Goal: Information Seeking & Learning: Learn about a topic

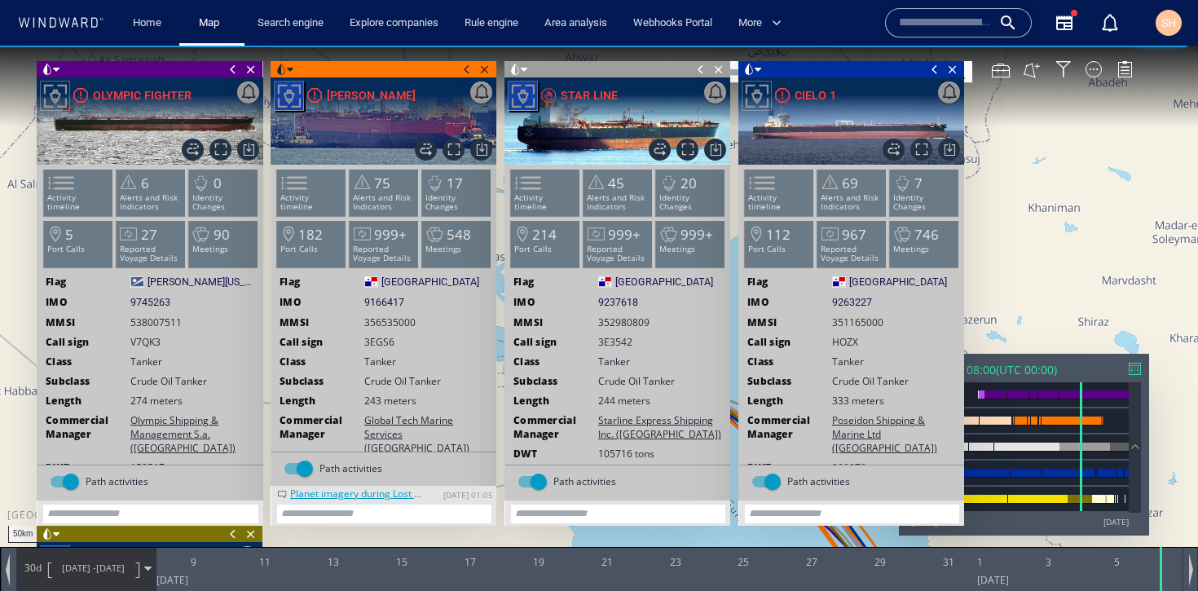
click at [938, 70] on span at bounding box center [935, 69] width 18 height 16
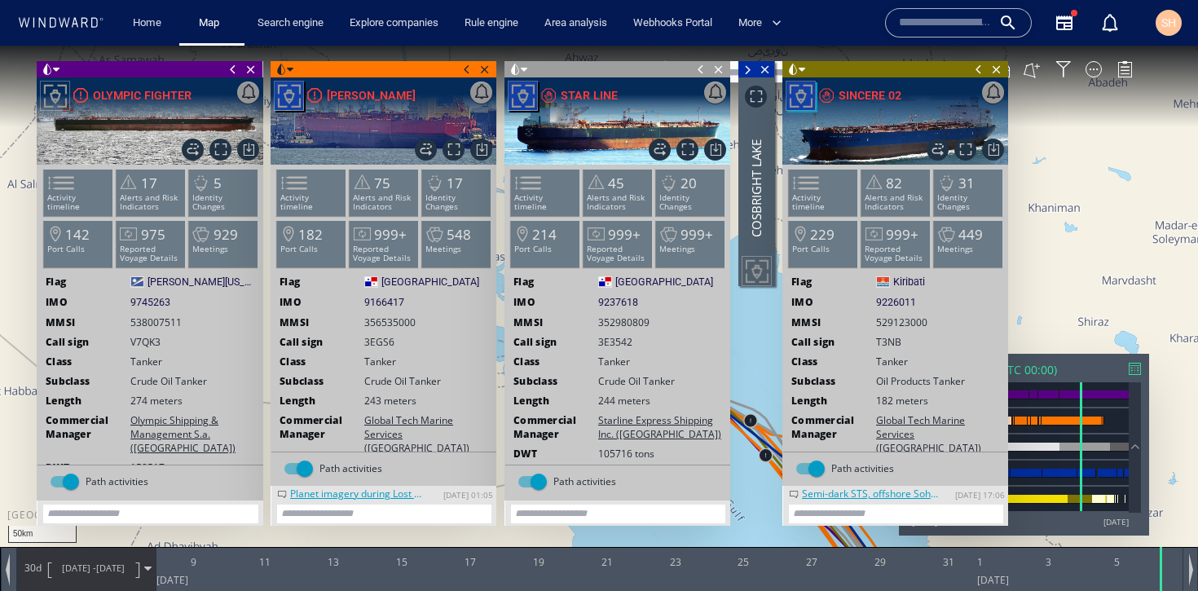
click at [698, 71] on span at bounding box center [701, 69] width 18 height 16
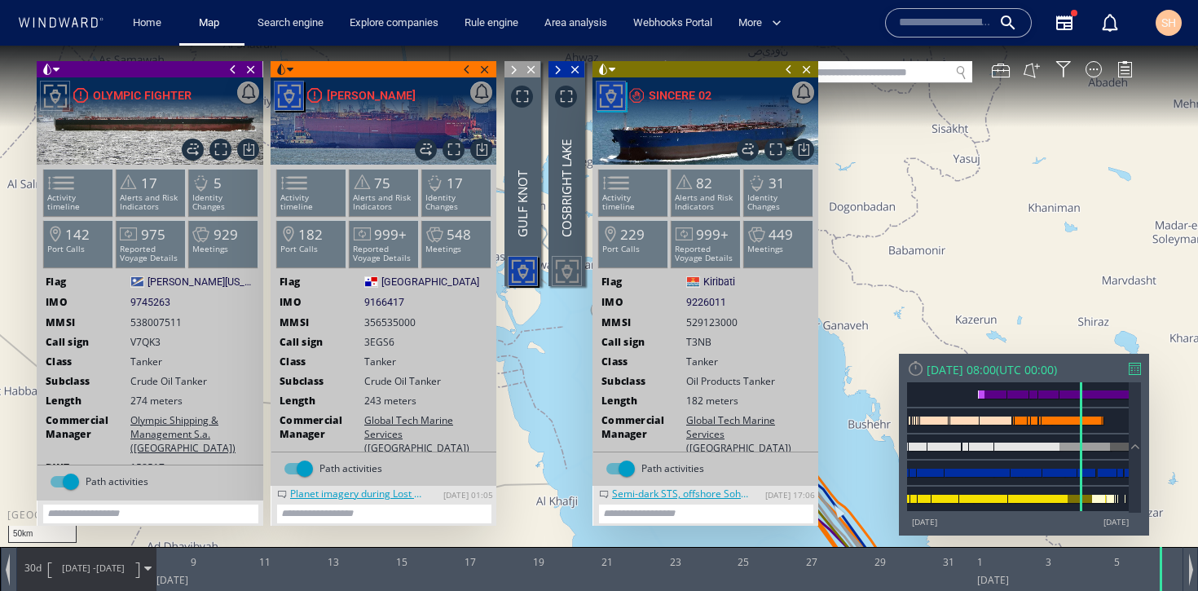
click at [465, 68] on span at bounding box center [467, 69] width 18 height 16
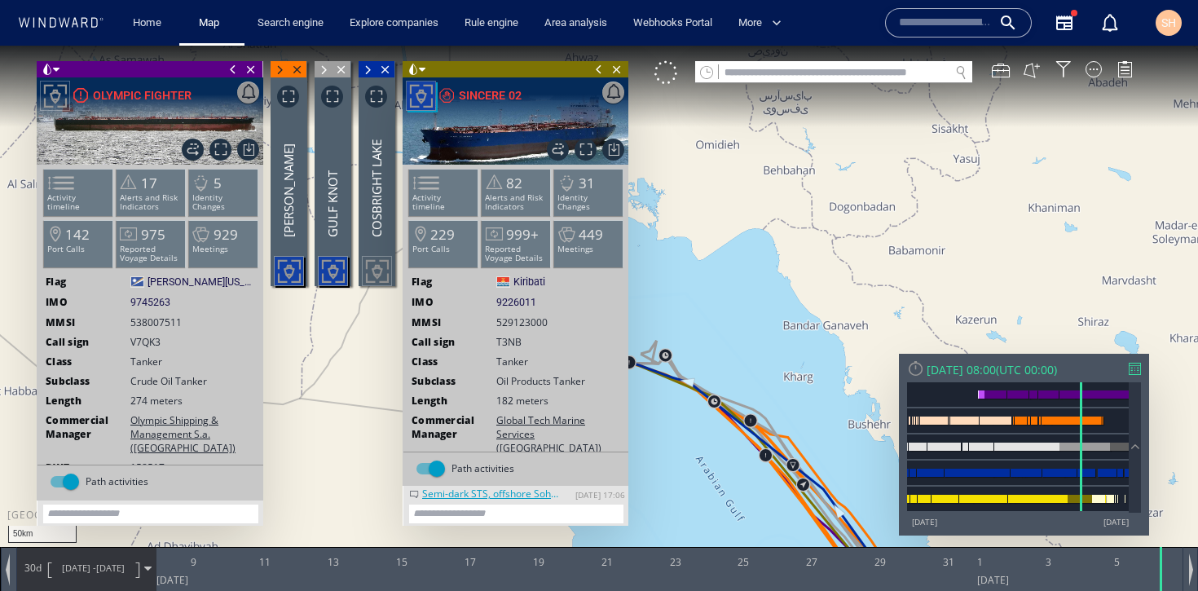
click at [224, 72] on span at bounding box center [233, 69] width 18 height 16
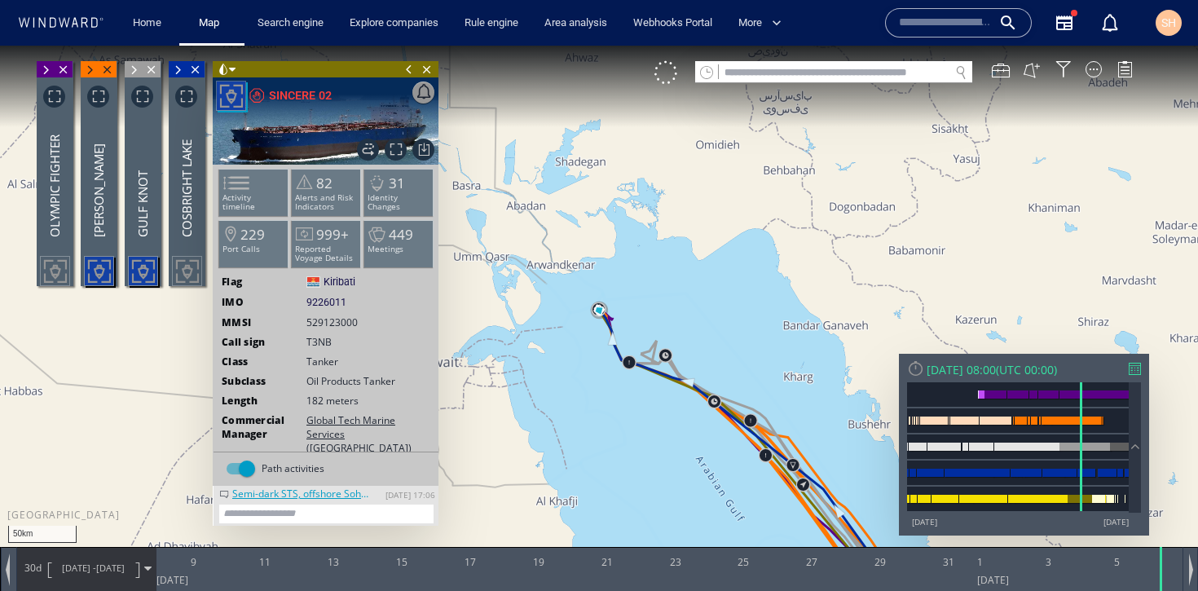
click at [408, 73] on span at bounding box center [409, 69] width 18 height 16
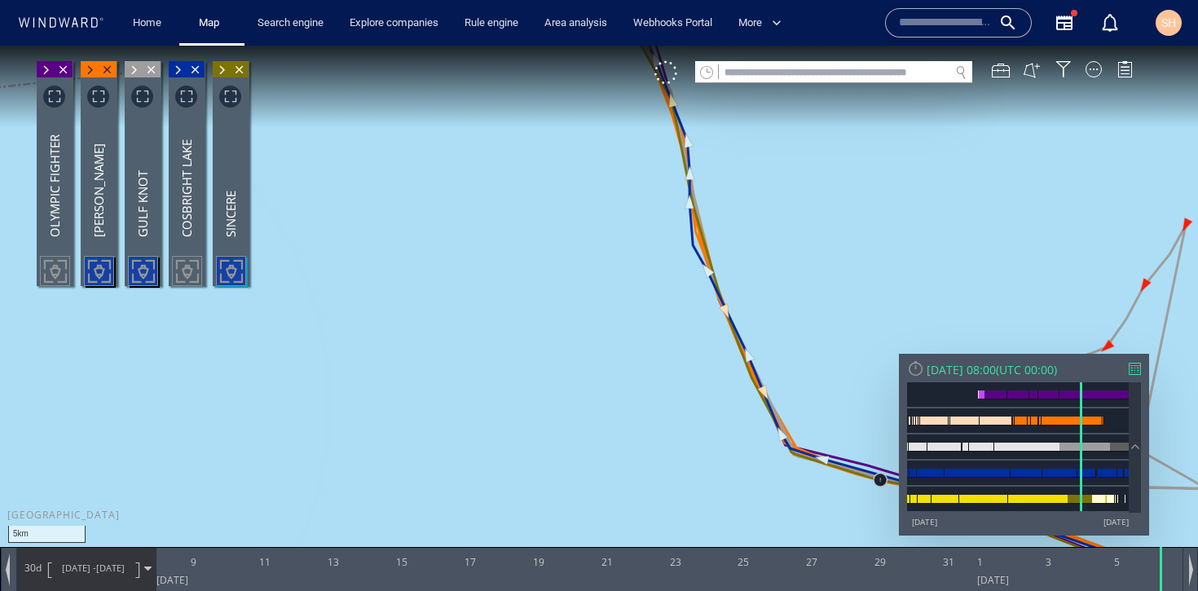
drag, startPoint x: 560, startPoint y: 189, endPoint x: 600, endPoint y: 405, distance: 219.7
click at [600, 405] on canvas "Map" at bounding box center [599, 310] width 1198 height 529
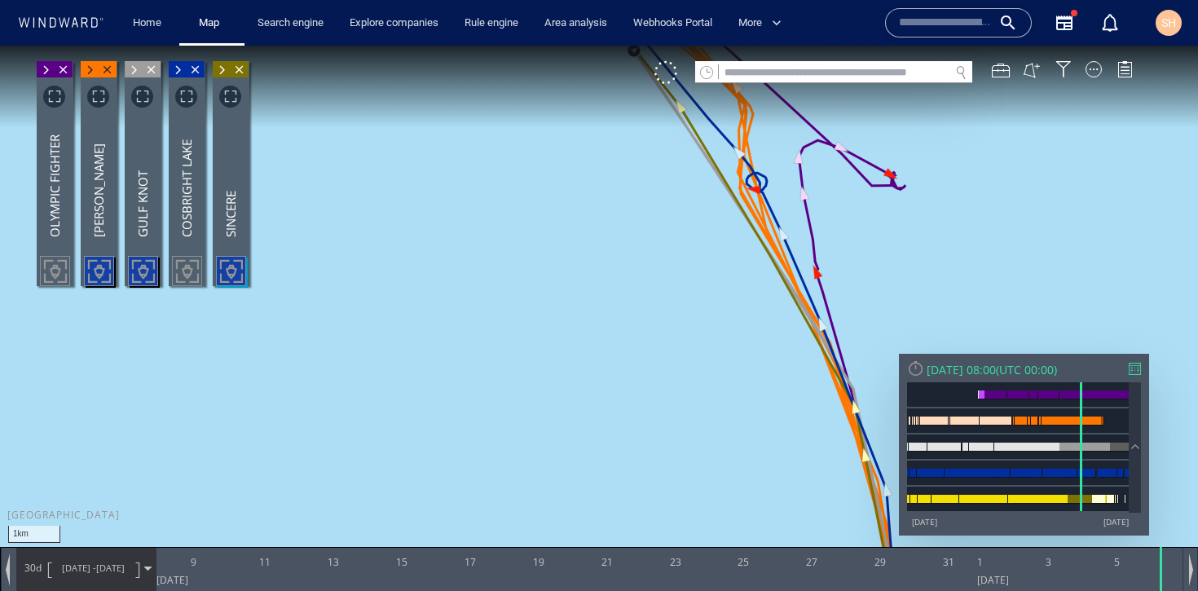
drag, startPoint x: 590, startPoint y: 220, endPoint x: 620, endPoint y: 448, distance: 230.1
click at [620, 449] on canvas "Map" at bounding box center [599, 310] width 1198 height 529
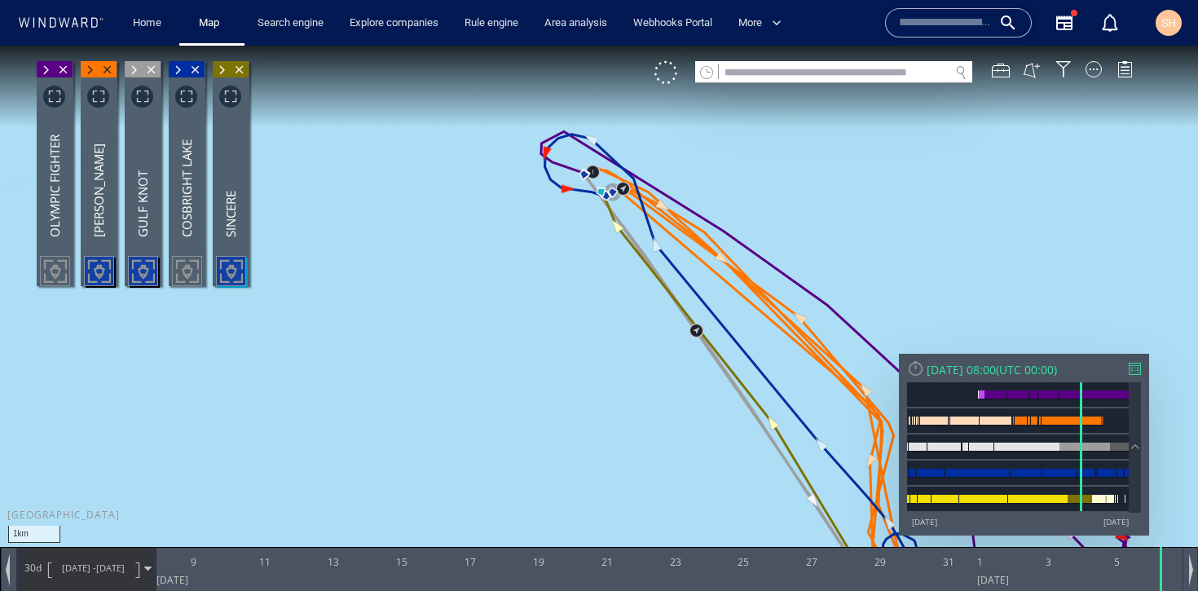
drag, startPoint x: 589, startPoint y: 245, endPoint x: 576, endPoint y: 351, distance: 106.9
click at [576, 351] on canvas "Map" at bounding box center [599, 310] width 1198 height 529
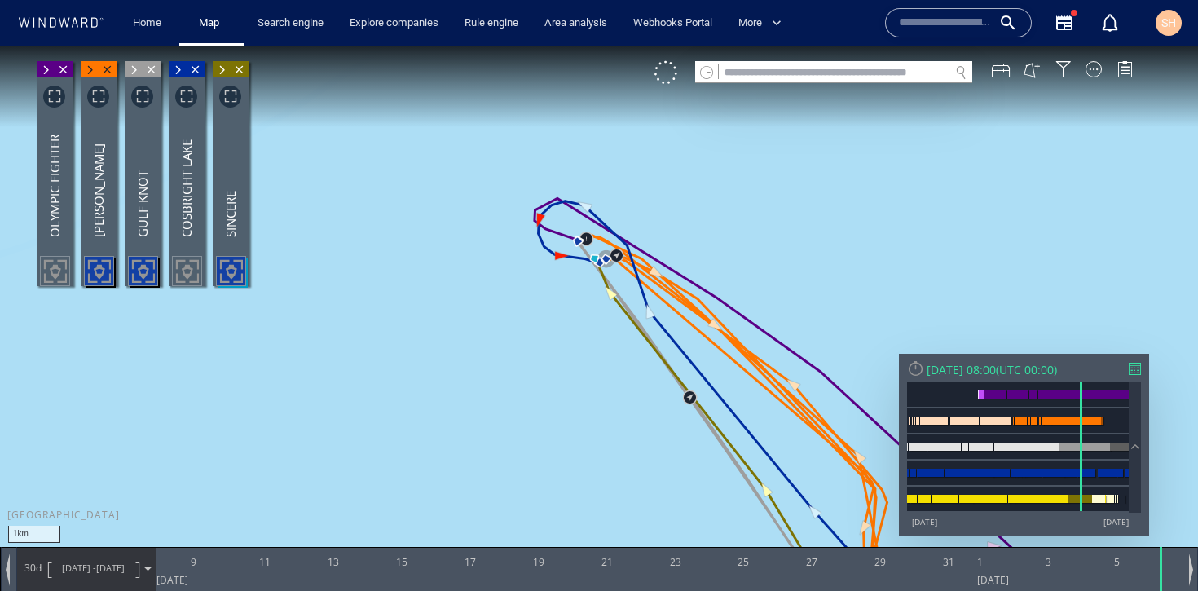
click at [1098, 77] on div "VM" at bounding box center [902, 72] width 495 height 23
click at [1096, 72] on div at bounding box center [1094, 69] width 16 height 16
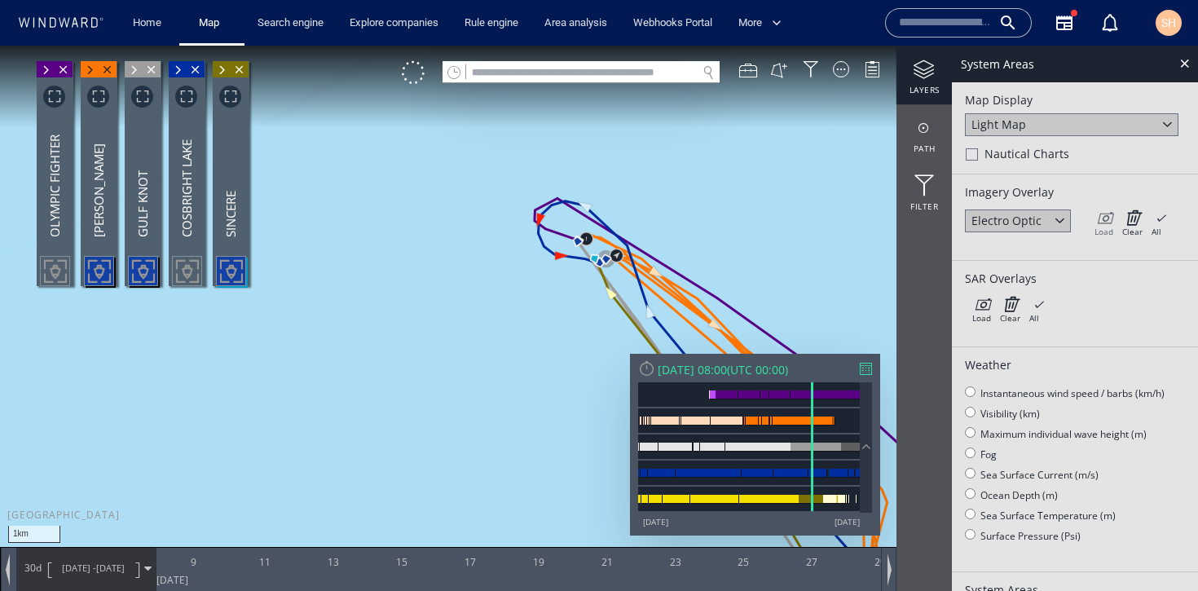
click at [1109, 223] on icon at bounding box center [1104, 218] width 19 height 16
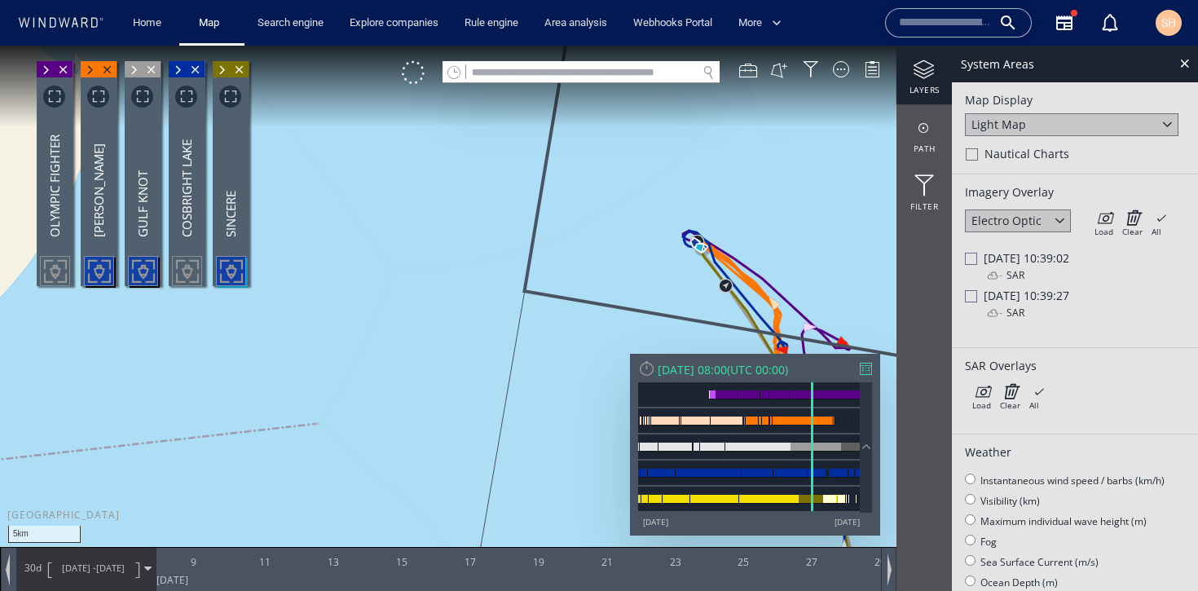
click at [996, 257] on span "Fri 06/01/2023 10:39:02" at bounding box center [1027, 257] width 86 height 15
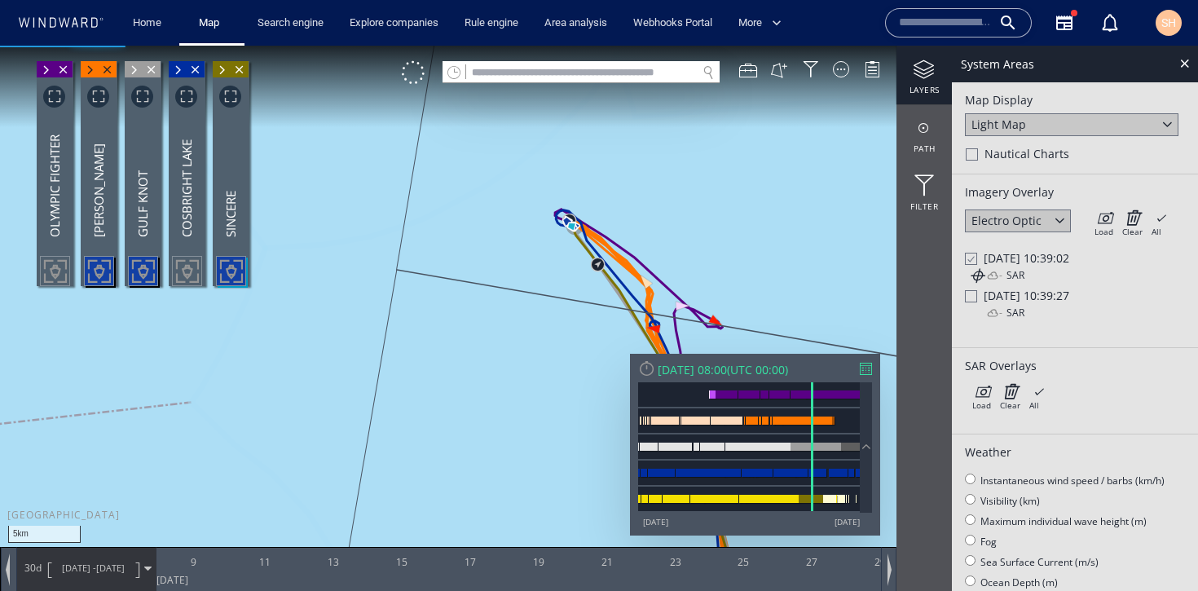
drag, startPoint x: 739, startPoint y: 215, endPoint x: 605, endPoint y: 193, distance: 136.3
click at [605, 193] on canvas "Map" at bounding box center [599, 310] width 1198 height 529
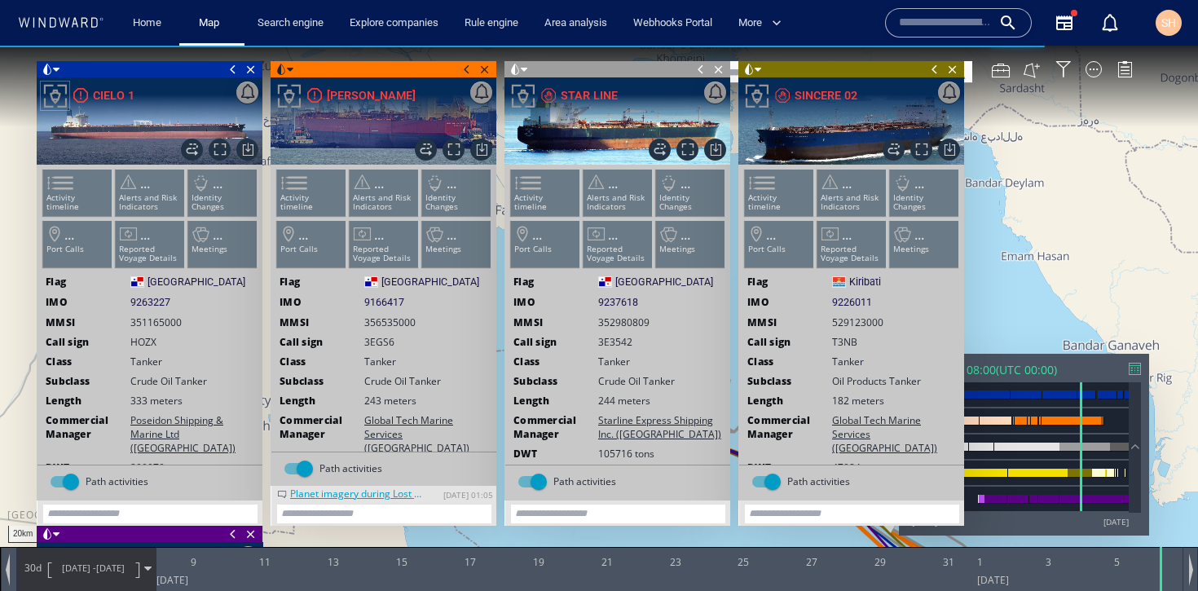
click at [935, 72] on span at bounding box center [935, 69] width 18 height 16
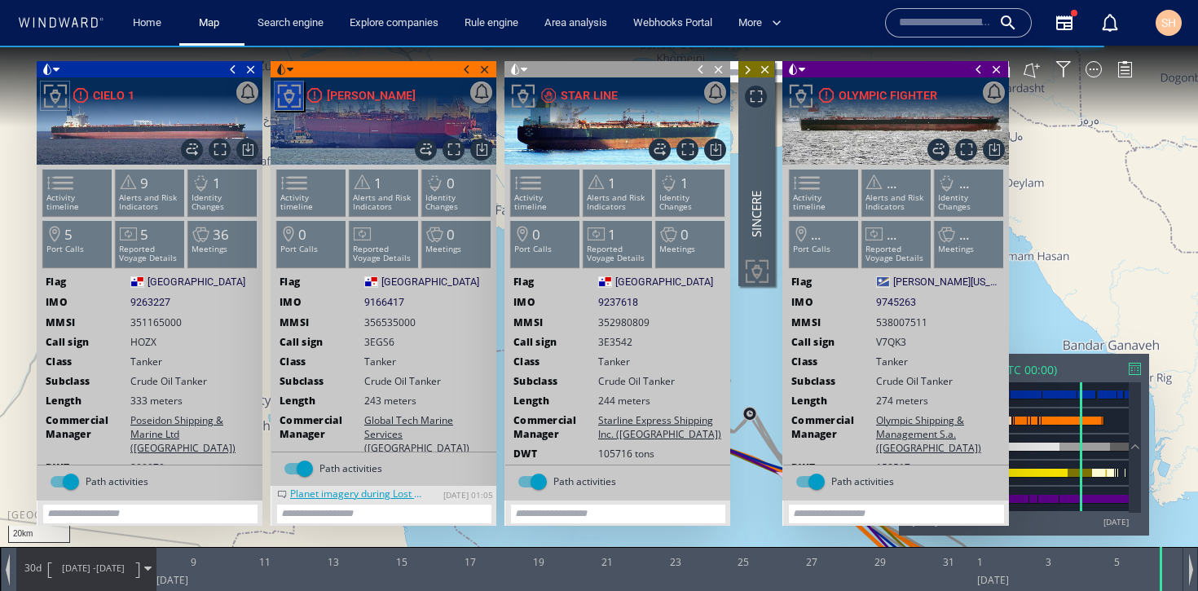
click at [704, 74] on span at bounding box center [701, 69] width 18 height 16
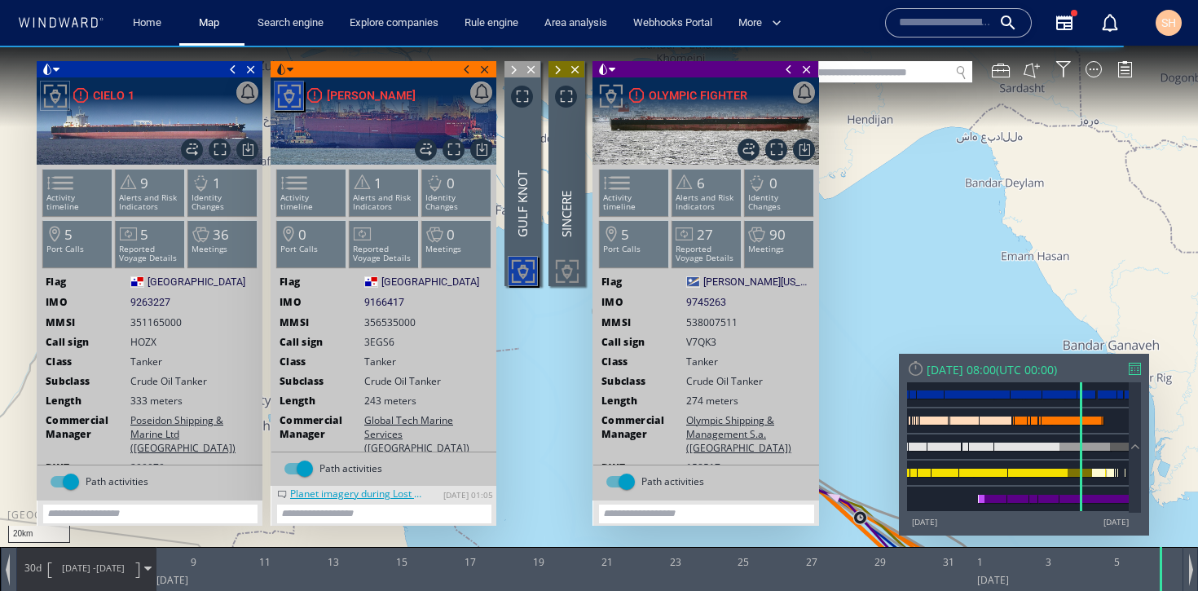
click at [461, 69] on span at bounding box center [467, 69] width 18 height 16
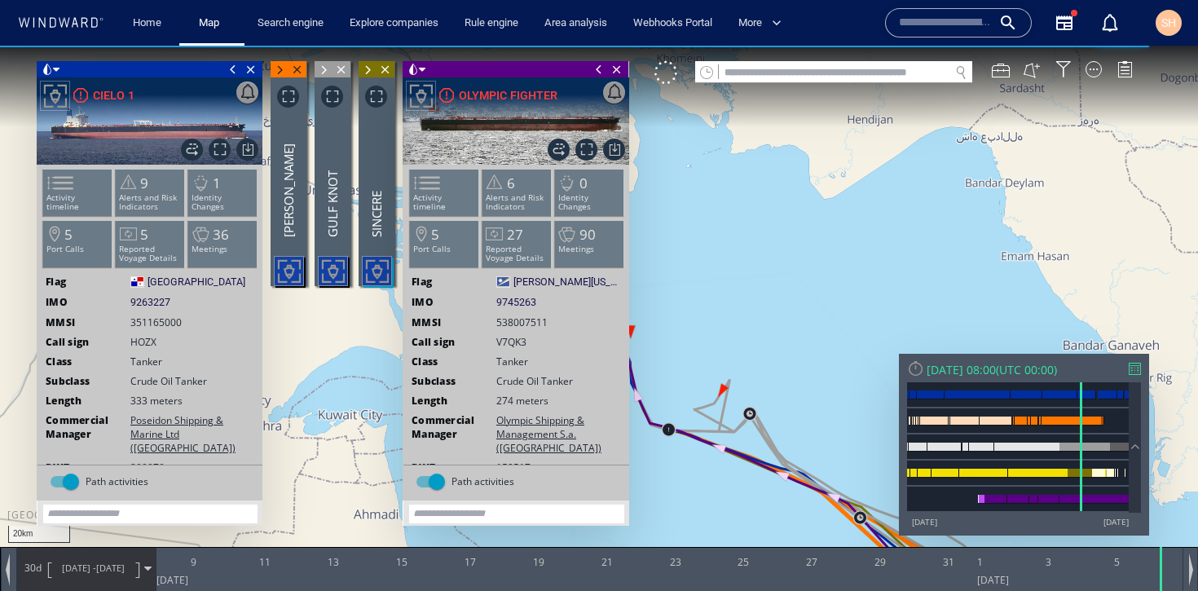
click at [598, 71] on span at bounding box center [599, 69] width 18 height 16
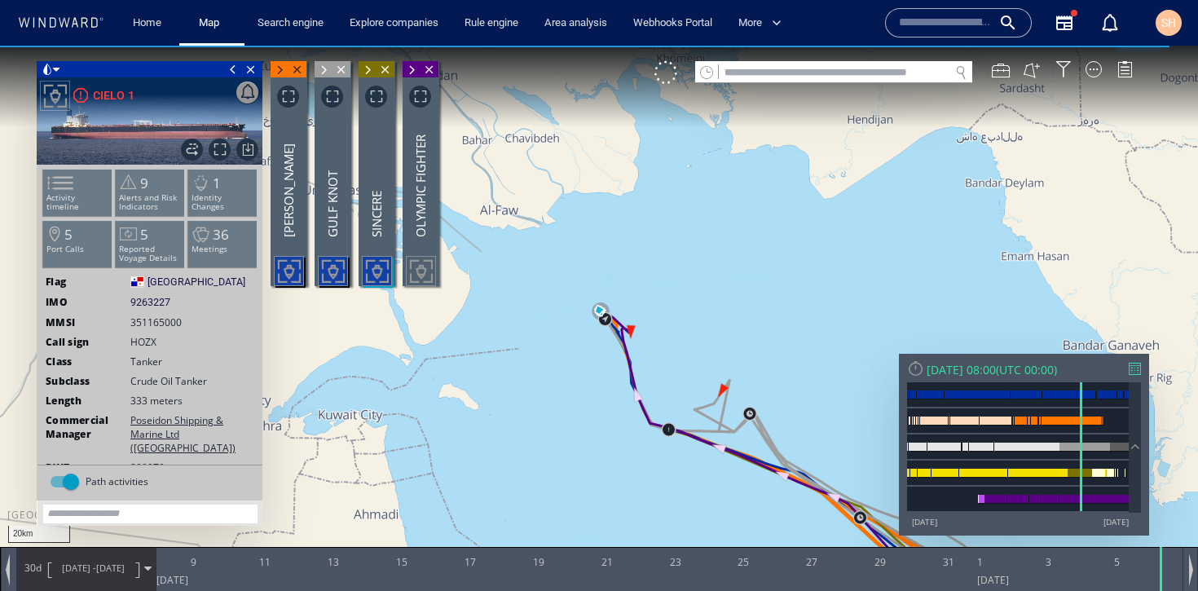
click at [230, 69] on span at bounding box center [233, 69] width 18 height 16
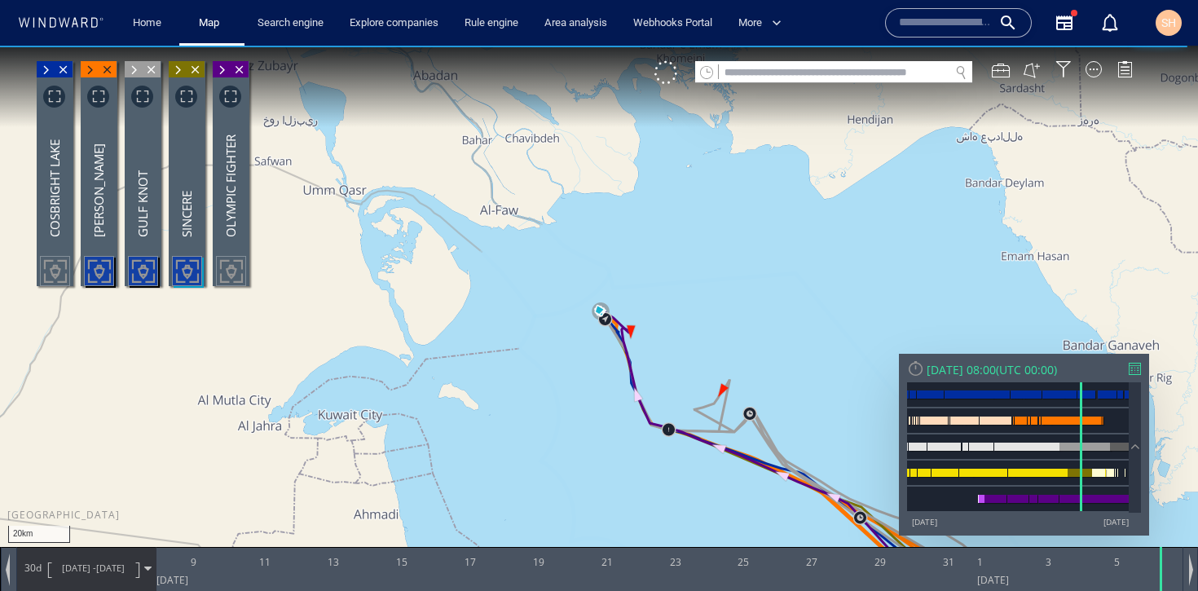
click at [959, 37] on div at bounding box center [958, 22] width 147 height 29
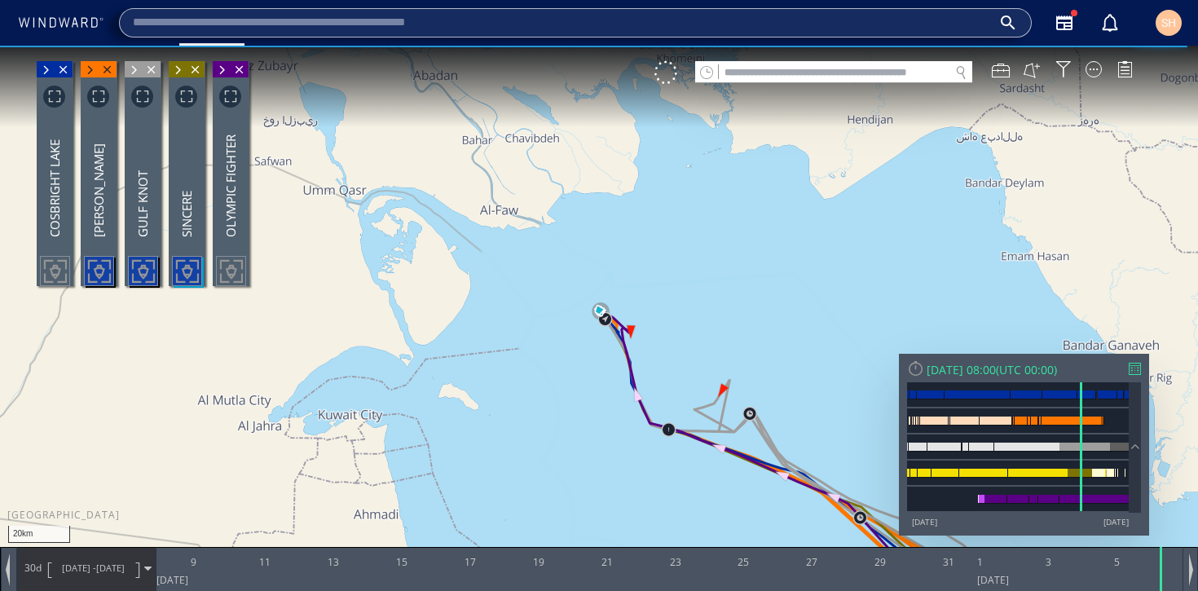
click at [962, 27] on input "text" at bounding box center [562, 23] width 859 height 24
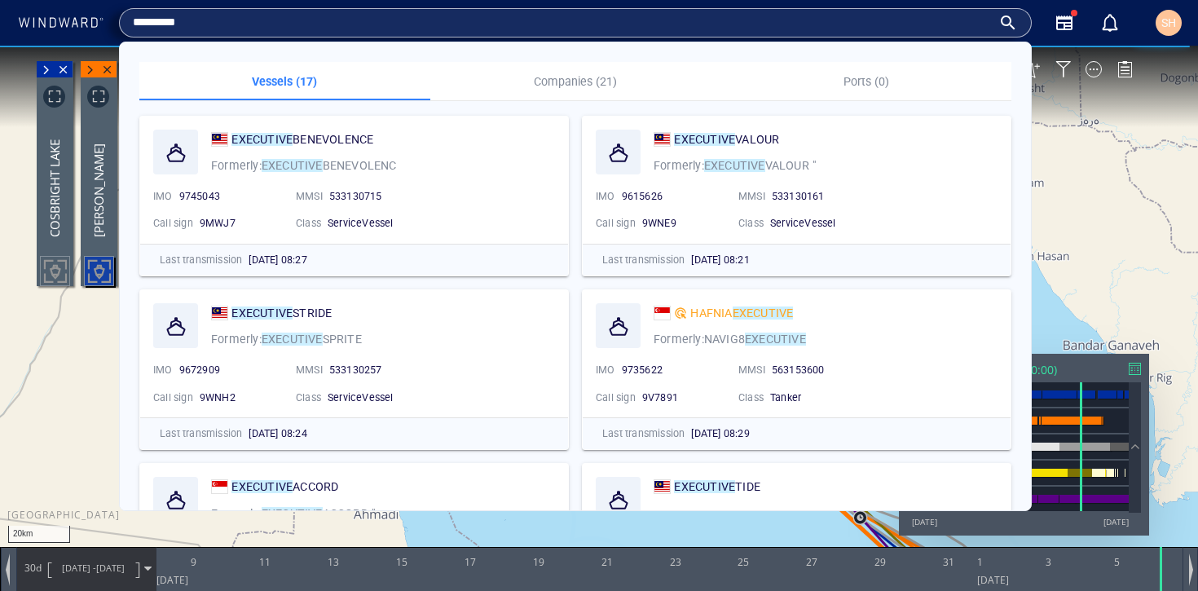
type input "**********"
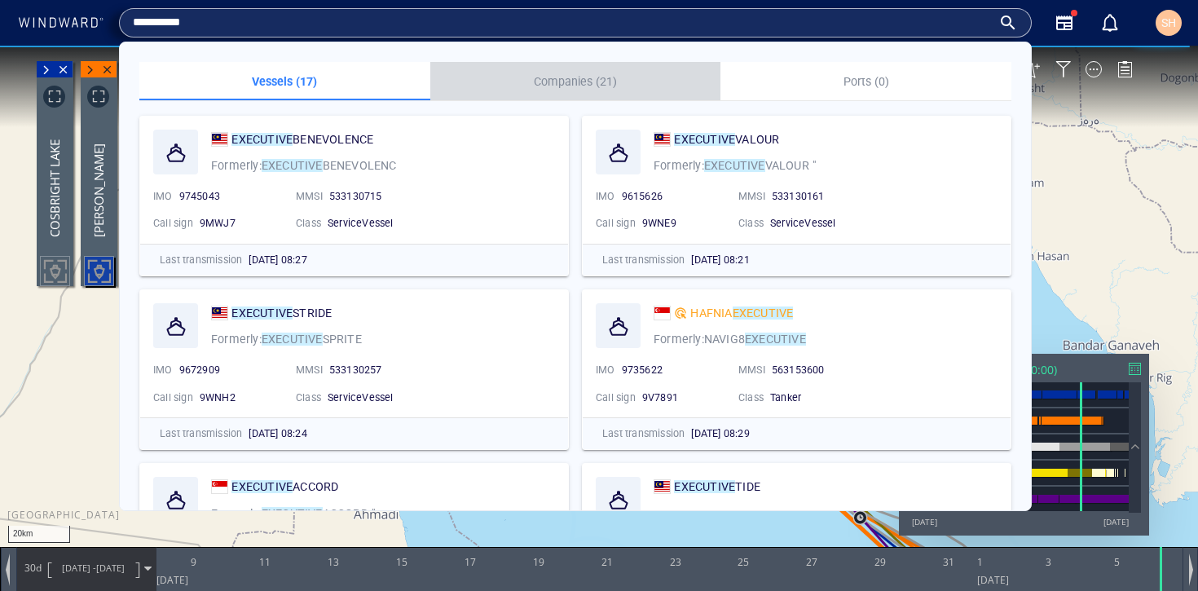
click at [571, 87] on p "Companies (21)" at bounding box center [575, 82] width 271 height 20
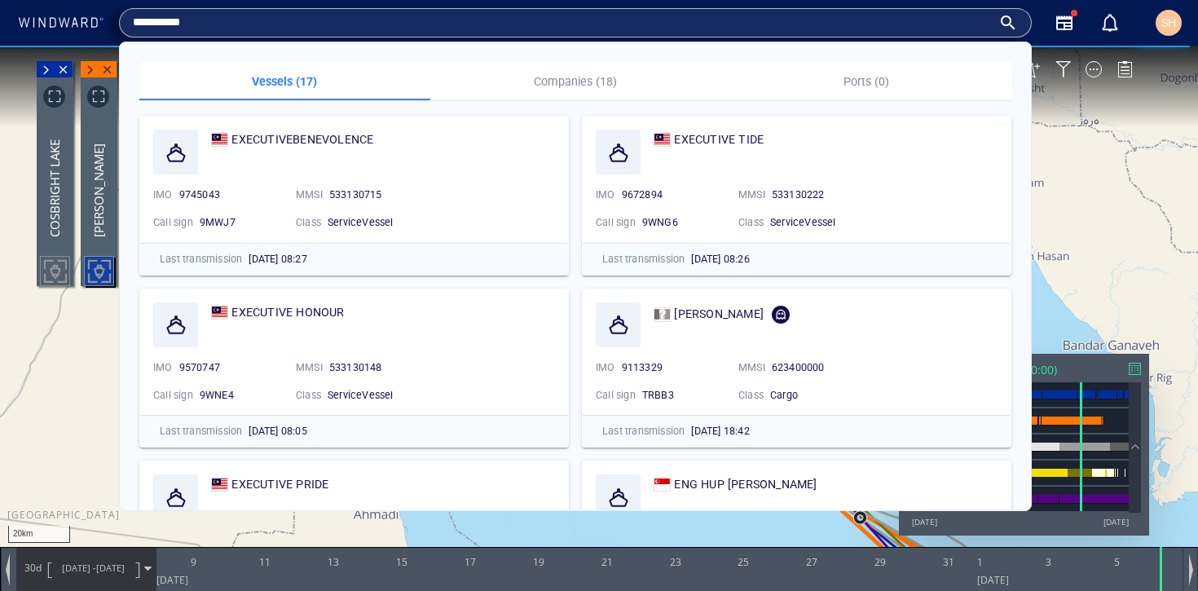
click at [503, 20] on input "**********" at bounding box center [562, 23] width 859 height 24
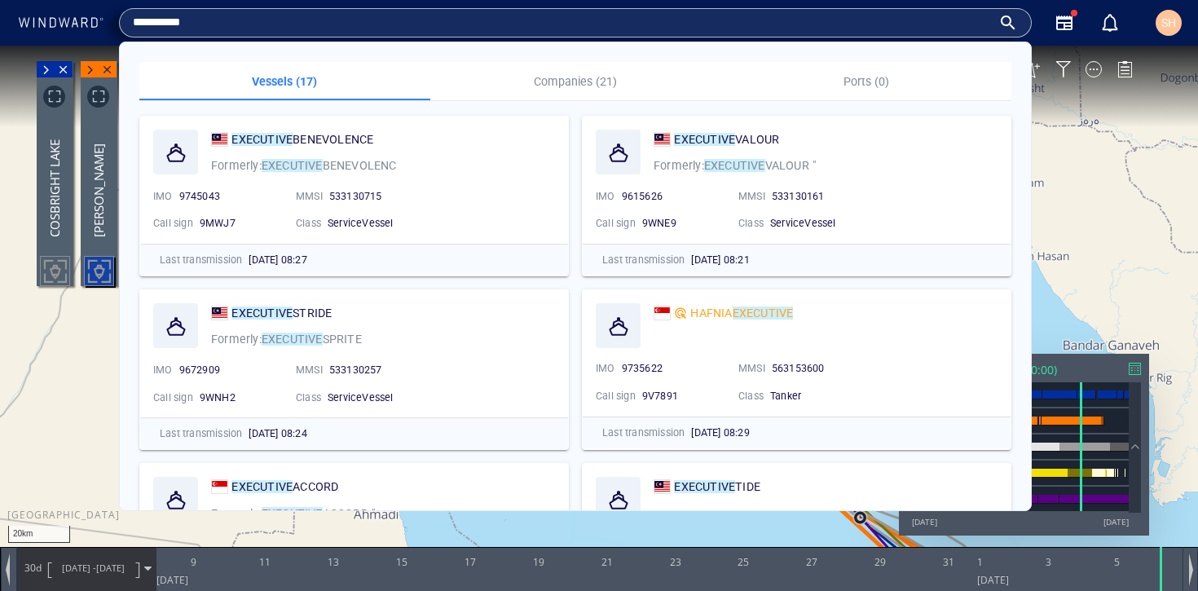
type input "*********"
click at [558, 90] on p "Companies (21)" at bounding box center [575, 82] width 271 height 20
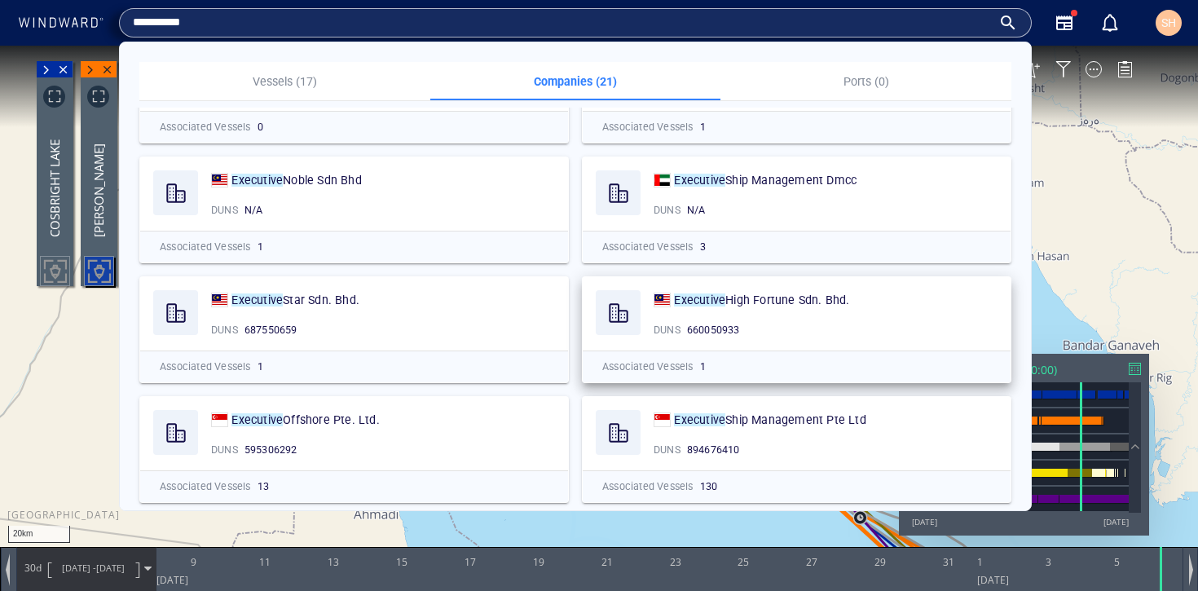
scroll to position [579, 0]
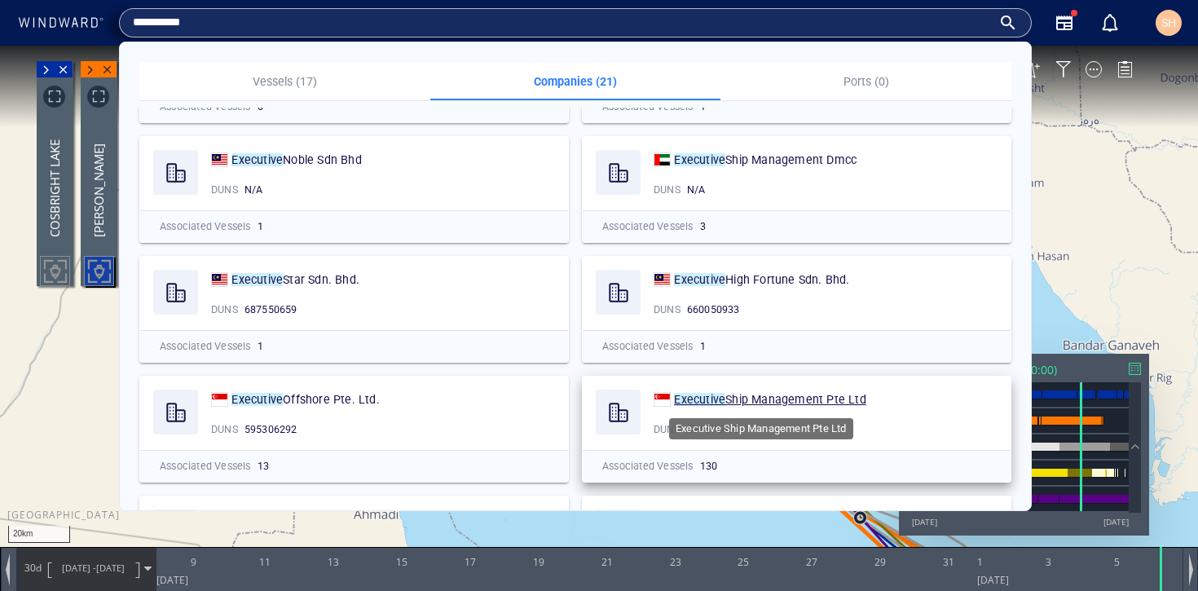
click at [738, 397] on span "Ship Management Pte Ltd" at bounding box center [796, 399] width 141 height 13
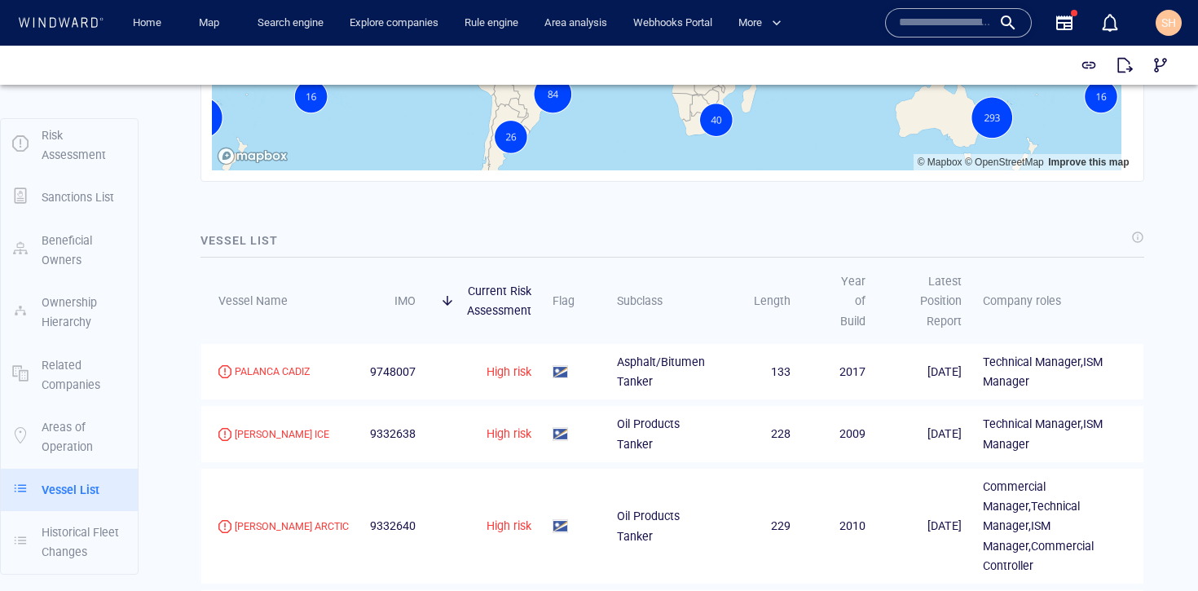
scroll to position [2126, 0]
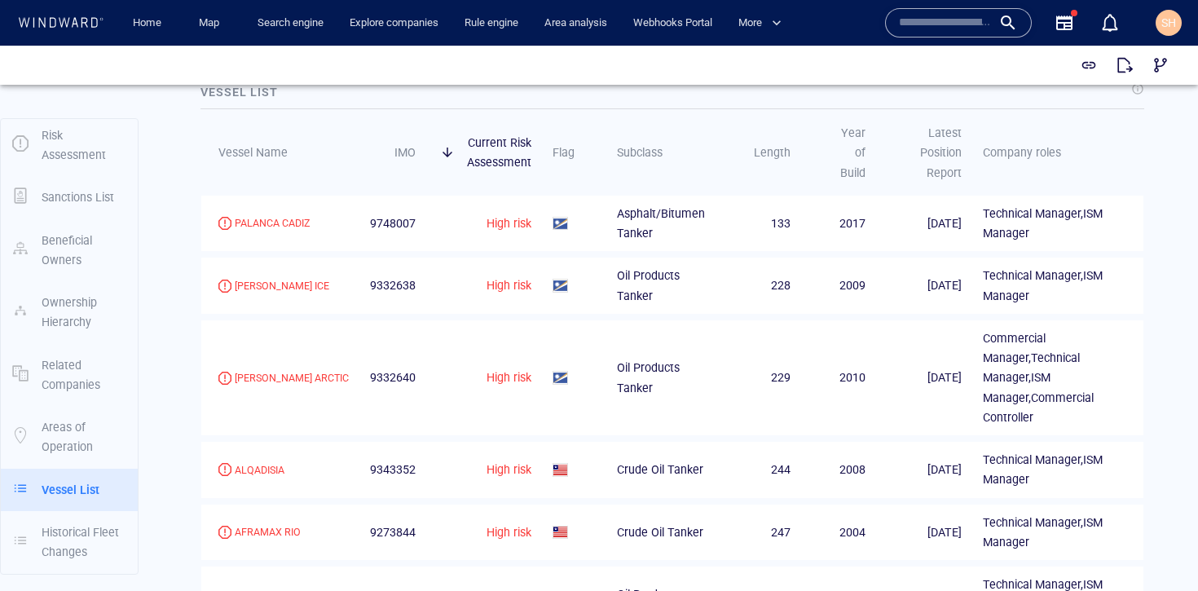
click at [378, 220] on span "9748007" at bounding box center [393, 224] width 46 height 20
copy span "9748007"
click at [390, 287] on span "9332638" at bounding box center [393, 286] width 46 height 20
click at [391, 291] on span "9332638" at bounding box center [393, 286] width 46 height 20
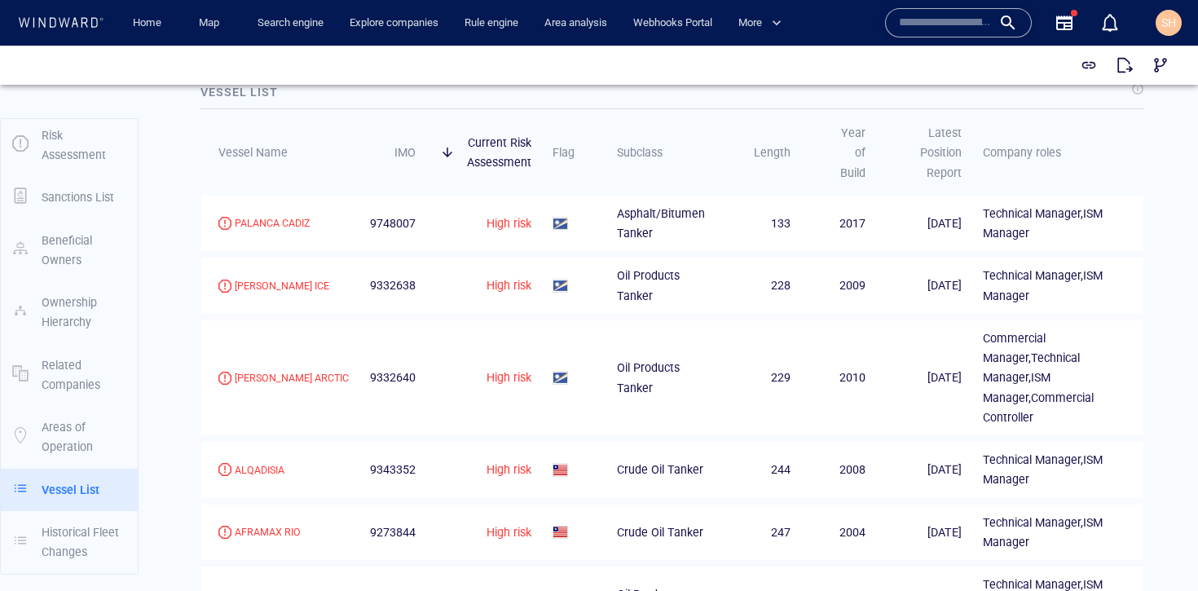
click at [391, 291] on span "9332638" at bounding box center [393, 286] width 46 height 20
click at [373, 368] on span "9332640" at bounding box center [393, 378] width 46 height 20
copy span "9332640"
click at [383, 368] on span "9332640" at bounding box center [393, 378] width 46 height 20
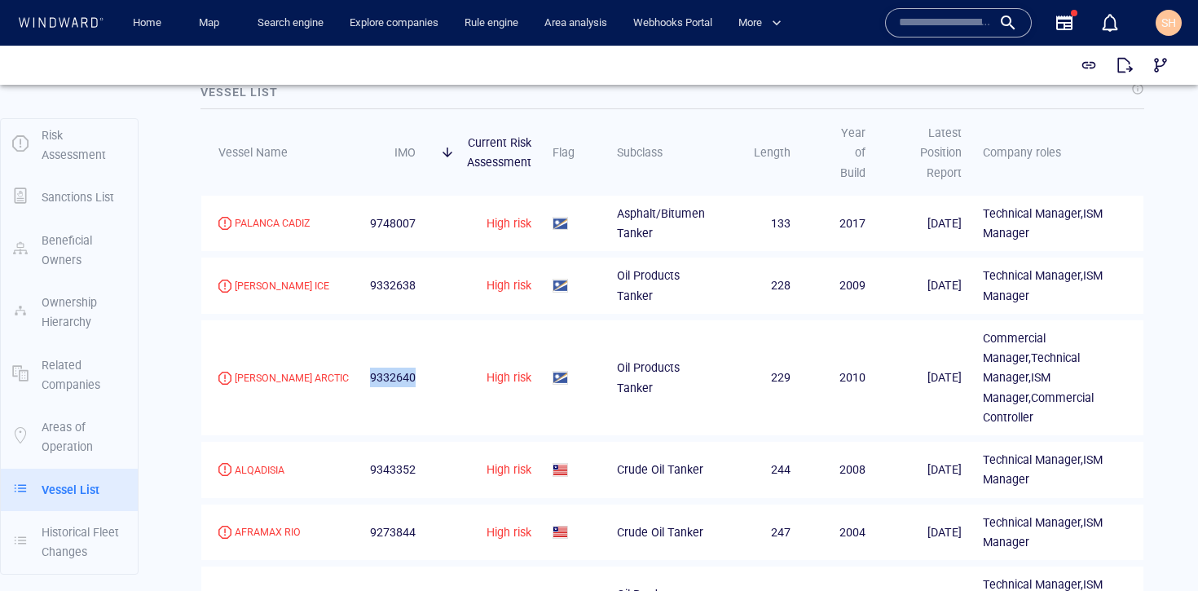
click at [383, 368] on span "9332640" at bounding box center [393, 378] width 46 height 20
click at [288, 371] on div "[PERSON_NAME] ARCTIC" at bounding box center [292, 378] width 114 height 15
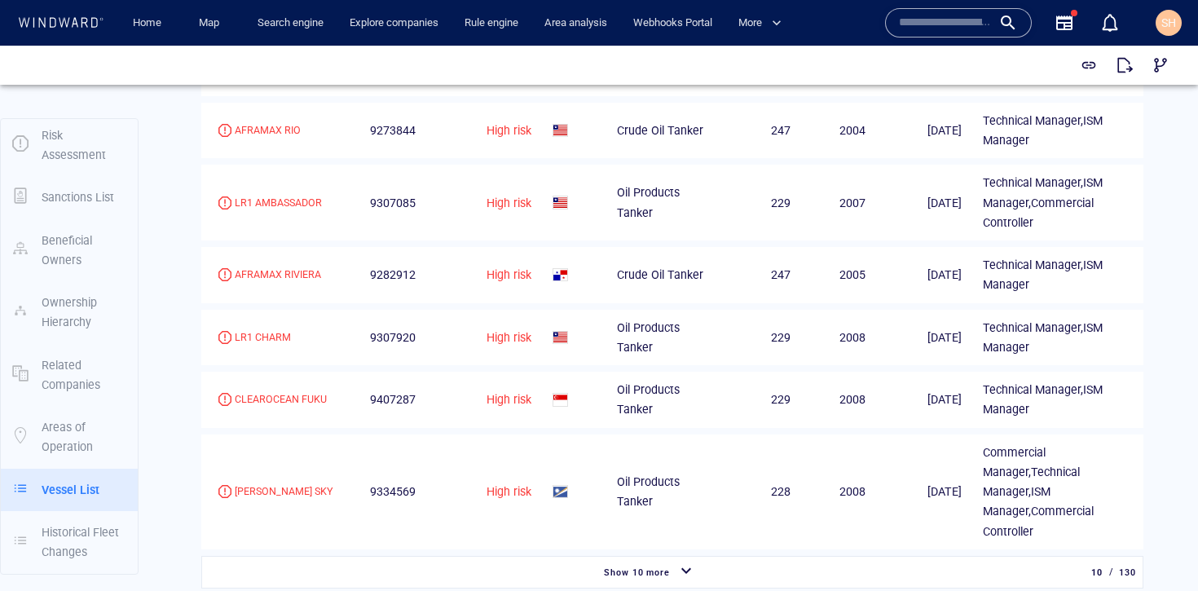
scroll to position [2617, 0]
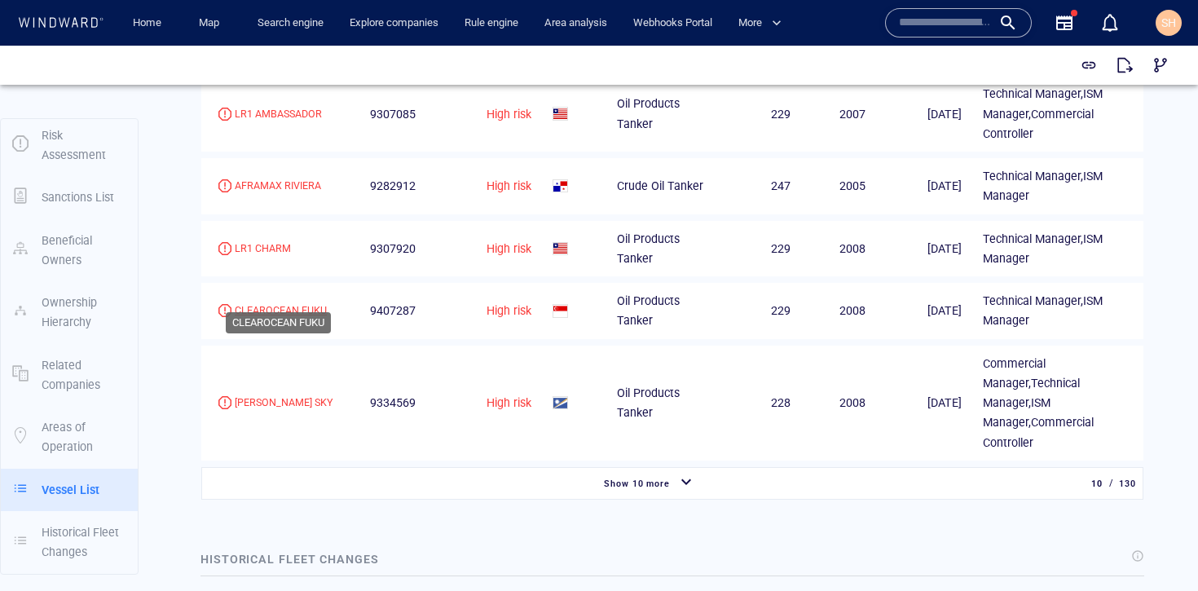
click at [303, 303] on div "CLEAROCEAN FUKU" at bounding box center [281, 310] width 92 height 15
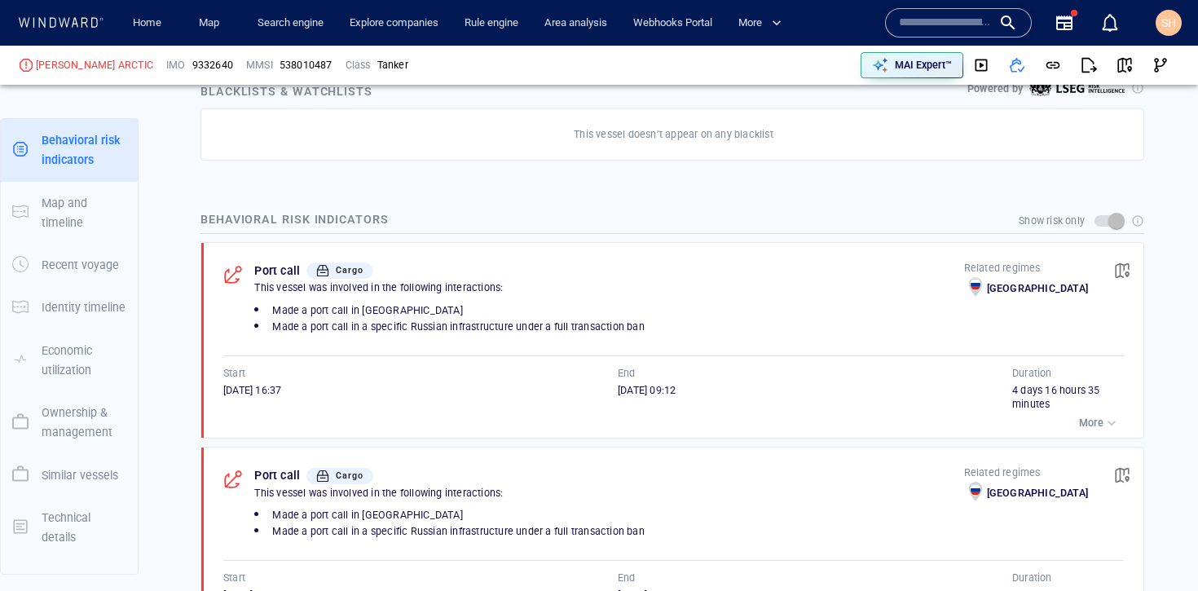
scroll to position [958, 0]
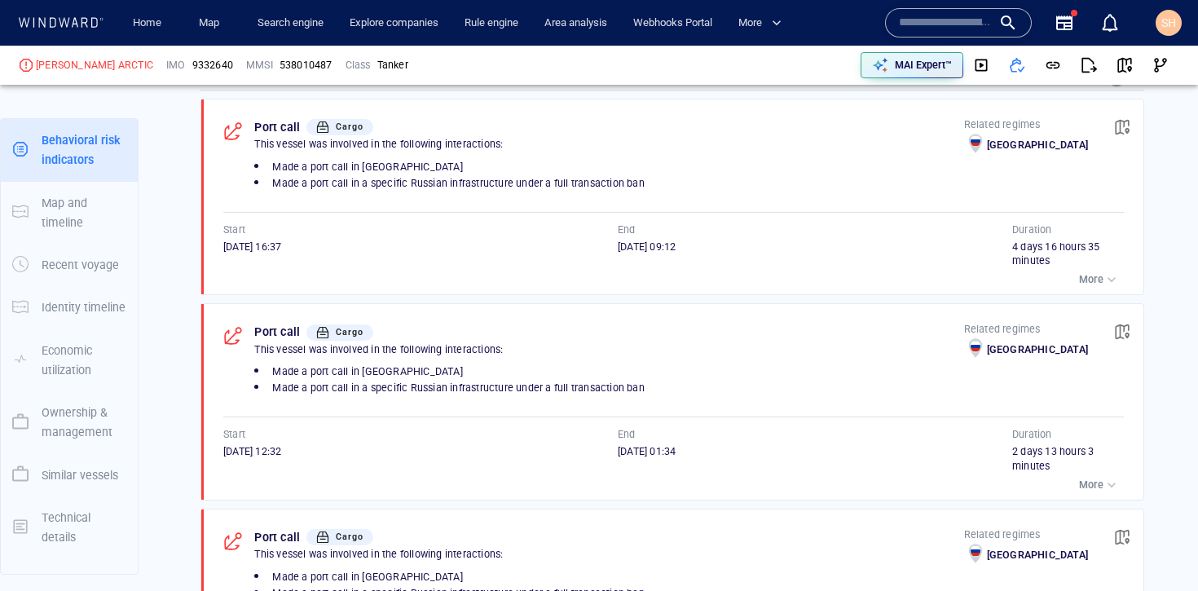
click at [1086, 281] on p "More" at bounding box center [1091, 279] width 24 height 15
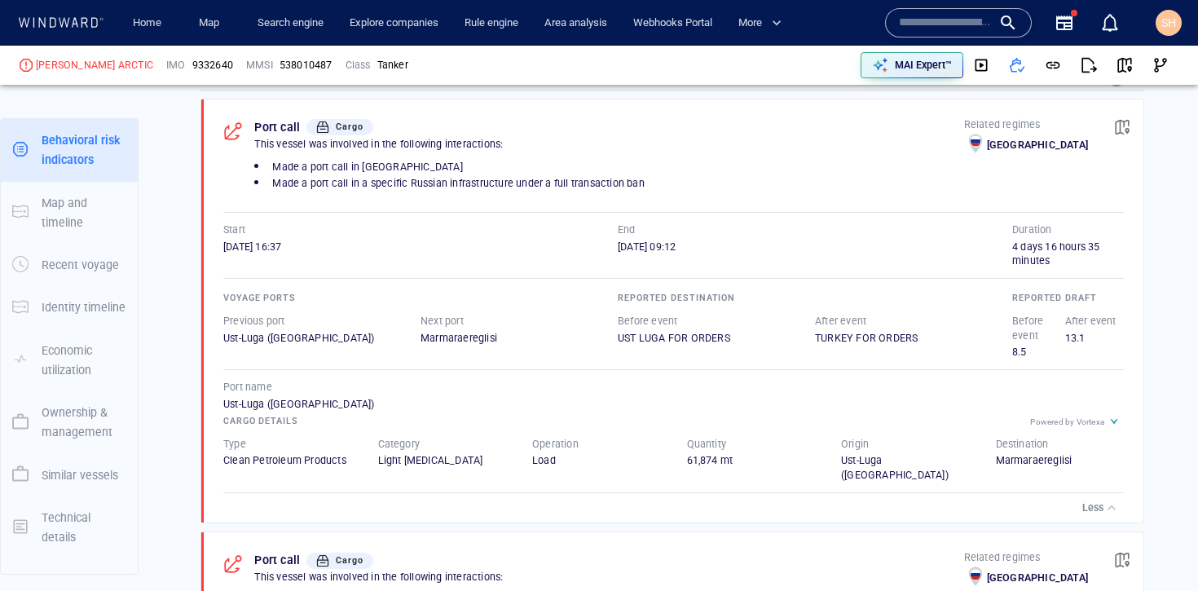
click at [1083, 501] on p "Less" at bounding box center [1093, 508] width 21 height 15
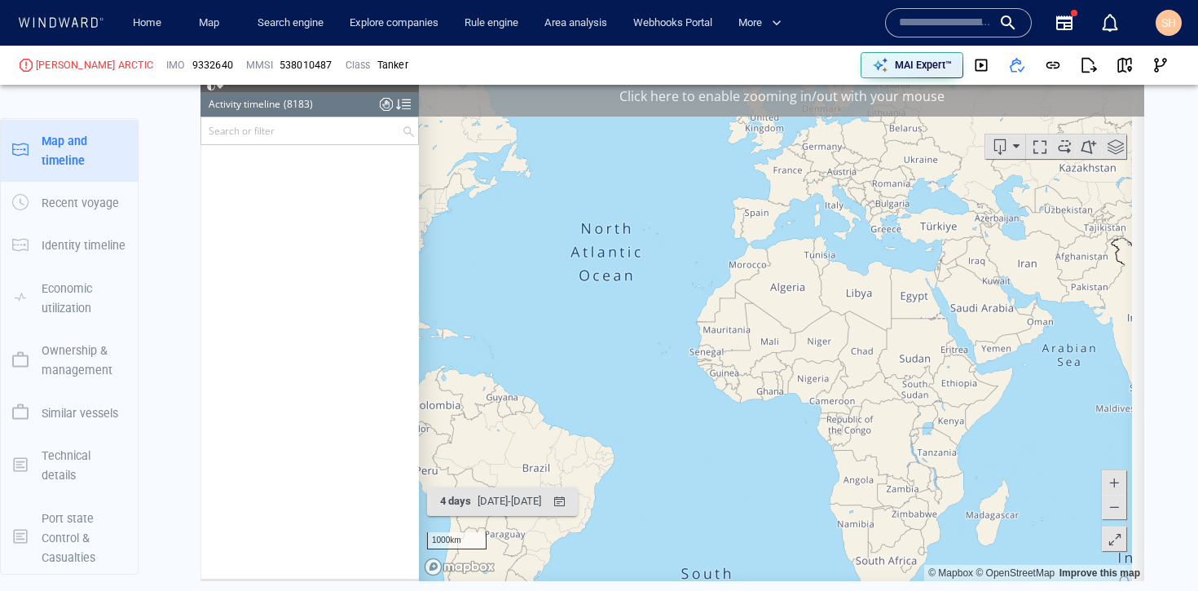
scroll to position [366454, 0]
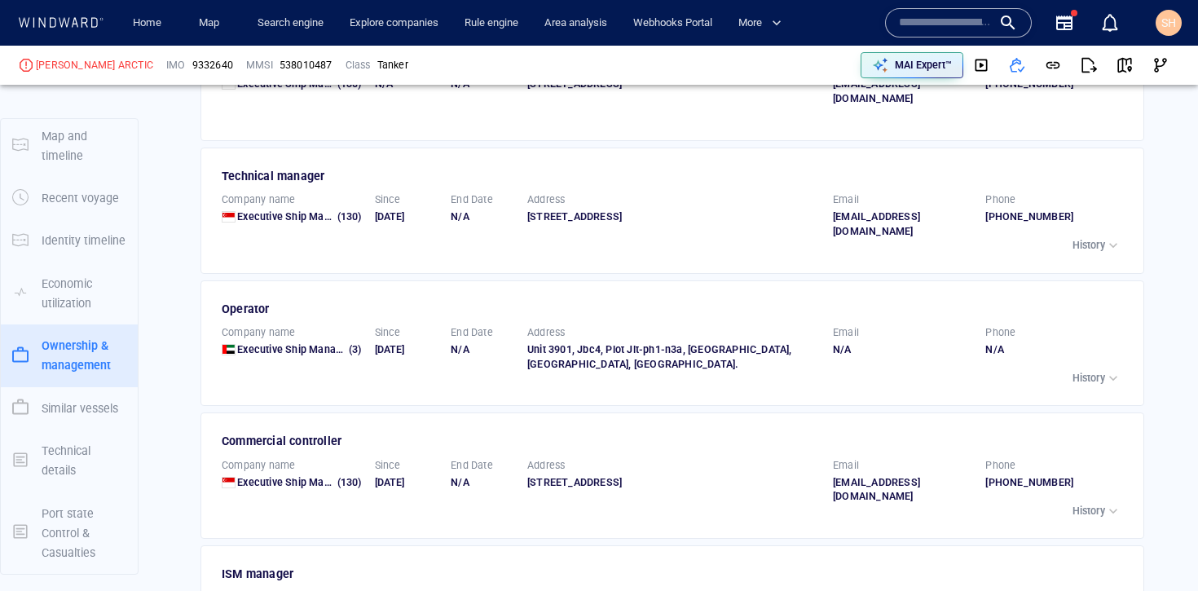
scroll to position [3492, 0]
click at [1100, 366] on button "History" at bounding box center [1097, 377] width 57 height 23
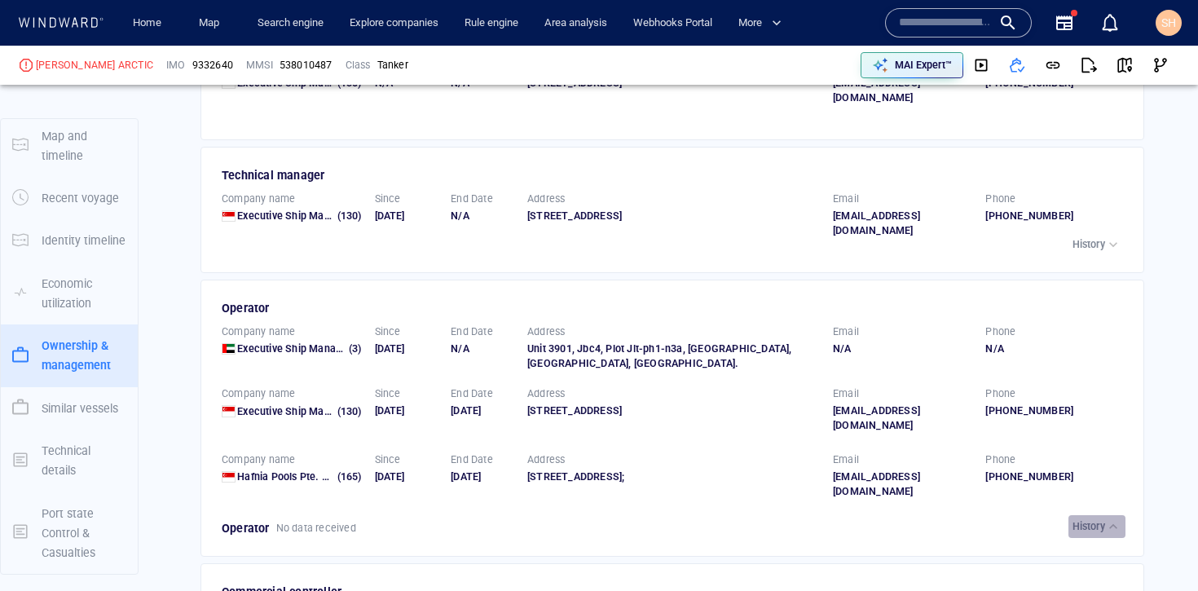
click at [1089, 519] on p "History" at bounding box center [1089, 526] width 33 height 15
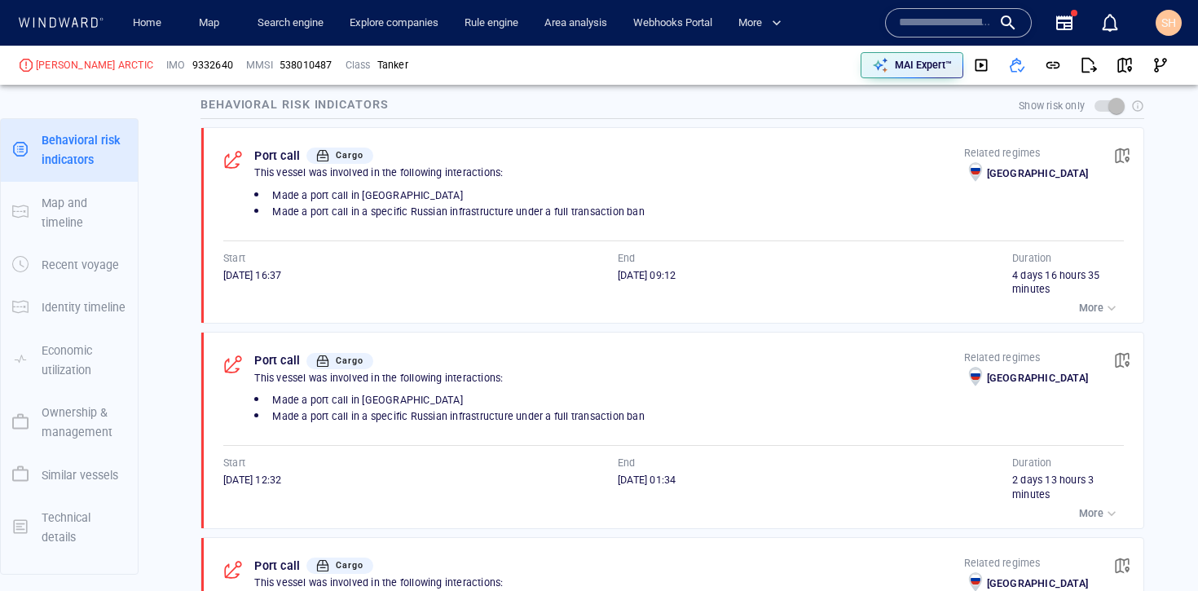
scroll to position [927, 0]
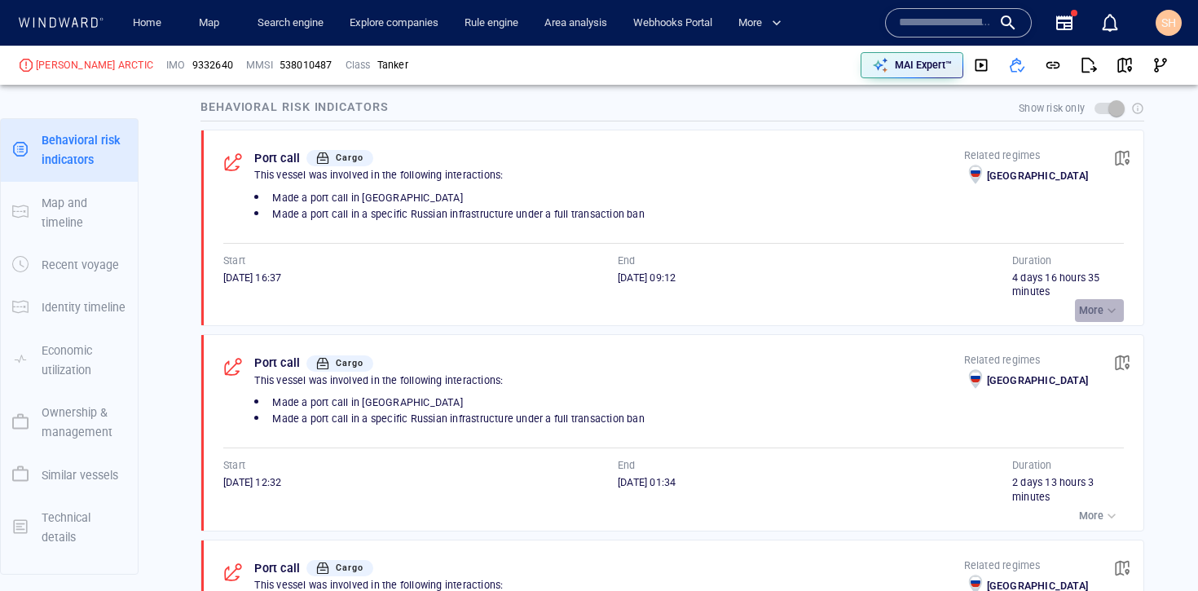
click at [1079, 307] on p "More" at bounding box center [1091, 310] width 24 height 15
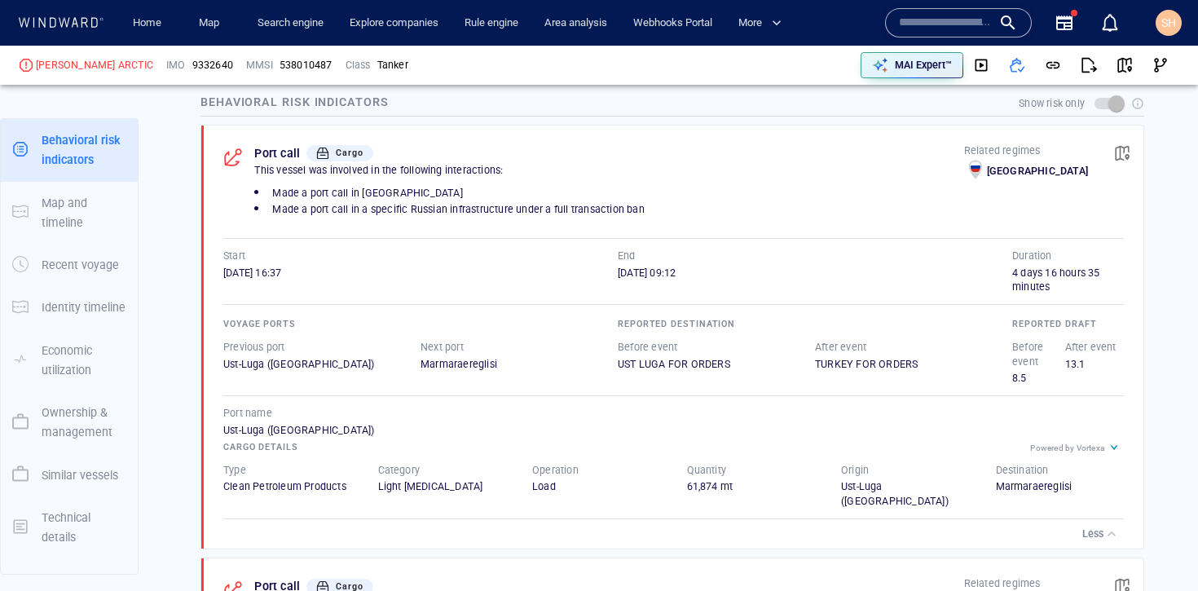
scroll to position [1259, 0]
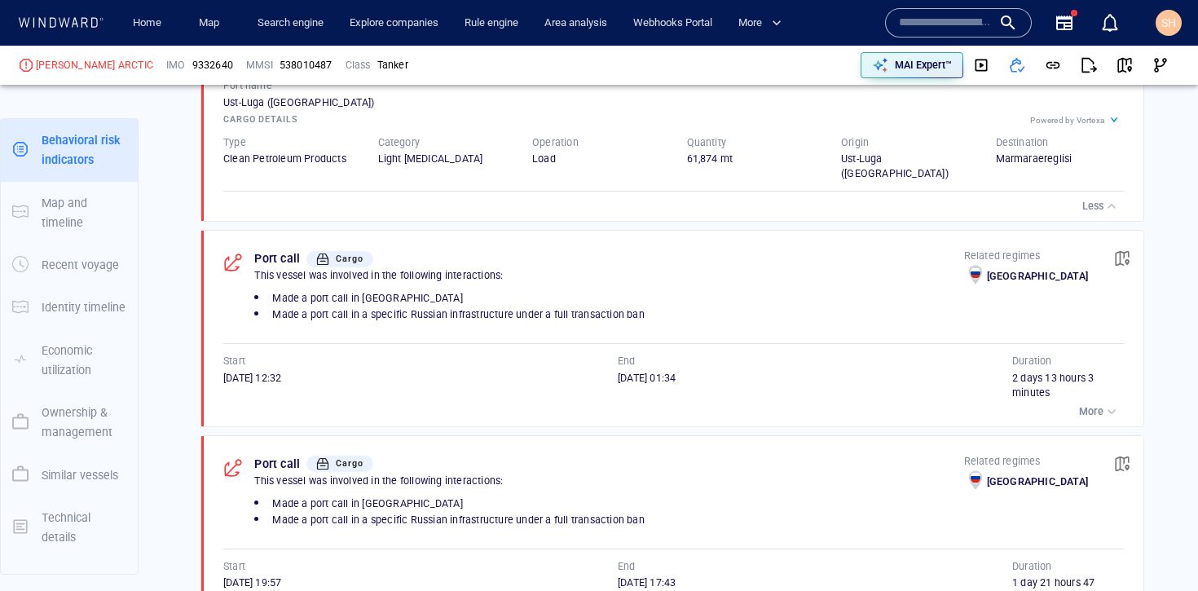
click at [1104, 420] on div "button" at bounding box center [1112, 412] width 16 height 16
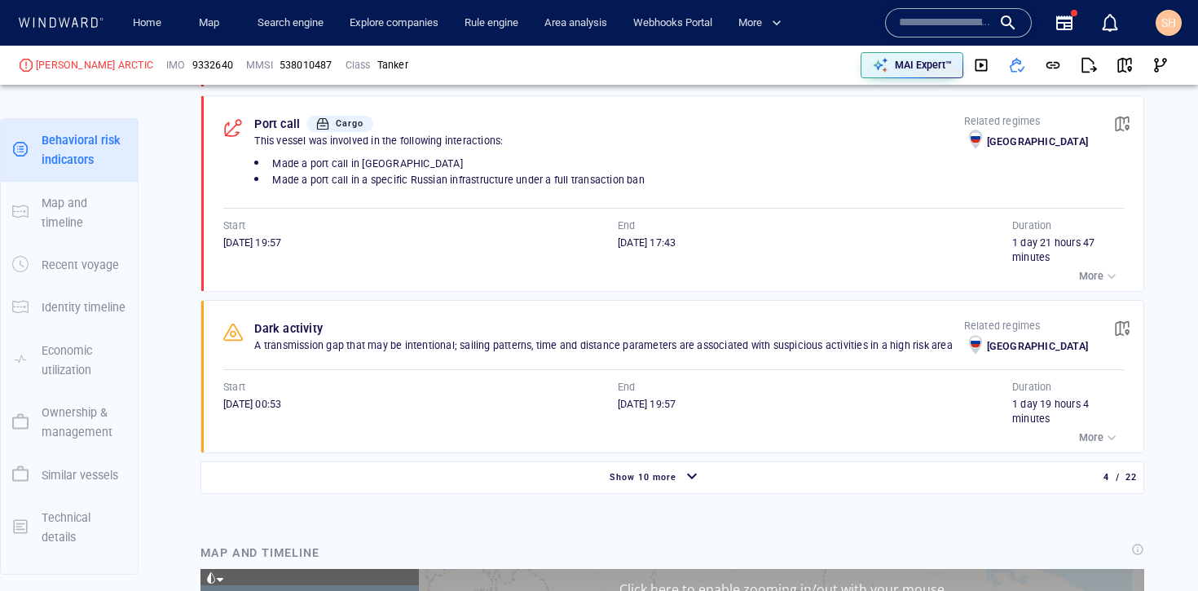
scroll to position [1838, 0]
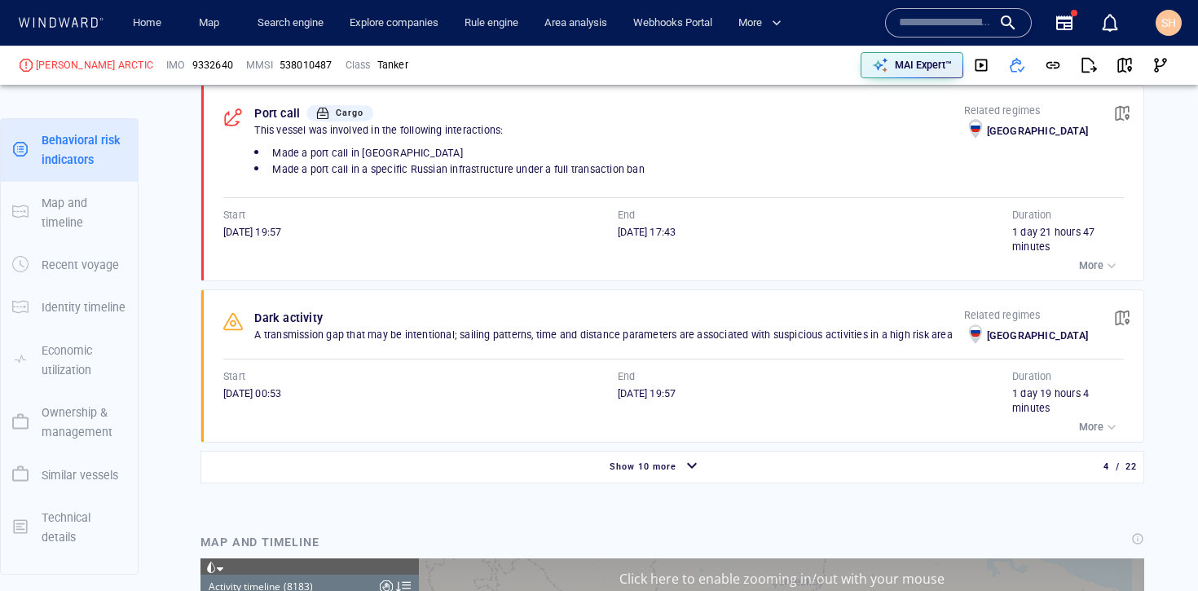
click at [692, 481] on div "button" at bounding box center [692, 466] width 26 height 29
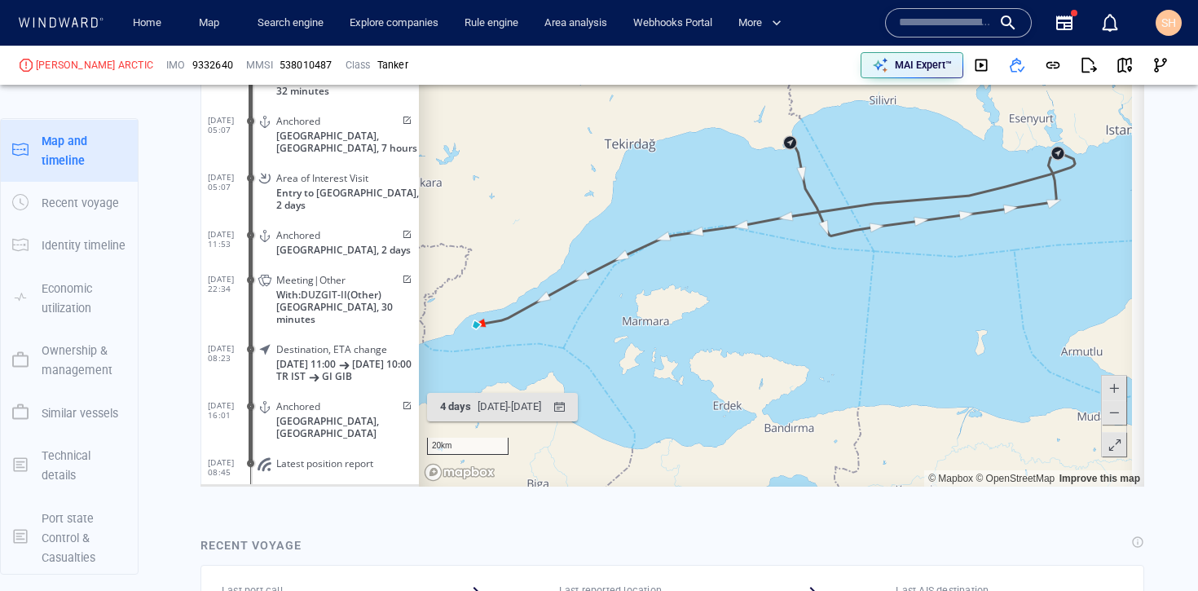
scroll to position [3716, 0]
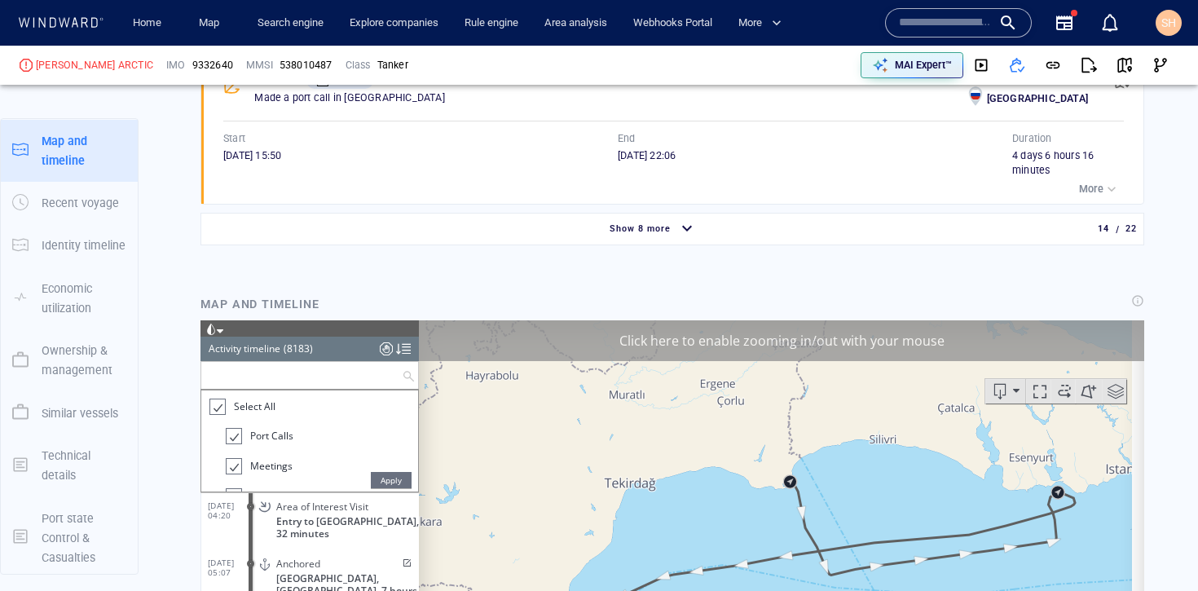
click at [346, 382] on input "text" at bounding box center [301, 375] width 201 height 27
click at [228, 412] on div "Select All" at bounding box center [243, 407] width 66 height 16
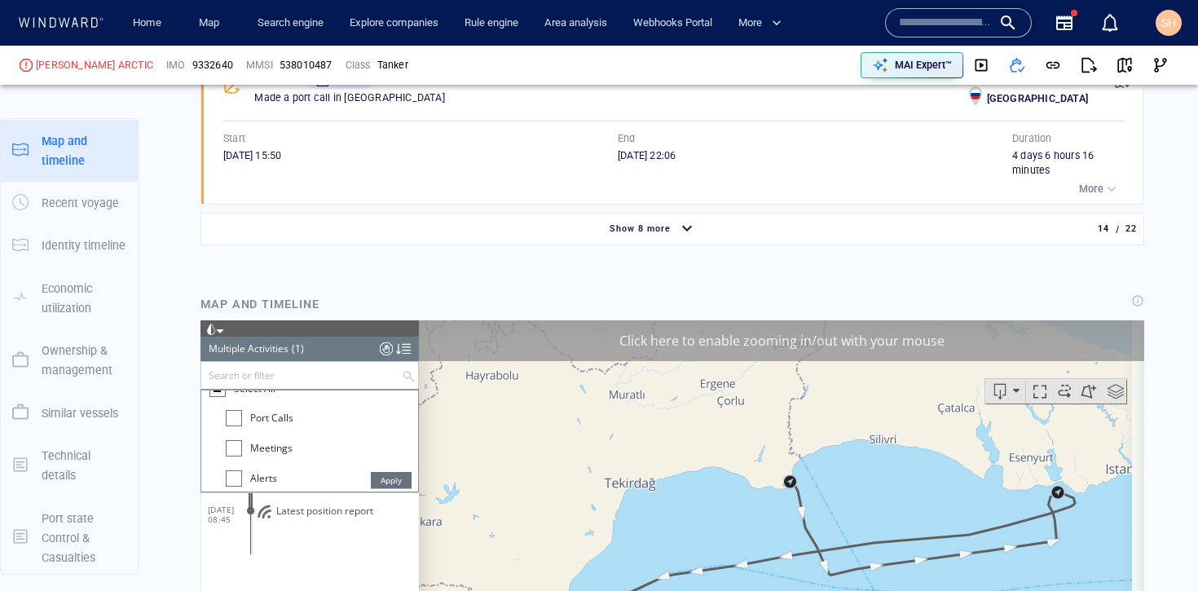
scroll to position [46, 0]
click at [257, 424] on span "Meetings" at bounding box center [271, 419] width 42 height 14
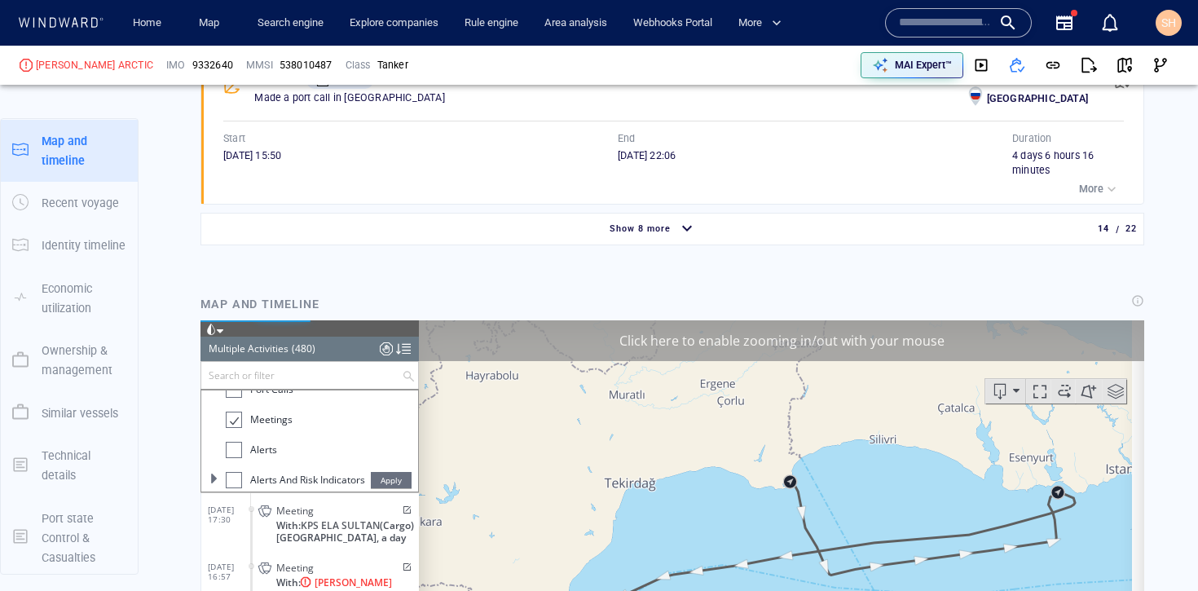
click at [386, 471] on li "Alerts and Risk Indicators" at bounding box center [322, 485] width 192 height 30
click at [384, 479] on span "Apply" at bounding box center [391, 480] width 41 height 16
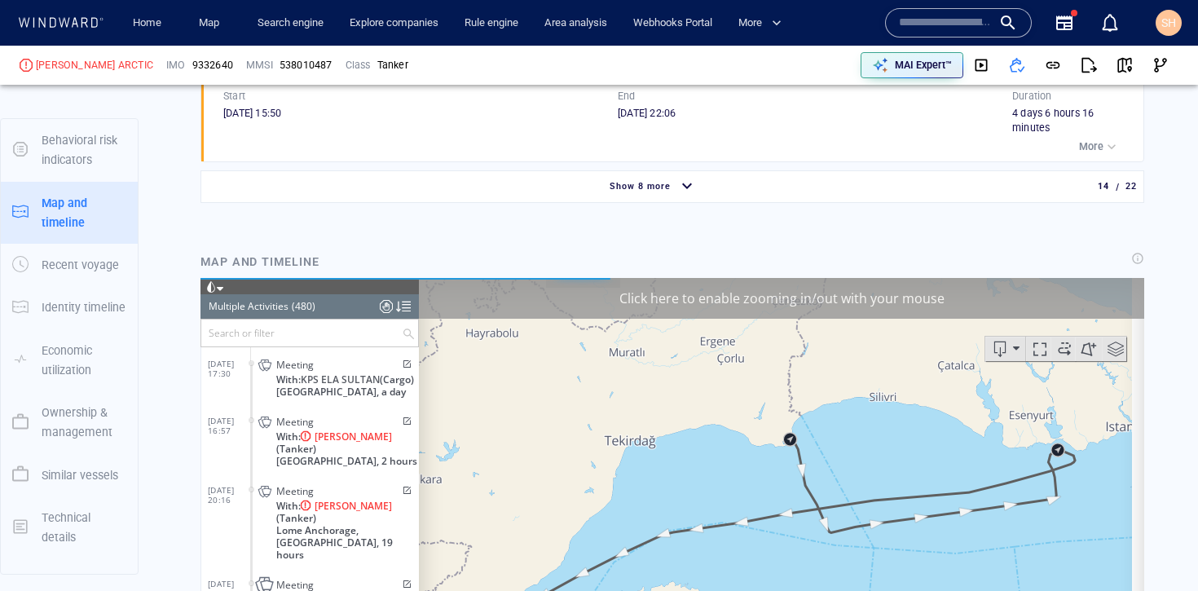
scroll to position [3761, 0]
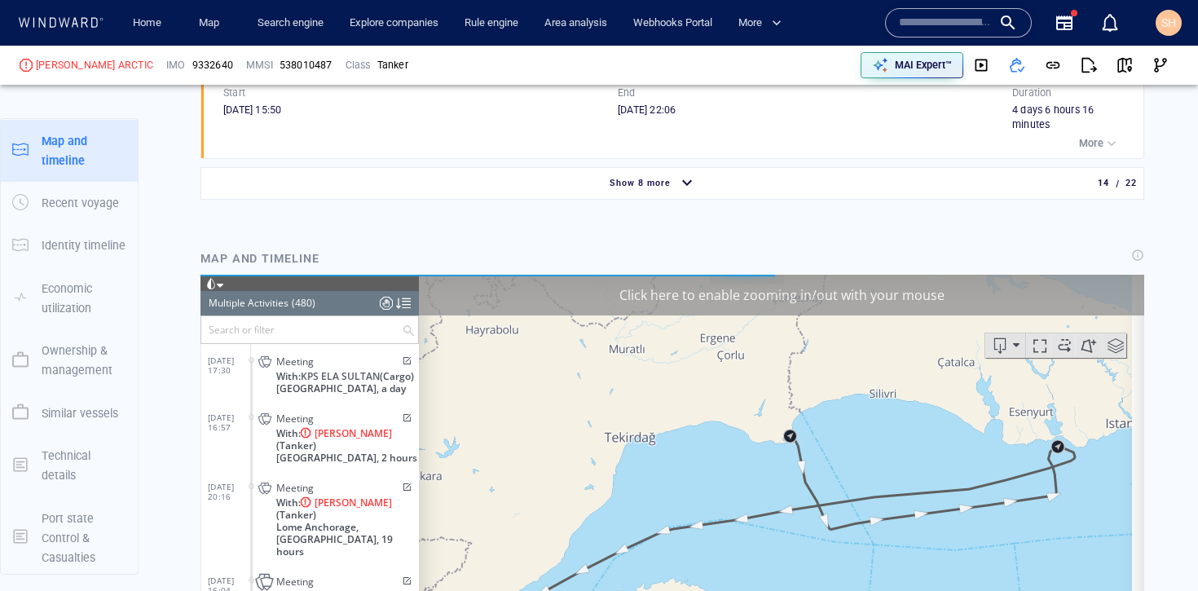
click at [407, 302] on div at bounding box center [403, 303] width 15 height 24
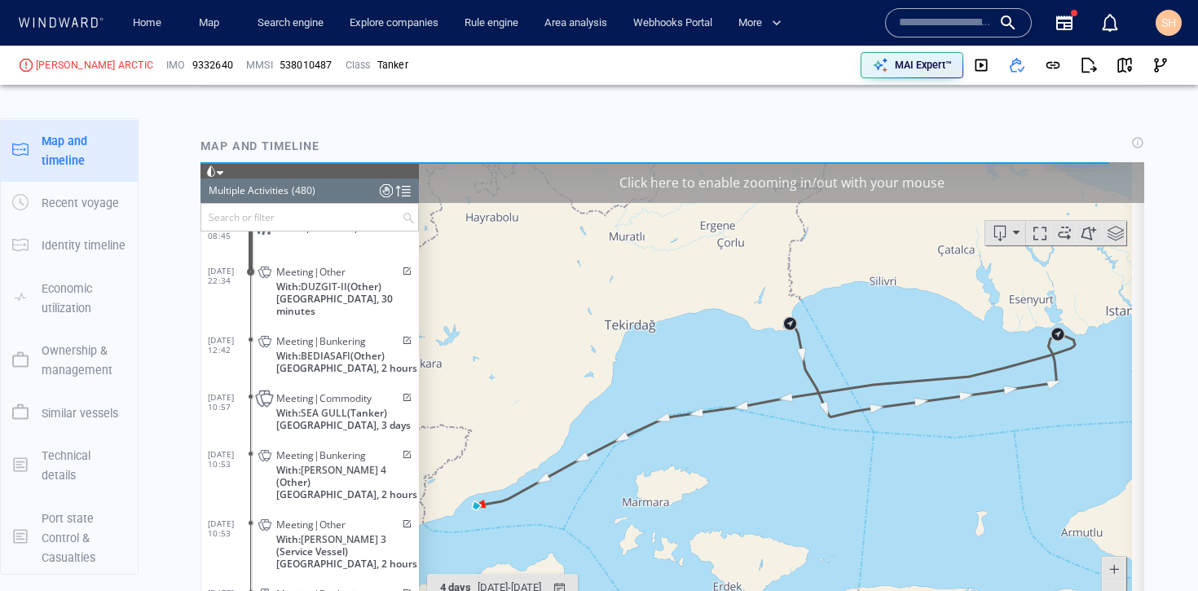
scroll to position [24, 0]
click at [380, 417] on p "[GEOGRAPHIC_DATA], 3 days" at bounding box center [347, 423] width 143 height 12
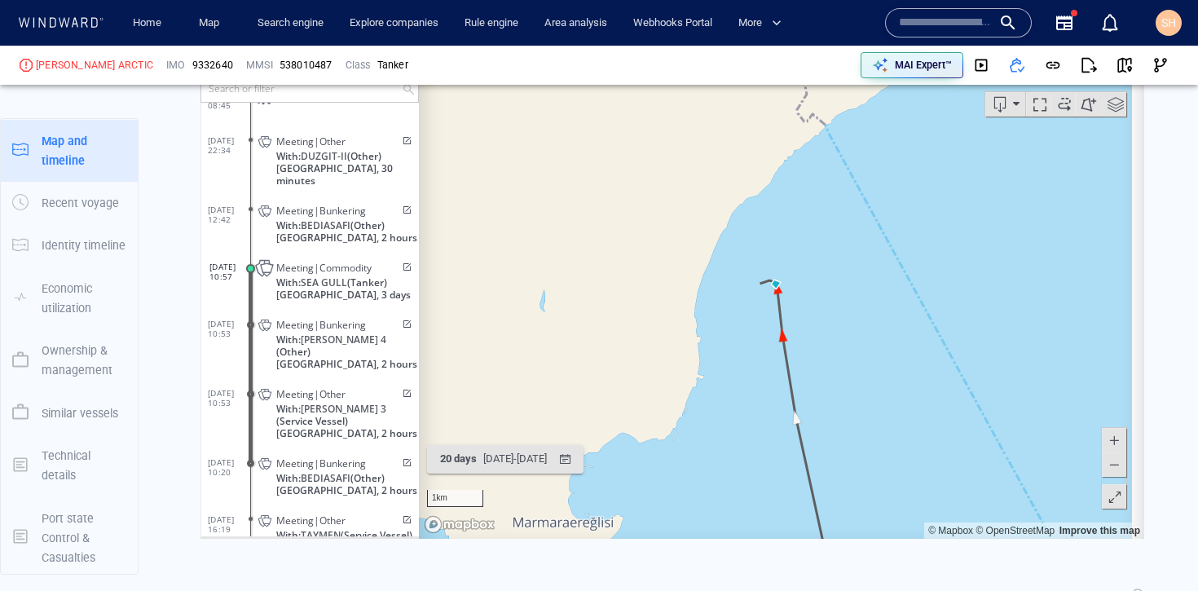
scroll to position [3989, 0]
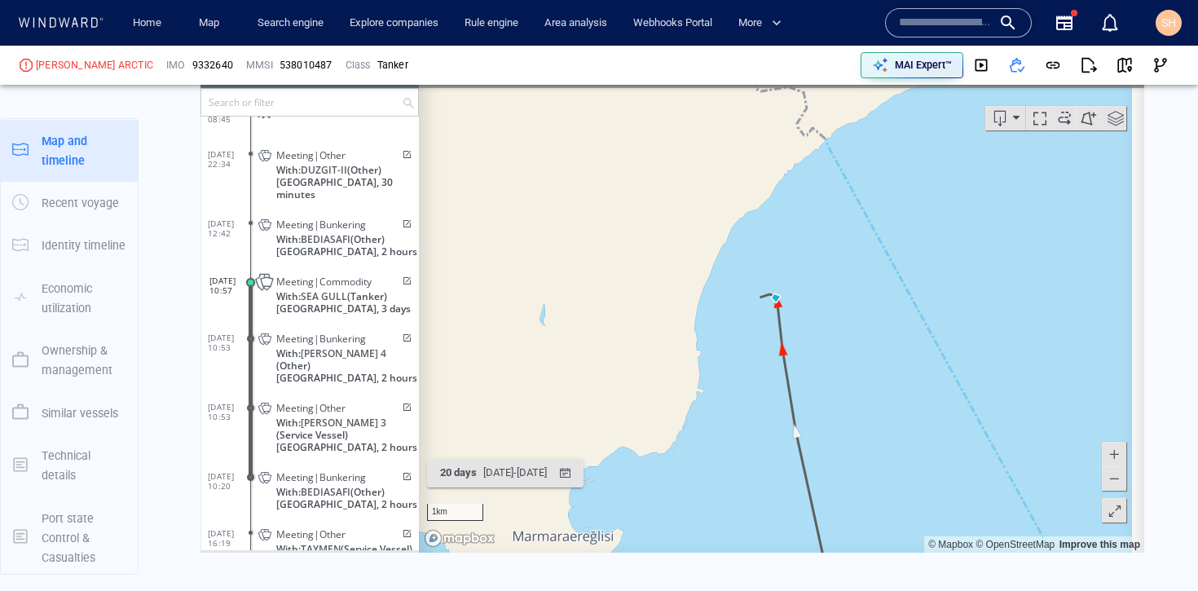
click at [813, 80] on div "Click here to enable zooming in/out with your mouse" at bounding box center [782, 67] width 726 height 41
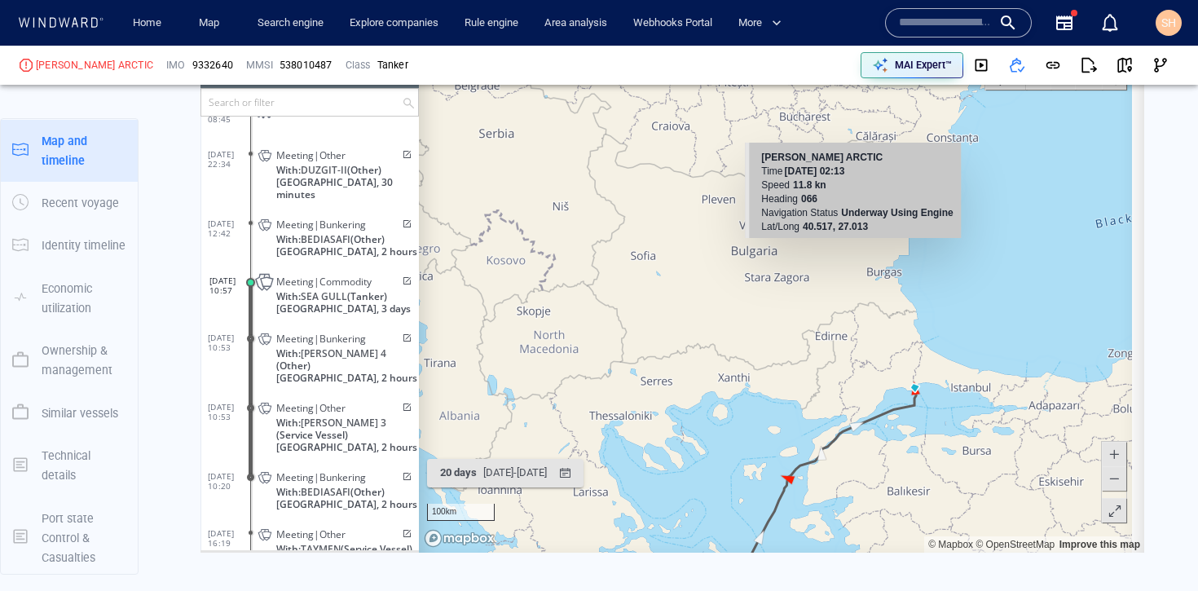
drag, startPoint x: 850, startPoint y: 442, endPoint x: 846, endPoint y: 256, distance: 185.9
click at [846, 256] on canvas "Map" at bounding box center [775, 299] width 713 height 505
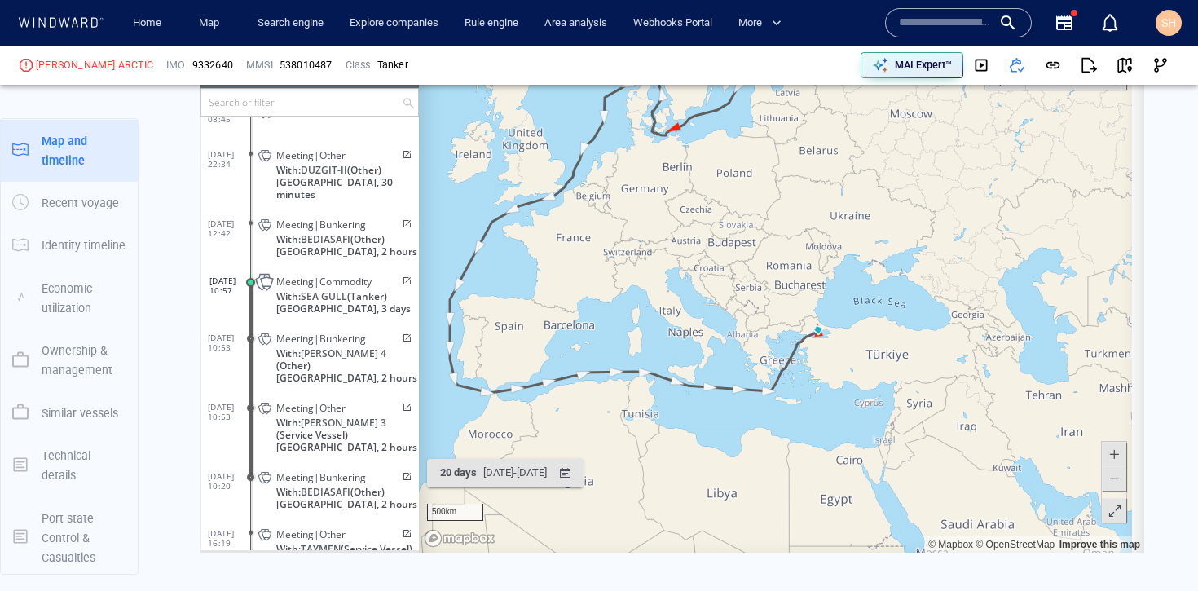
drag, startPoint x: 798, startPoint y: 266, endPoint x: 756, endPoint y: 362, distance: 104.8
click at [756, 362] on canvas "Map" at bounding box center [775, 299] width 713 height 505
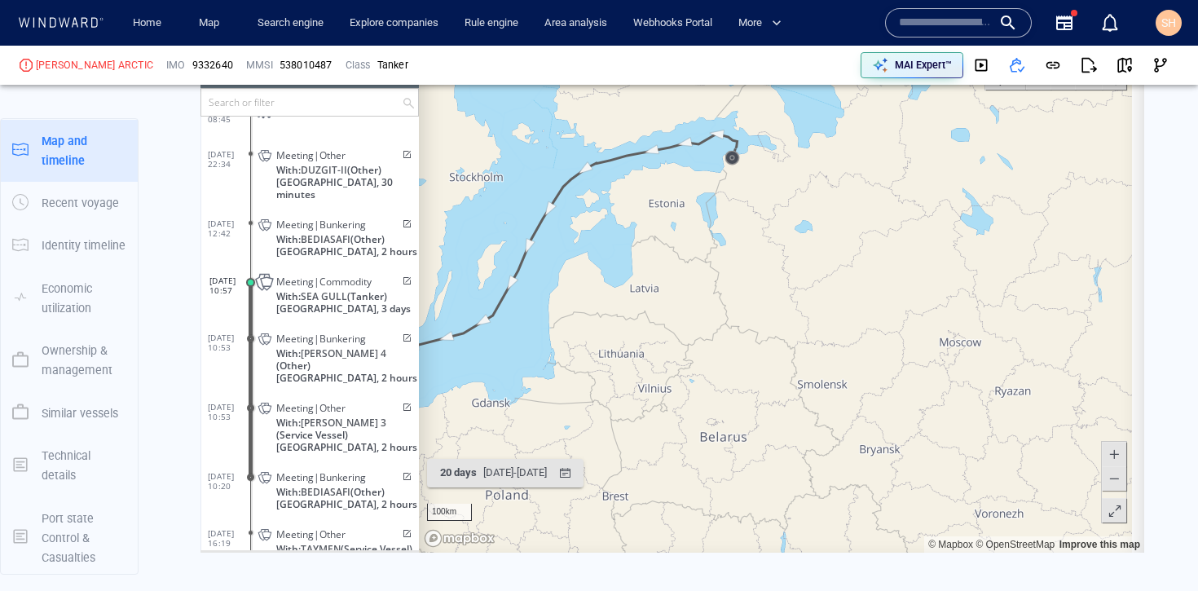
drag, startPoint x: 779, startPoint y: 209, endPoint x: 765, endPoint y: 334, distance: 126.2
click at [765, 334] on canvas "Map" at bounding box center [775, 299] width 713 height 505
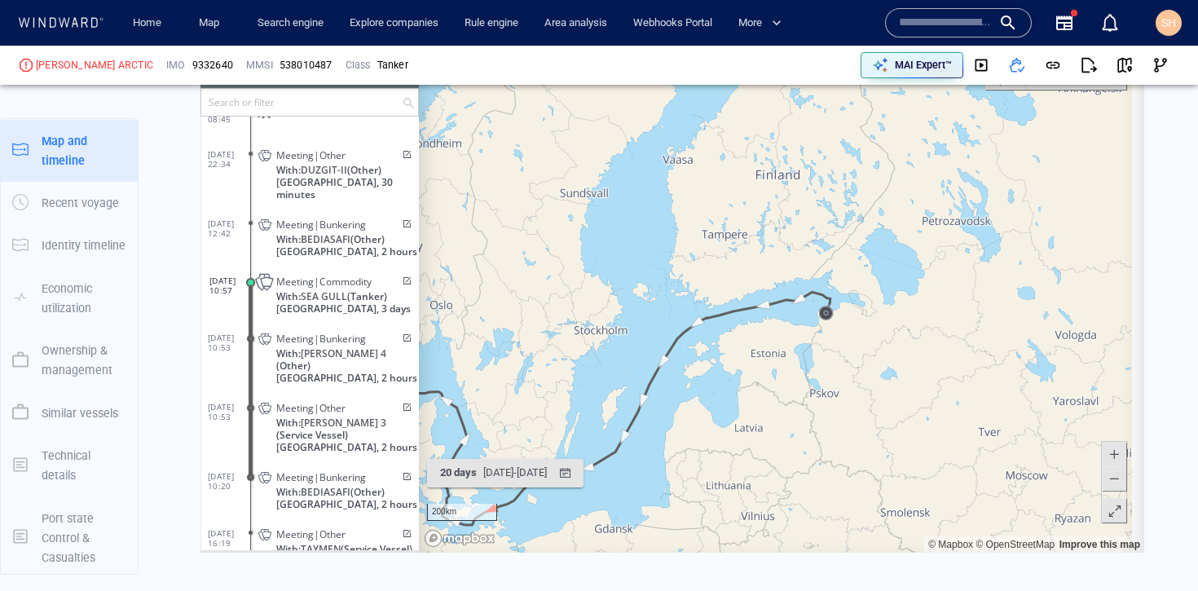
drag, startPoint x: 787, startPoint y: 420, endPoint x: 753, endPoint y: 253, distance: 170.6
click at [753, 253] on canvas "Map" at bounding box center [775, 299] width 713 height 505
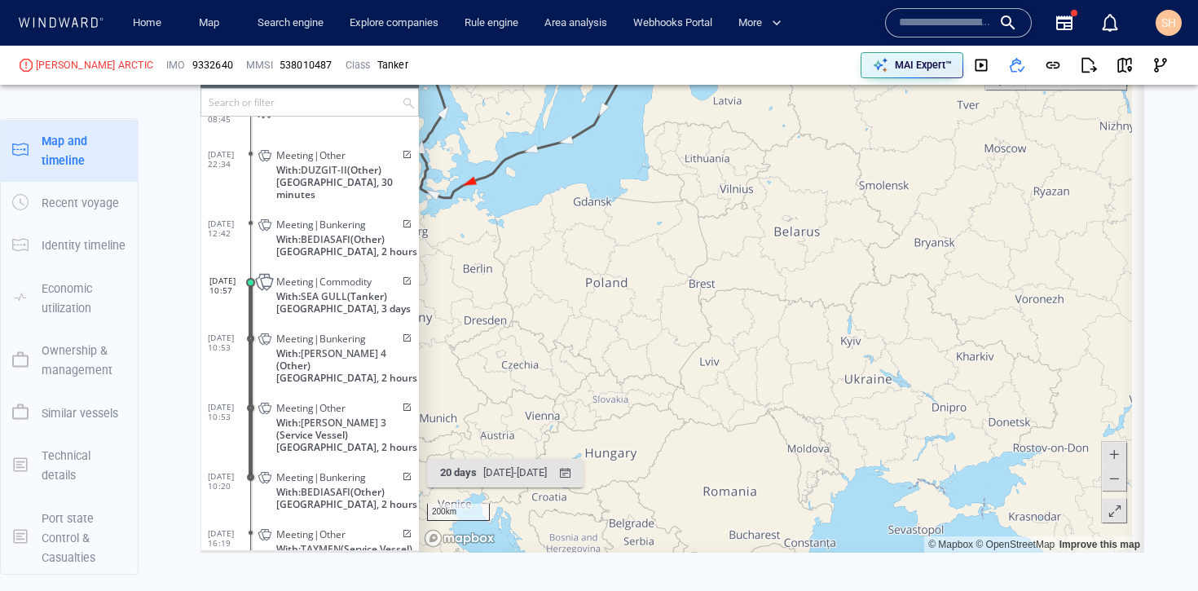
drag, startPoint x: 755, startPoint y: 373, endPoint x: 768, endPoint y: 210, distance: 164.4
click at [768, 210] on canvas "Map" at bounding box center [775, 299] width 713 height 505
drag, startPoint x: 749, startPoint y: 333, endPoint x: 762, endPoint y: 192, distance: 140.8
click at [762, 192] on canvas "Map" at bounding box center [775, 299] width 713 height 505
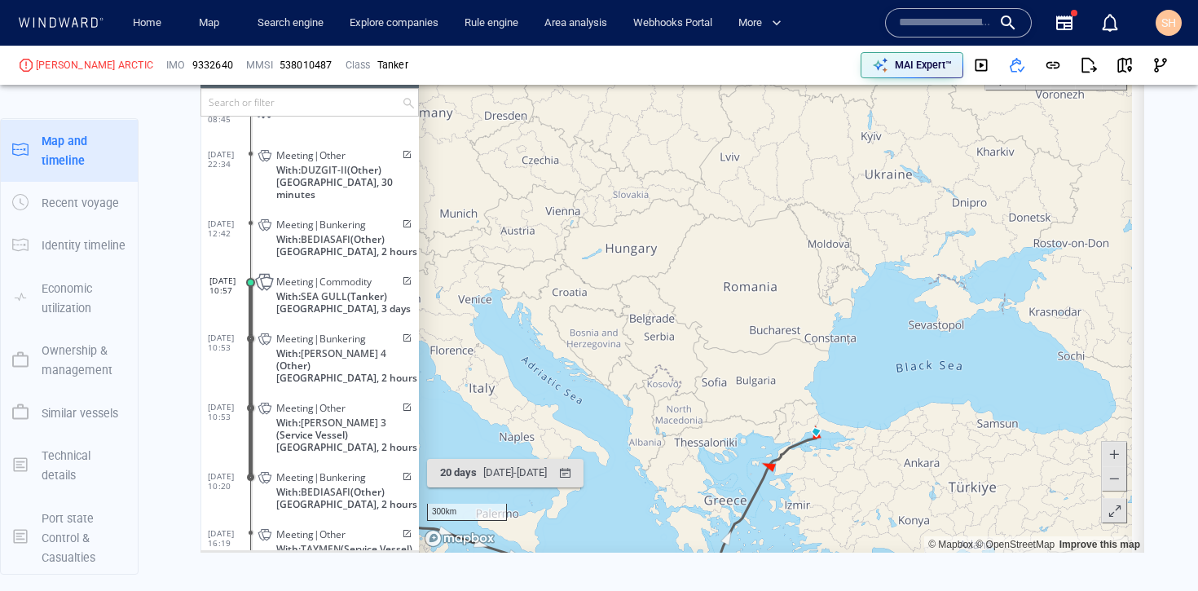
drag, startPoint x: 783, startPoint y: 353, endPoint x: 770, endPoint y: 277, distance: 76.9
click at [770, 277] on canvas "Map" at bounding box center [775, 299] width 713 height 505
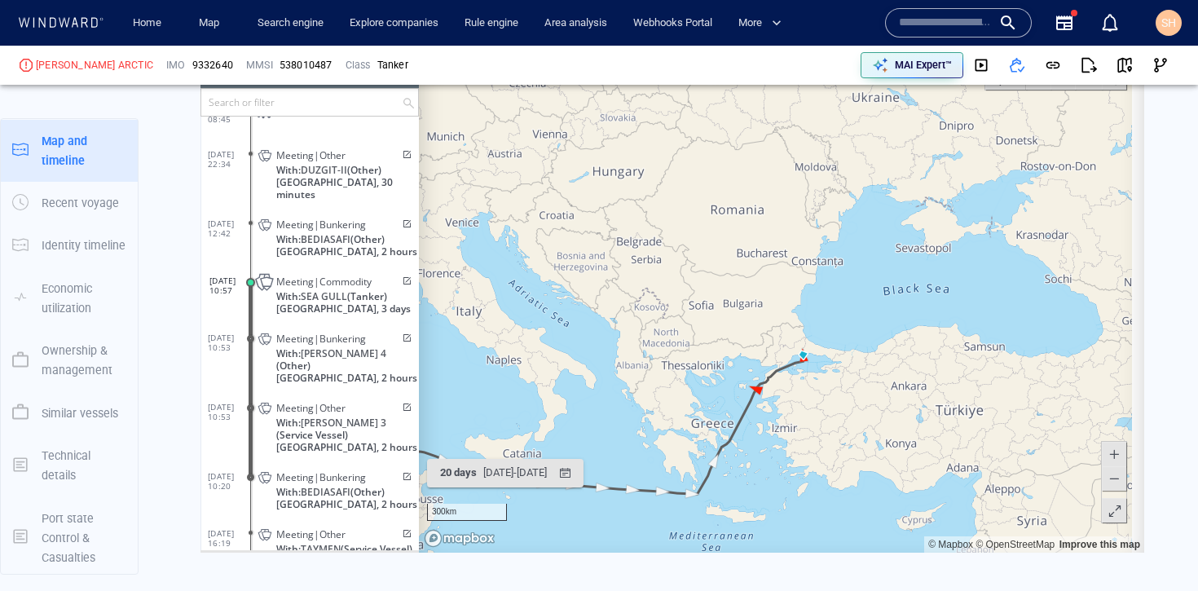
click at [770, 277] on canvas "Map" at bounding box center [775, 299] width 713 height 505
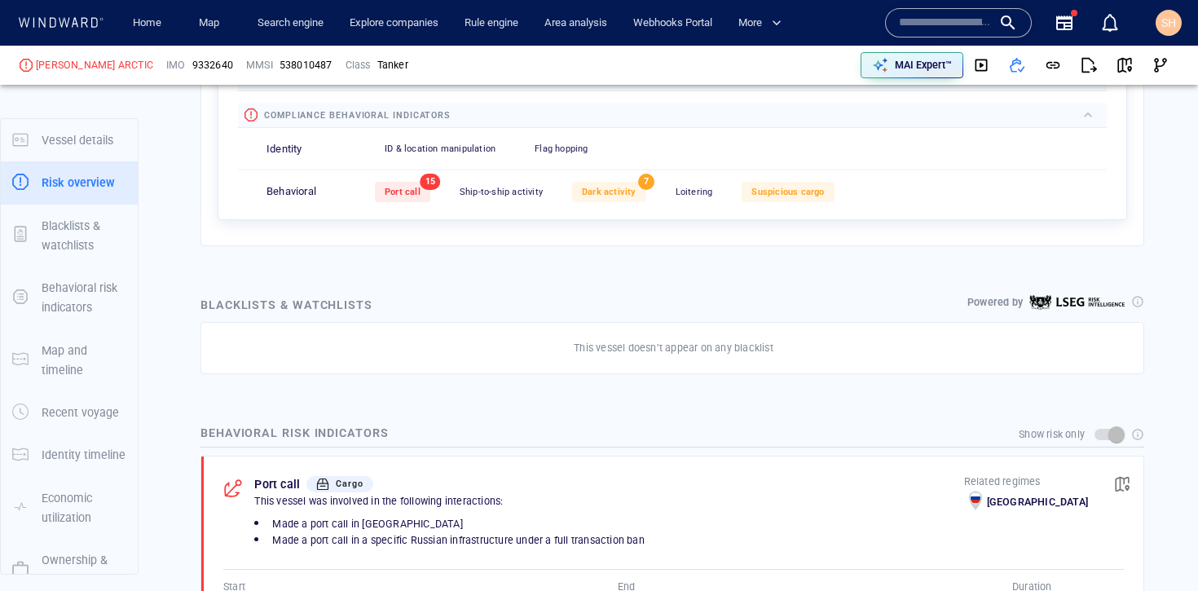
scroll to position [0, 0]
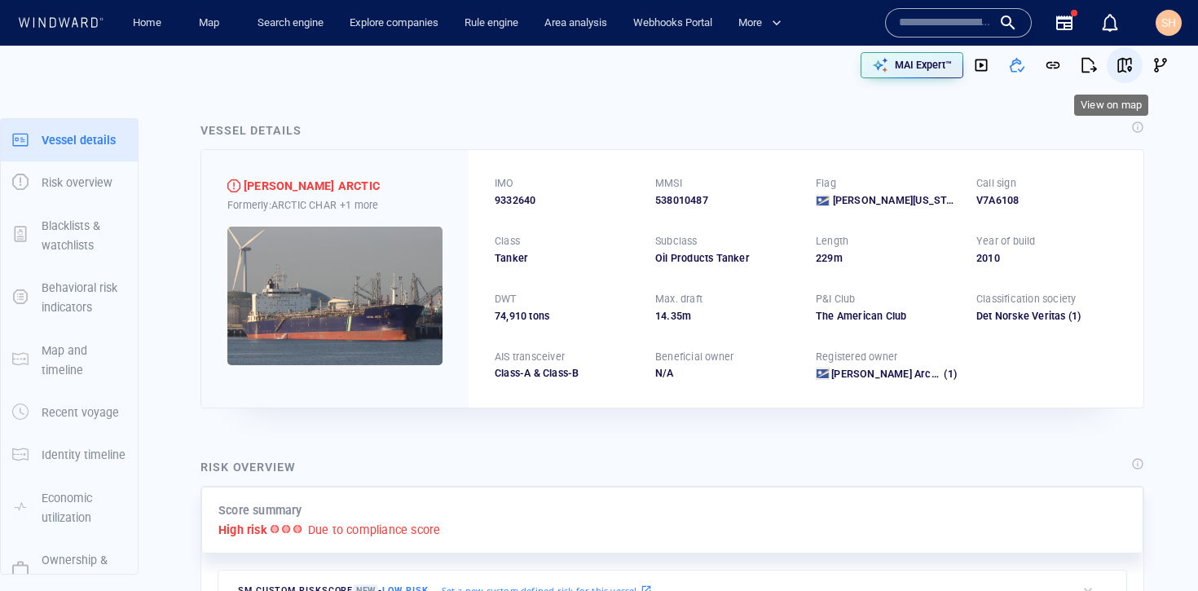
click at [1118, 64] on span "button" at bounding box center [1125, 65] width 16 height 16
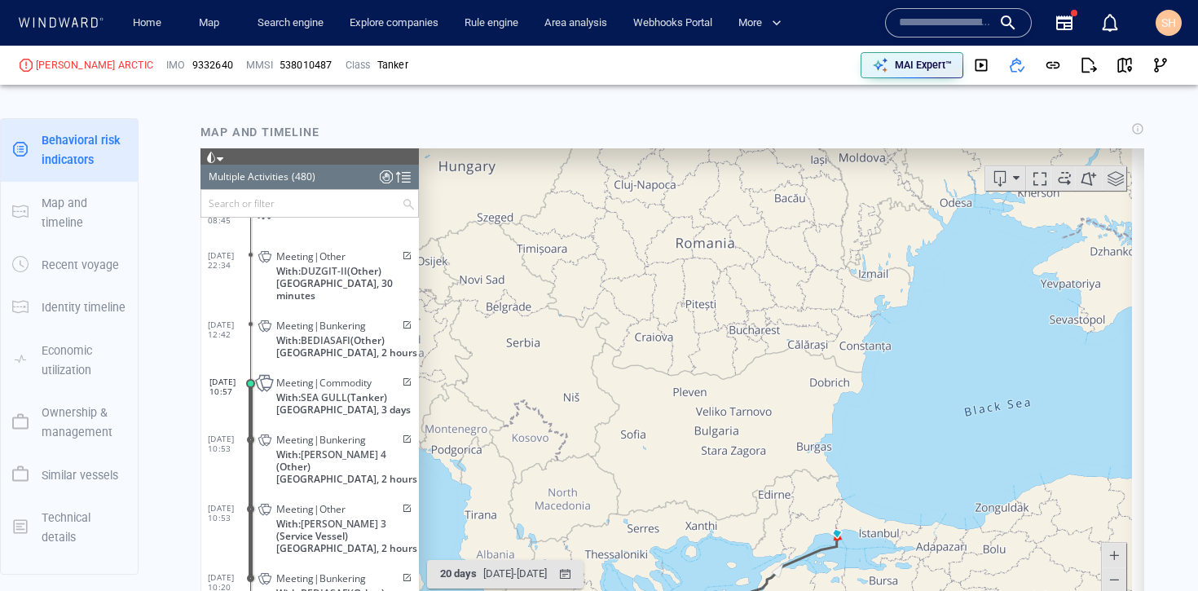
scroll to position [210, 0]
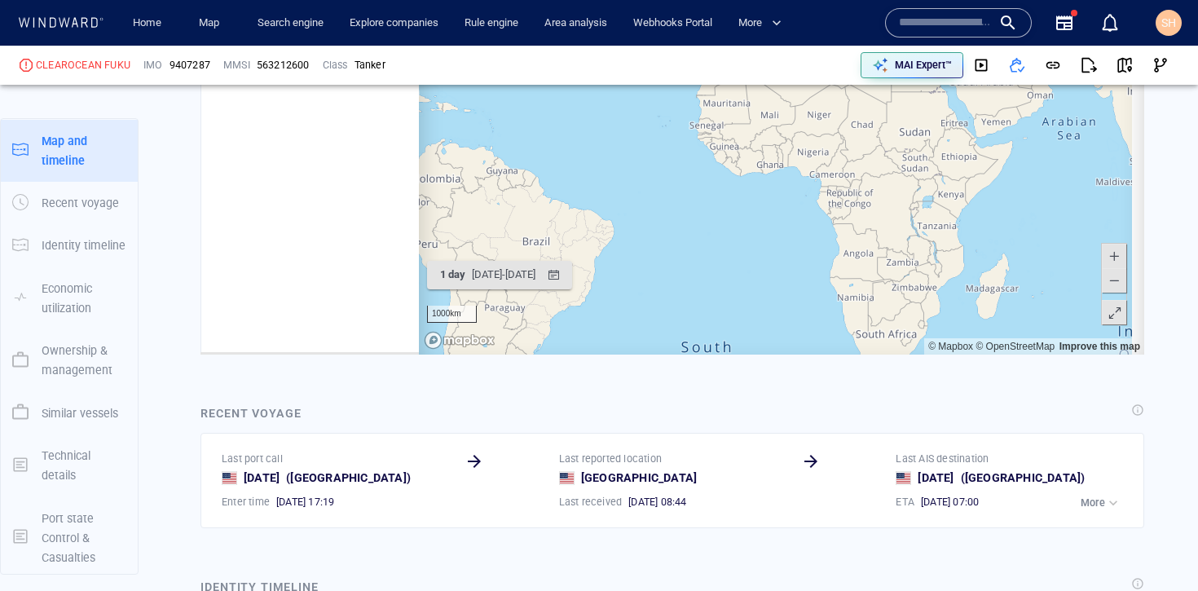
scroll to position [215, 0]
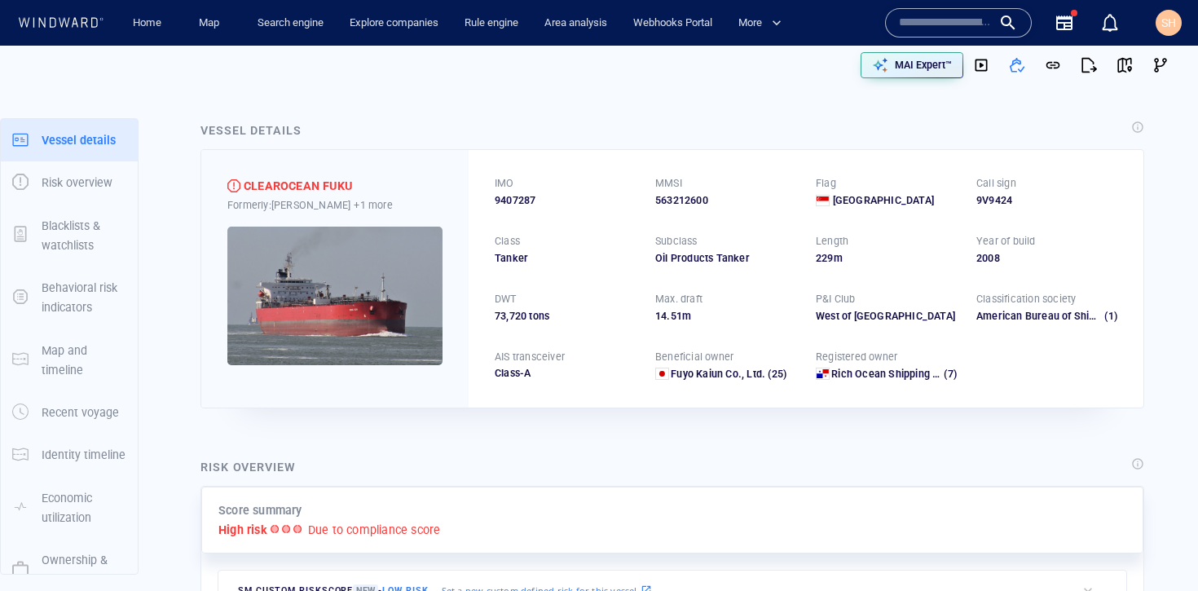
click at [503, 200] on span "9407287" at bounding box center [515, 200] width 41 height 15
copy span "9407287"
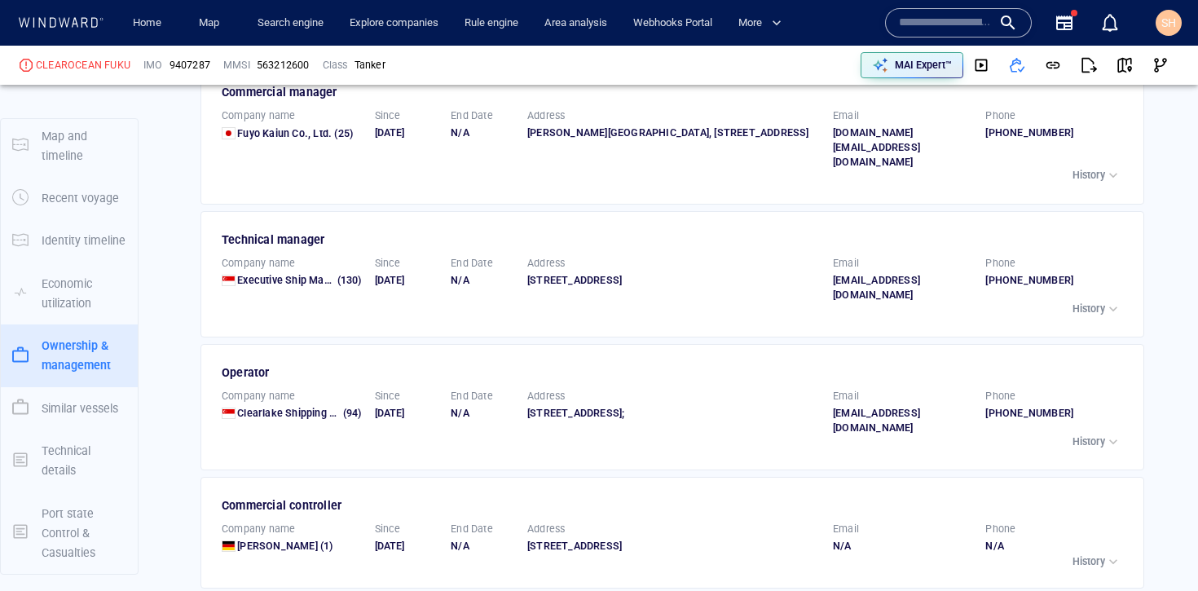
scroll to position [3215, 0]
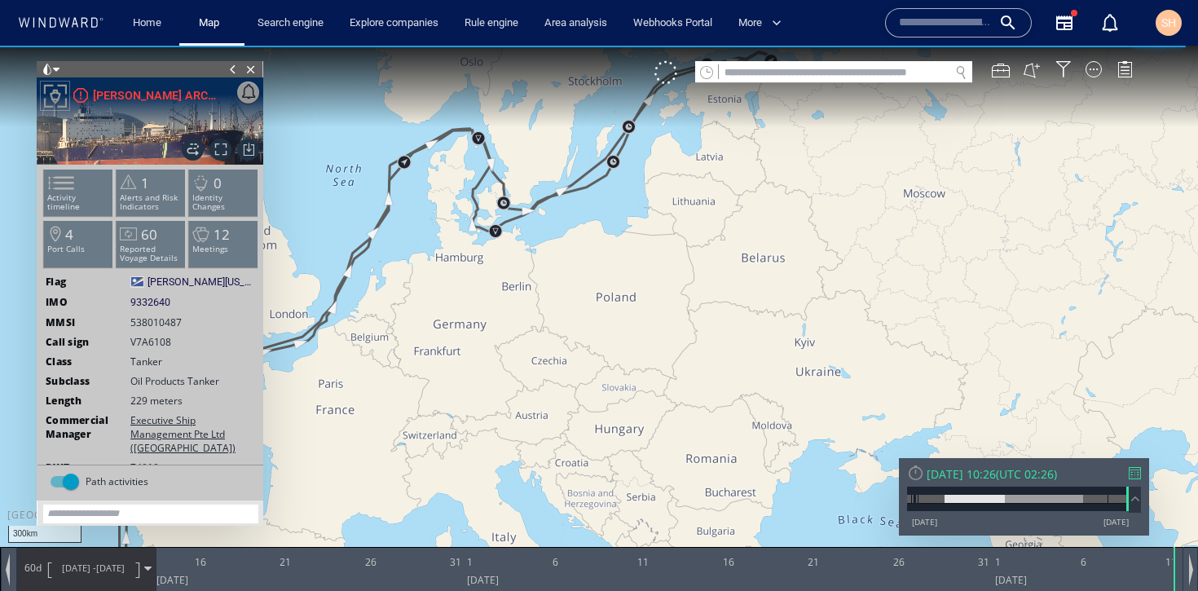
click at [119, 573] on span "[DATE]" at bounding box center [110, 568] width 29 height 12
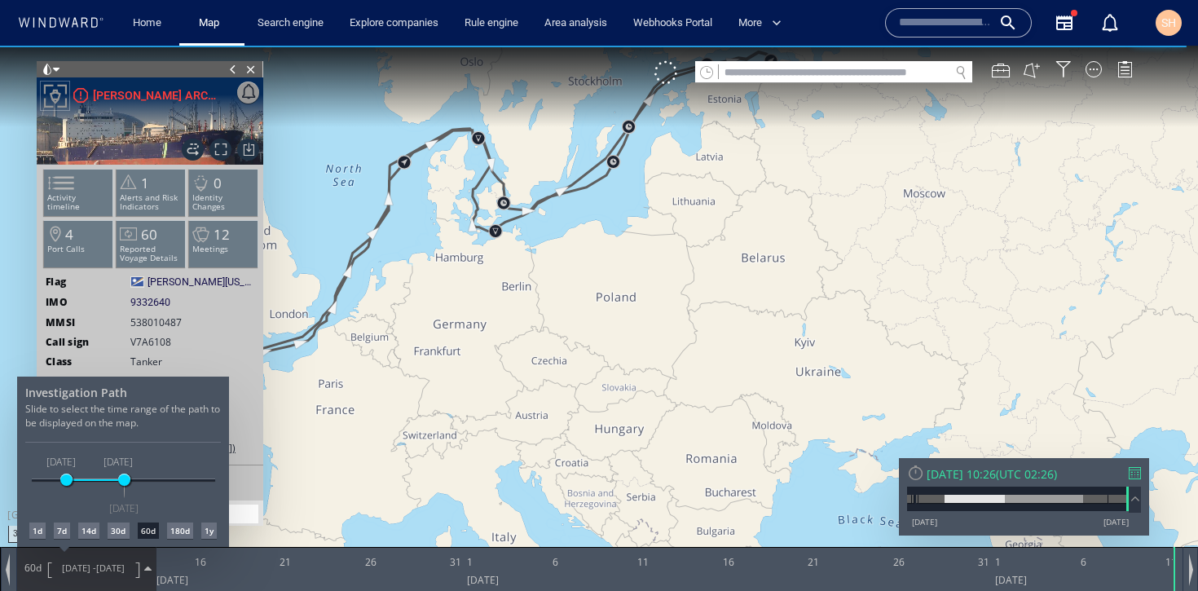
click at [119, 535] on div "30d" at bounding box center [118, 531] width 21 height 16
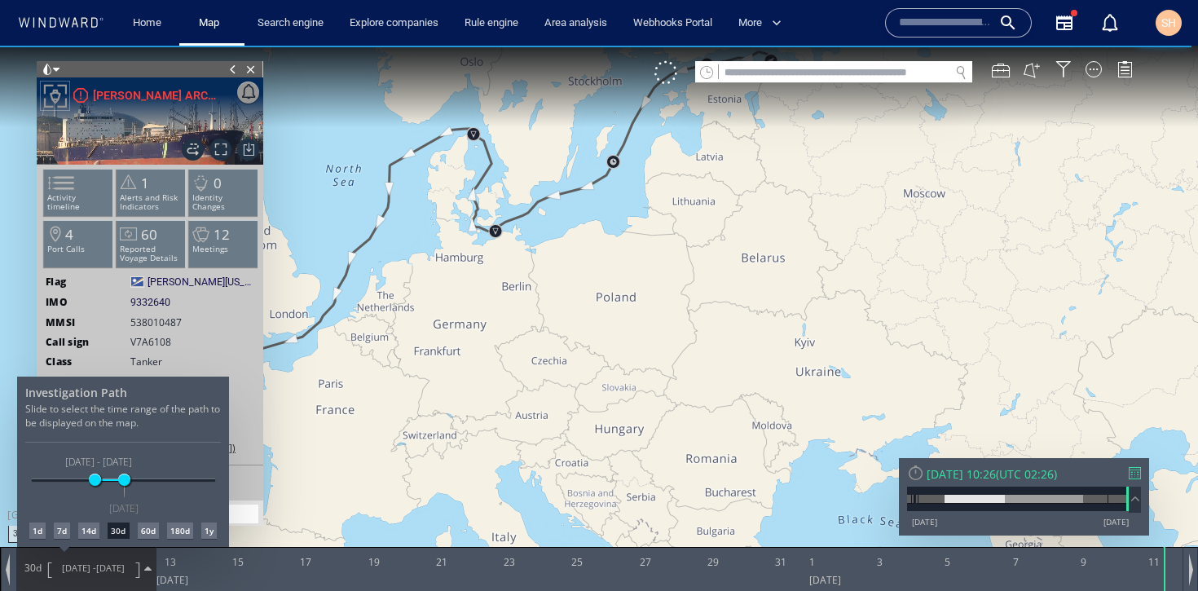
drag, startPoint x: 699, startPoint y: 186, endPoint x: 633, endPoint y: 299, distance: 131.6
click at [628, 308] on div at bounding box center [599, 318] width 1198 height 545
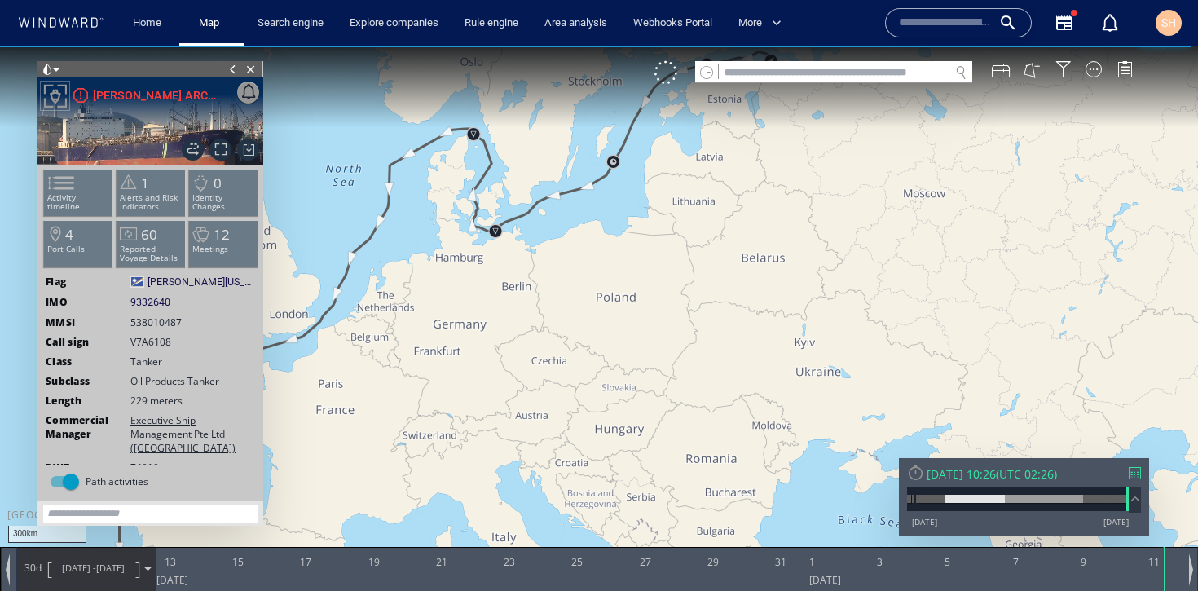
drag, startPoint x: 683, startPoint y: 221, endPoint x: 641, endPoint y: 285, distance: 76.4
click at [621, 303] on canvas "Map" at bounding box center [599, 310] width 1198 height 529
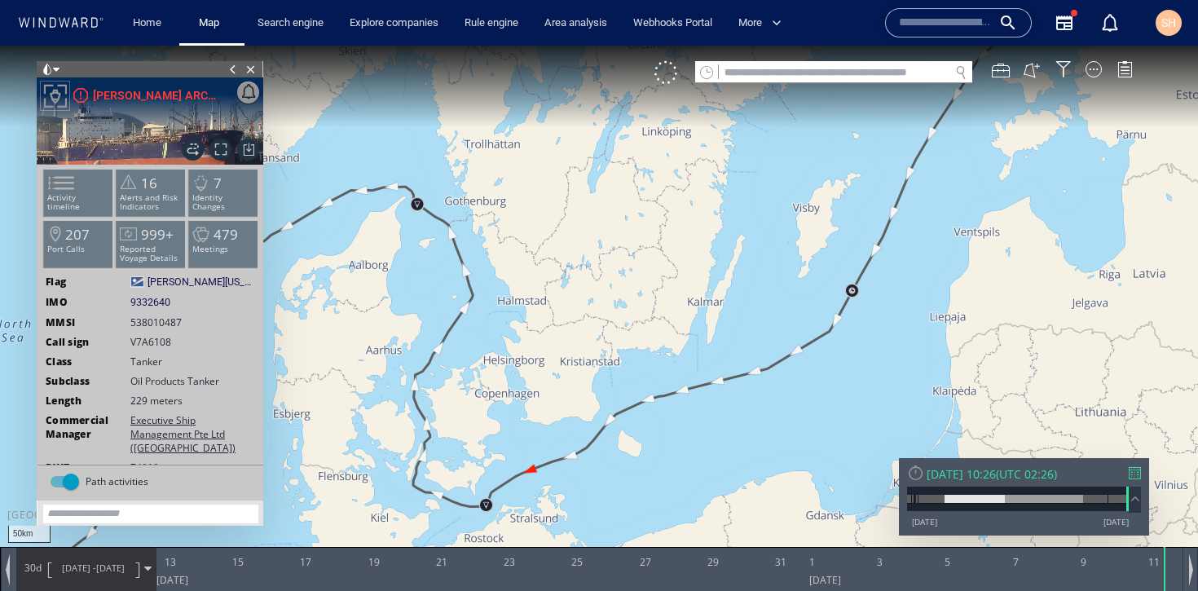
drag, startPoint x: 358, startPoint y: 262, endPoint x: 530, endPoint y: 207, distance: 180.7
click at [530, 207] on canvas "Map" at bounding box center [599, 310] width 1198 height 529
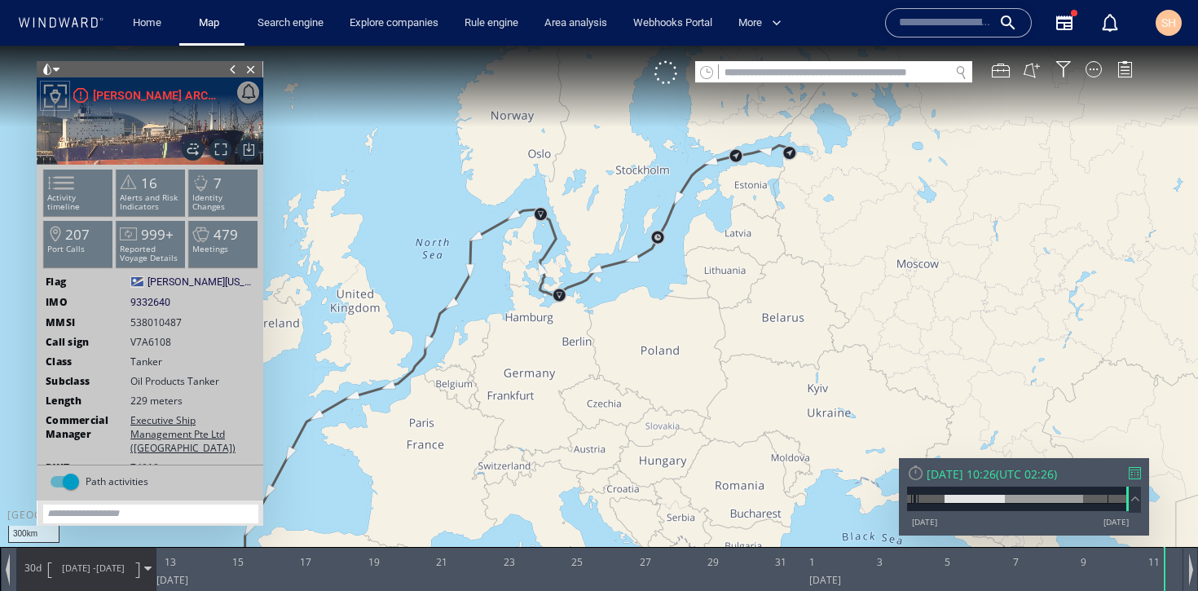
drag, startPoint x: 521, startPoint y: 289, endPoint x: 657, endPoint y: 141, distance: 201.4
click at [657, 141] on canvas "Map" at bounding box center [599, 310] width 1198 height 529
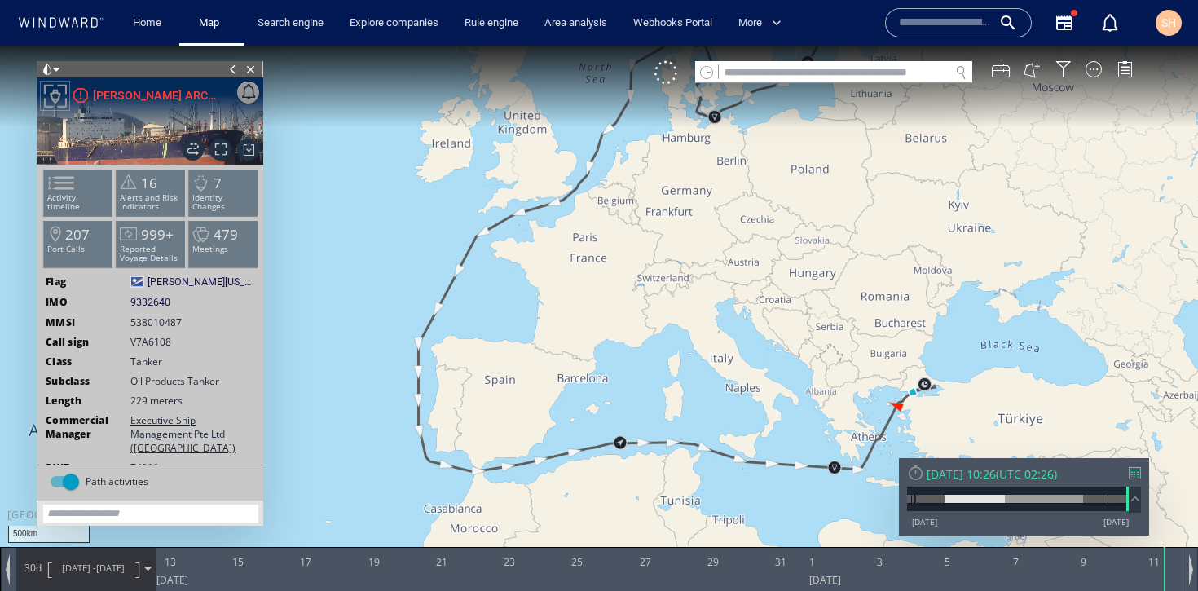
drag, startPoint x: 643, startPoint y: 316, endPoint x: 615, endPoint y: 253, distance: 69.7
click at [615, 253] on canvas "Map" at bounding box center [599, 310] width 1198 height 529
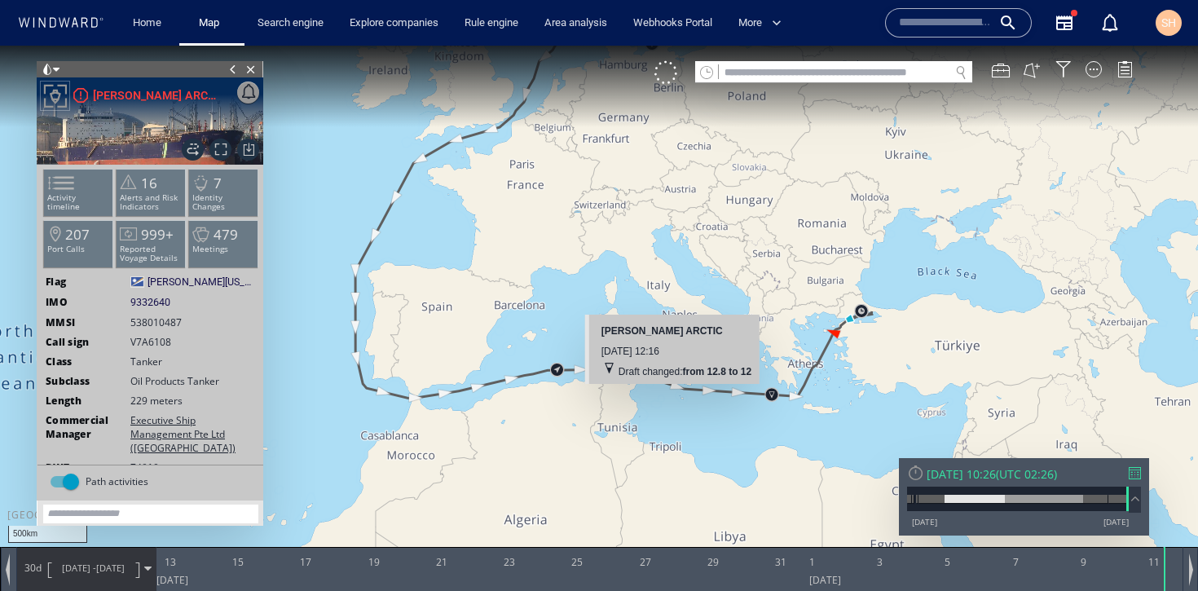
drag, startPoint x: 796, startPoint y: 395, endPoint x: 669, endPoint y: 397, distance: 126.4
click at [669, 397] on canvas "Map" at bounding box center [599, 310] width 1198 height 529
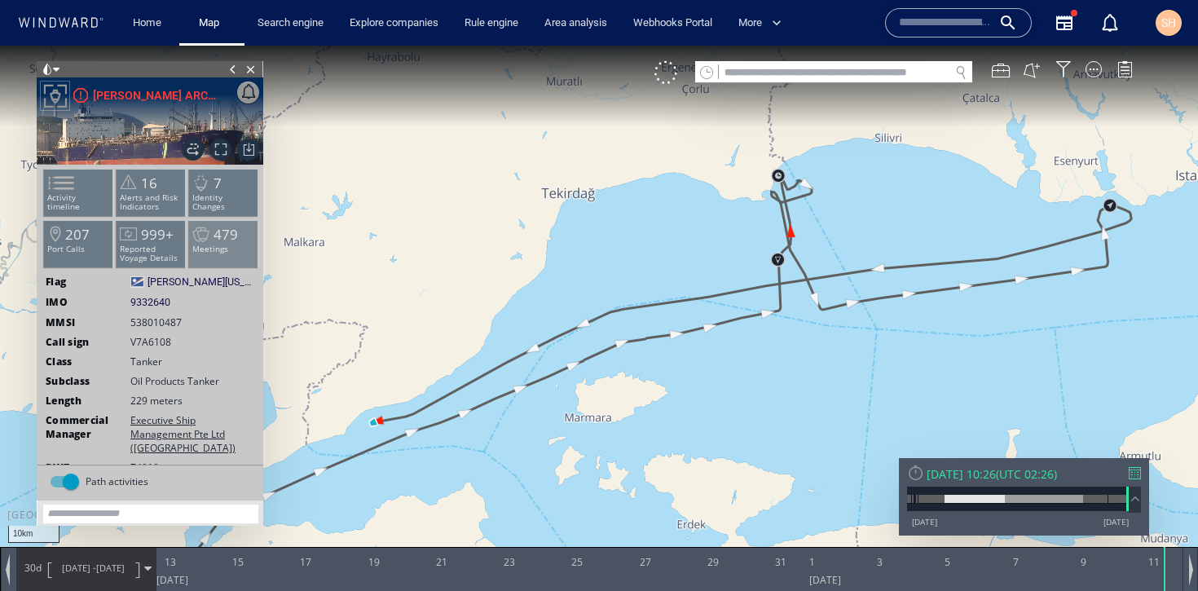
click at [214, 245] on p "Meetings" at bounding box center [223, 249] width 69 height 9
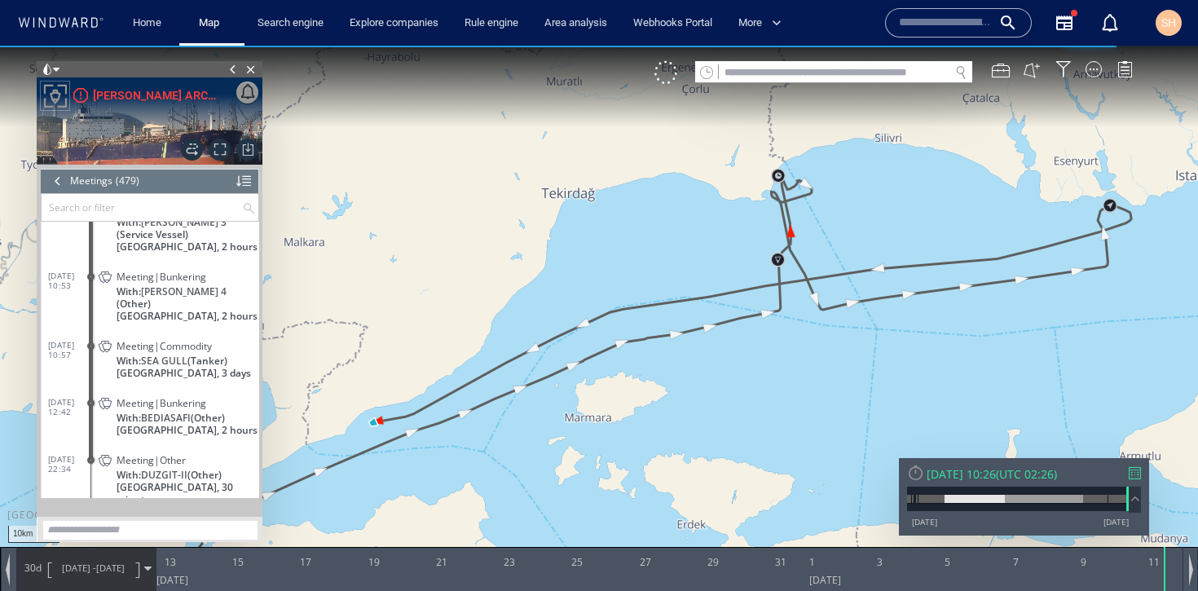
scroll to position [21418, 0]
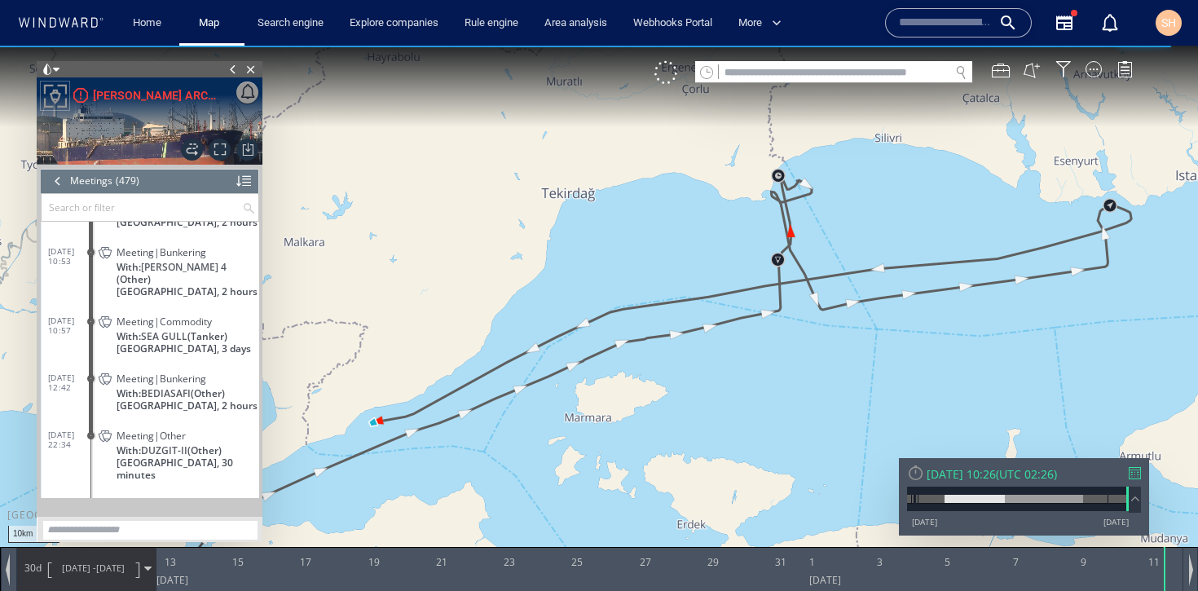
click at [184, 355] on span "[GEOGRAPHIC_DATA], 3 days" at bounding box center [184, 348] width 135 height 12
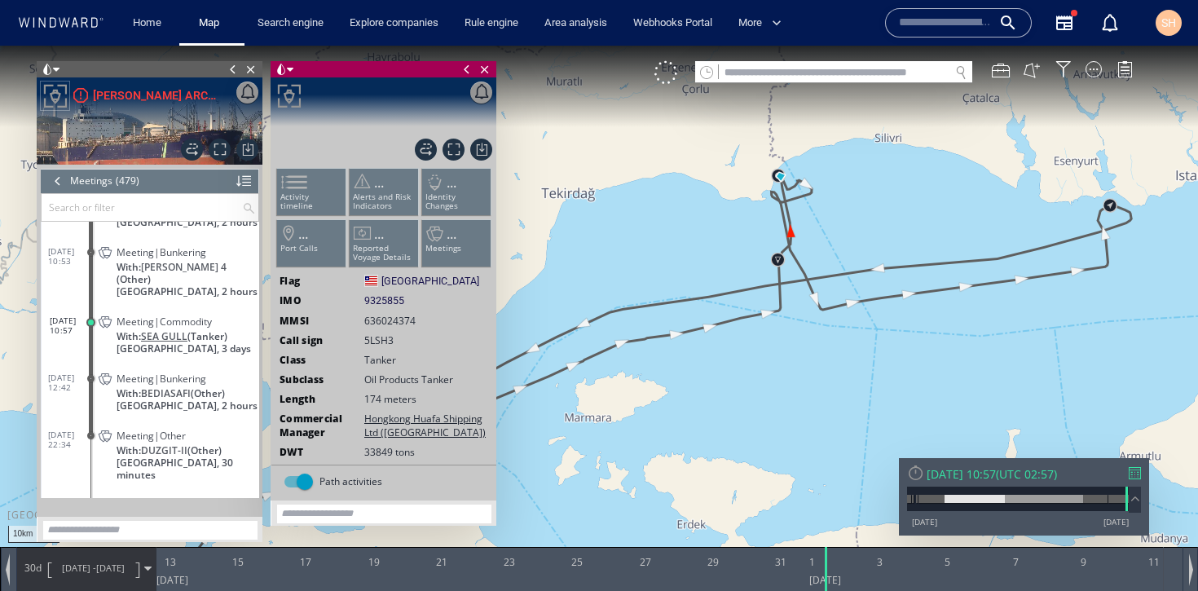
scroll to position [21342, 0]
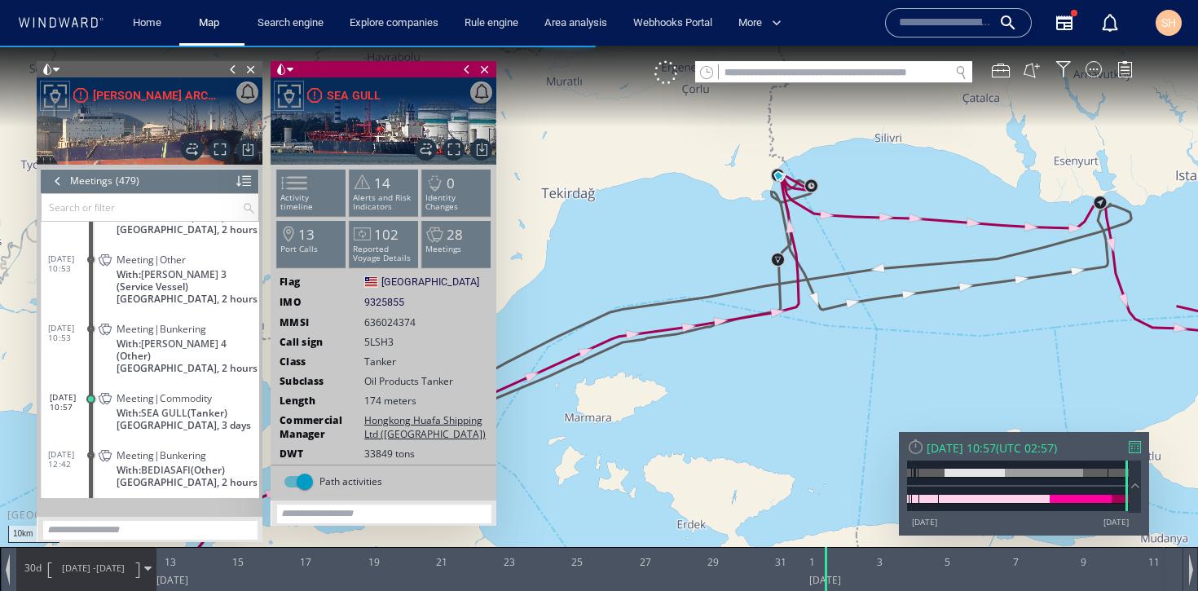
drag, startPoint x: 756, startPoint y: 360, endPoint x: 887, endPoint y: 238, distance: 178.8
click at [887, 238] on canvas "Map" at bounding box center [599, 310] width 1198 height 529
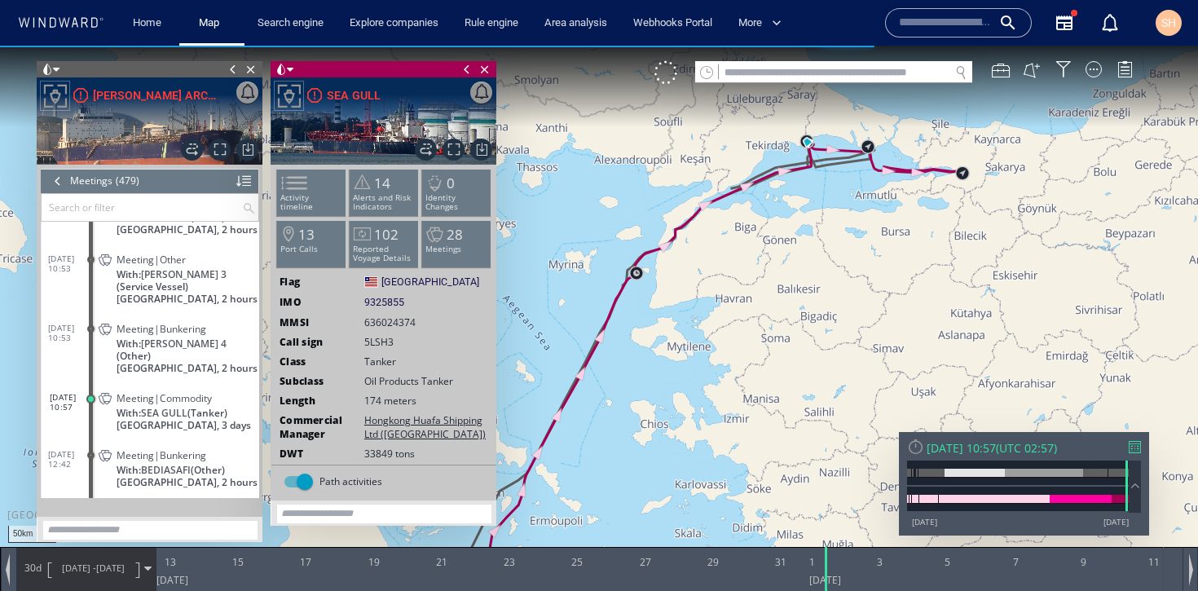
drag, startPoint x: 704, startPoint y: 398, endPoint x: 752, endPoint y: 237, distance: 167.6
click at [752, 237] on canvas "Map" at bounding box center [599, 310] width 1198 height 529
drag, startPoint x: 791, startPoint y: 273, endPoint x: 734, endPoint y: 405, distance: 143.5
click at [734, 405] on canvas "Map" at bounding box center [599, 310] width 1198 height 529
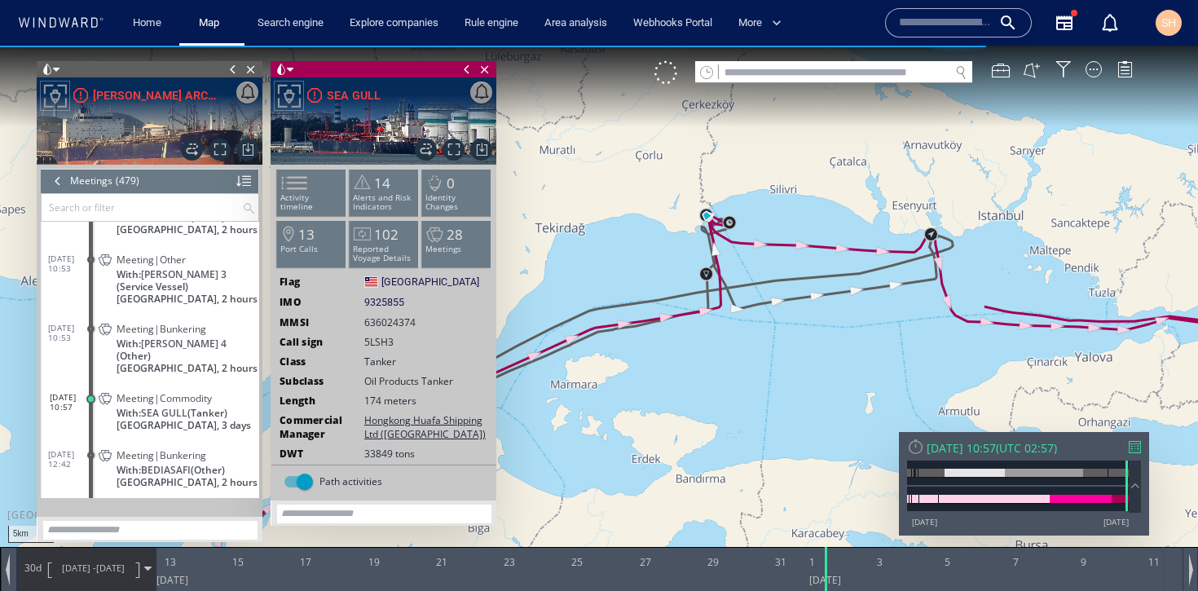
drag, startPoint x: 681, startPoint y: 318, endPoint x: 701, endPoint y: 437, distance: 120.6
click at [701, 437] on canvas "Map" at bounding box center [599, 310] width 1198 height 529
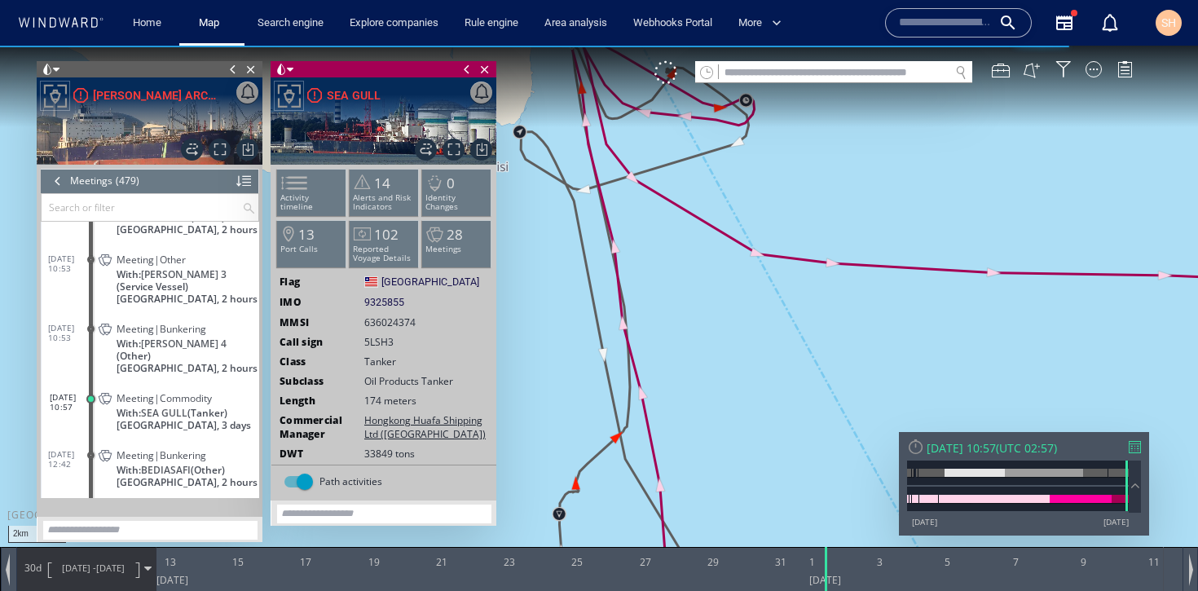
drag, startPoint x: 652, startPoint y: 311, endPoint x: 774, endPoint y: 201, distance: 165.1
click at [774, 201] on canvas "Map" at bounding box center [599, 310] width 1198 height 529
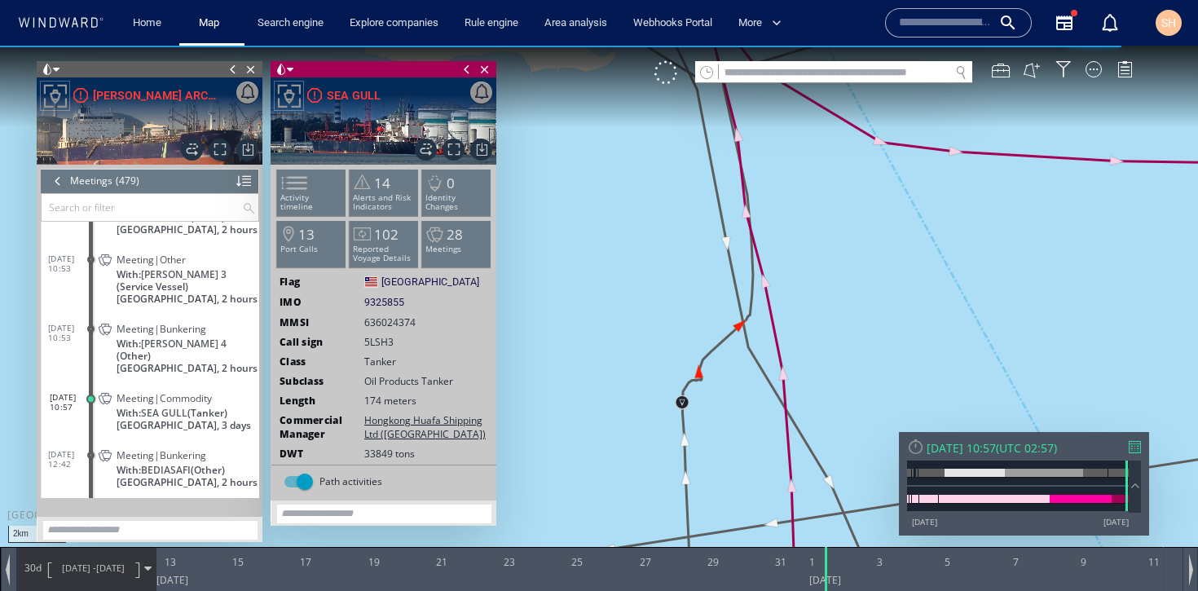
drag, startPoint x: 798, startPoint y: 208, endPoint x: 773, endPoint y: 406, distance: 199.7
click at [773, 406] on canvas "Map" at bounding box center [599, 310] width 1198 height 529
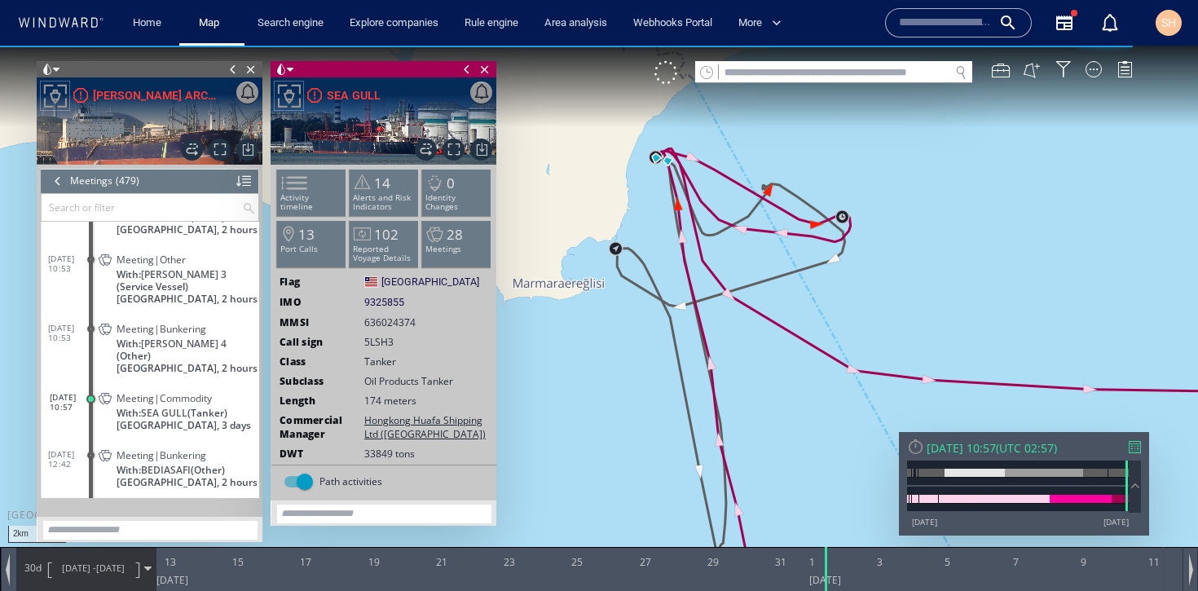
drag, startPoint x: 722, startPoint y: 277, endPoint x: 728, endPoint y: 346, distance: 69.5
click at [728, 347] on canvas "Map" at bounding box center [599, 310] width 1198 height 529
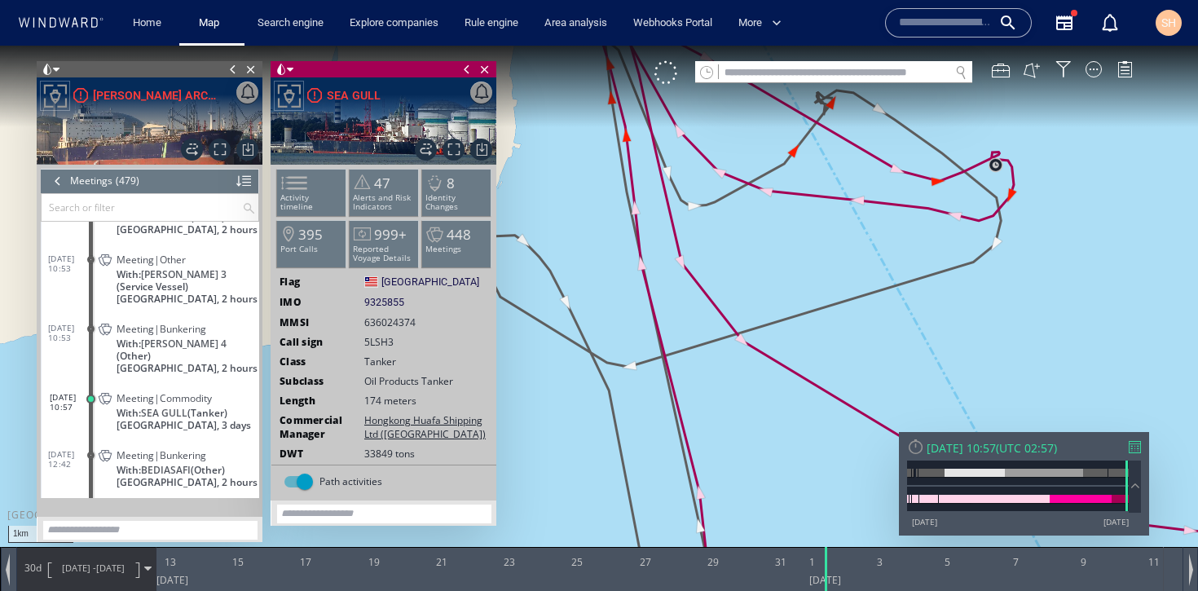
drag, startPoint x: 741, startPoint y: 240, endPoint x: 754, endPoint y: 366, distance: 127.0
click at [754, 366] on canvas "Map" at bounding box center [599, 310] width 1198 height 529
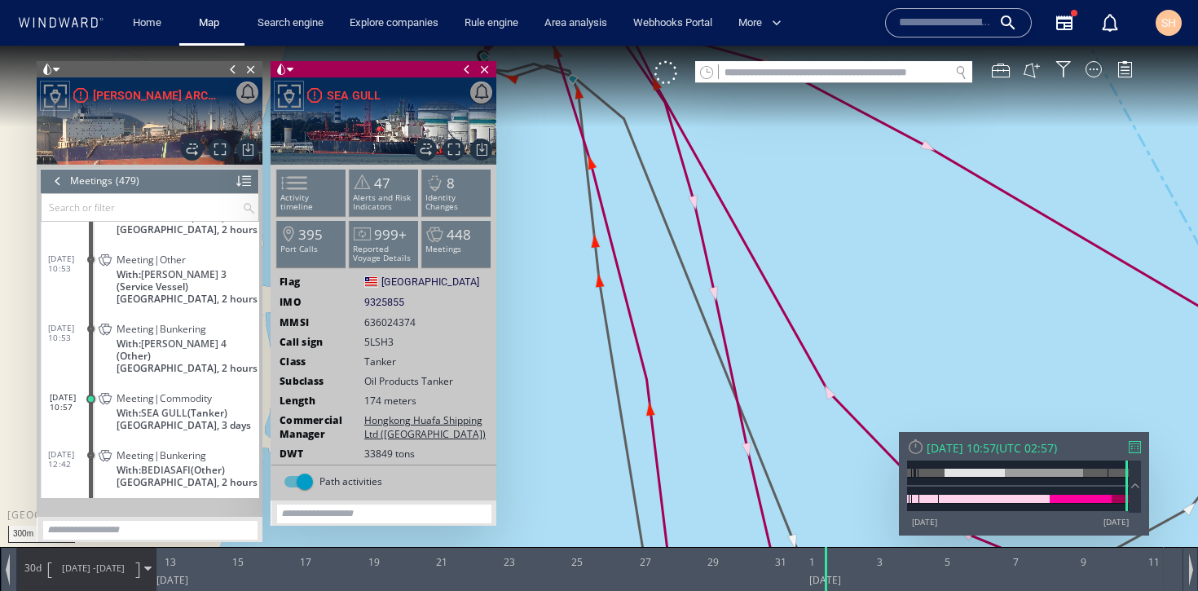
drag, startPoint x: 602, startPoint y: 175, endPoint x: 699, endPoint y: 324, distance: 177.3
click at [699, 324] on canvas "Map" at bounding box center [599, 310] width 1198 height 529
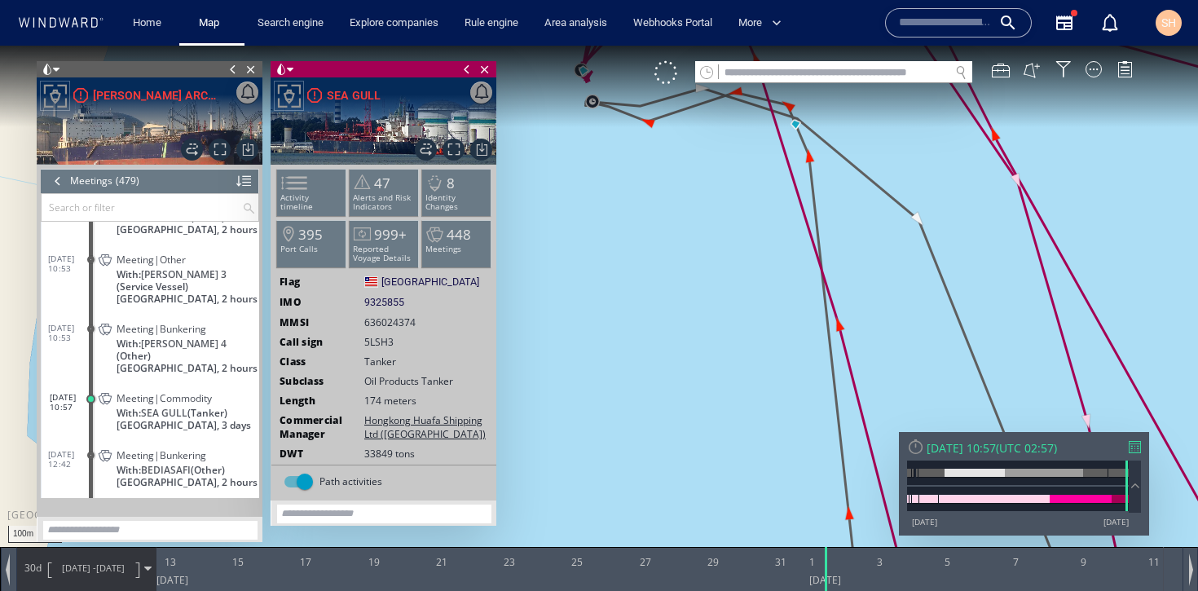
drag, startPoint x: 647, startPoint y: 255, endPoint x: 648, endPoint y: 415, distance: 159.8
click at [648, 415] on canvas "Map" at bounding box center [599, 310] width 1198 height 529
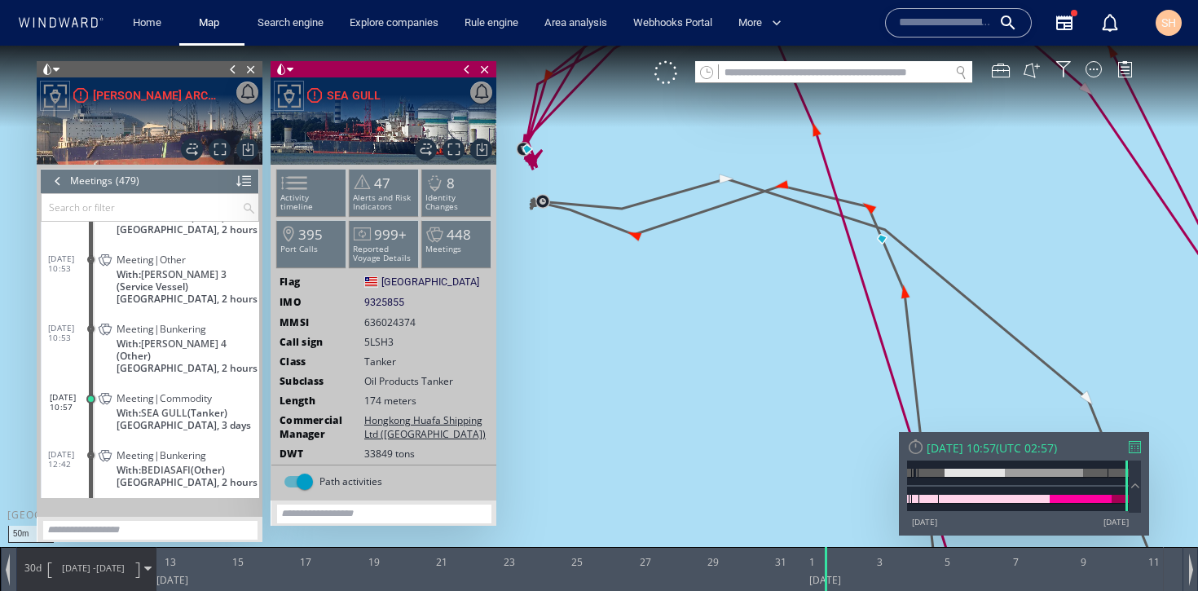
drag, startPoint x: 631, startPoint y: 319, endPoint x: 693, endPoint y: 373, distance: 82.1
click at [693, 373] on canvas "Map" at bounding box center [599, 310] width 1198 height 529
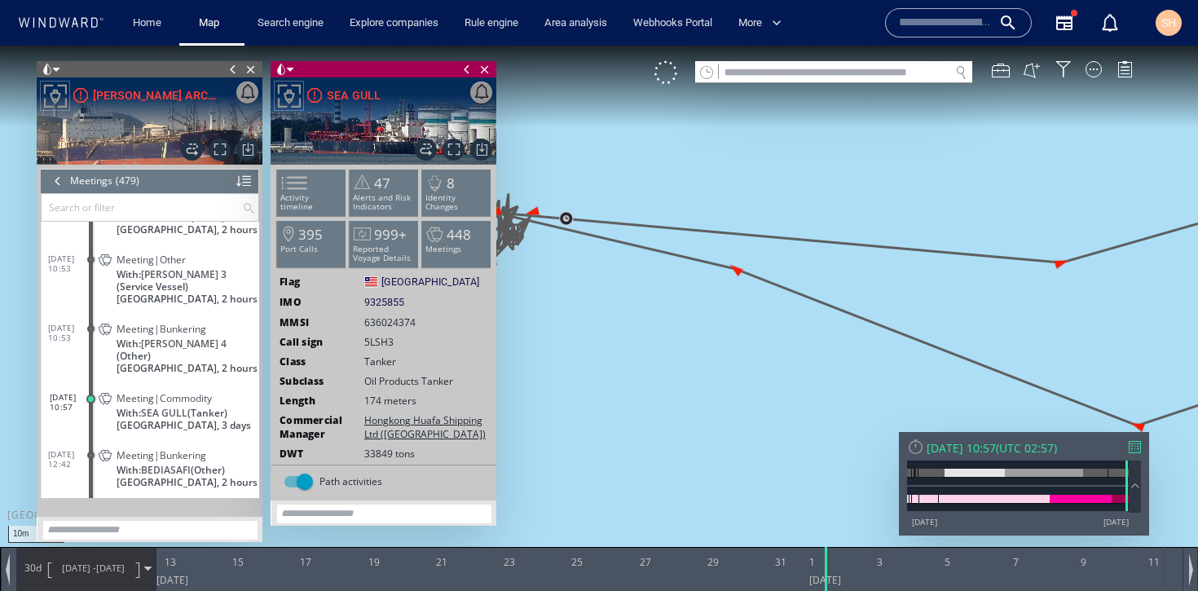
drag, startPoint x: 634, startPoint y: 243, endPoint x: 708, endPoint y: 399, distance: 172.5
click at [708, 399] on canvas "Map" at bounding box center [599, 310] width 1198 height 529
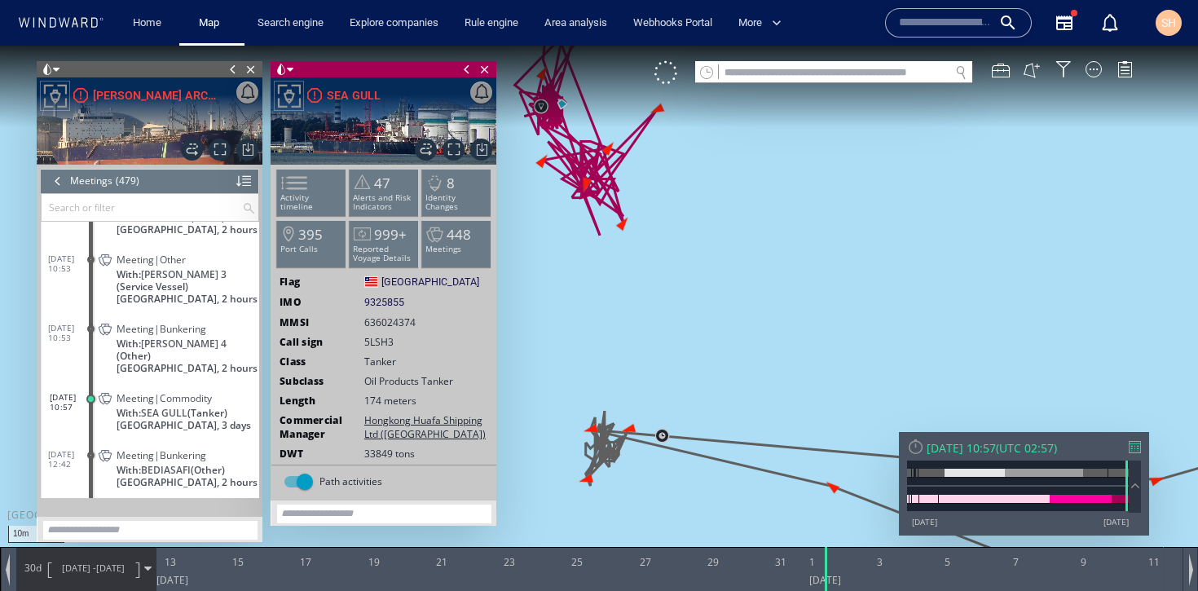
drag, startPoint x: 613, startPoint y: 271, endPoint x: 676, endPoint y: 391, distance: 135.3
click at [676, 391] on canvas "Map" at bounding box center [599, 310] width 1198 height 529
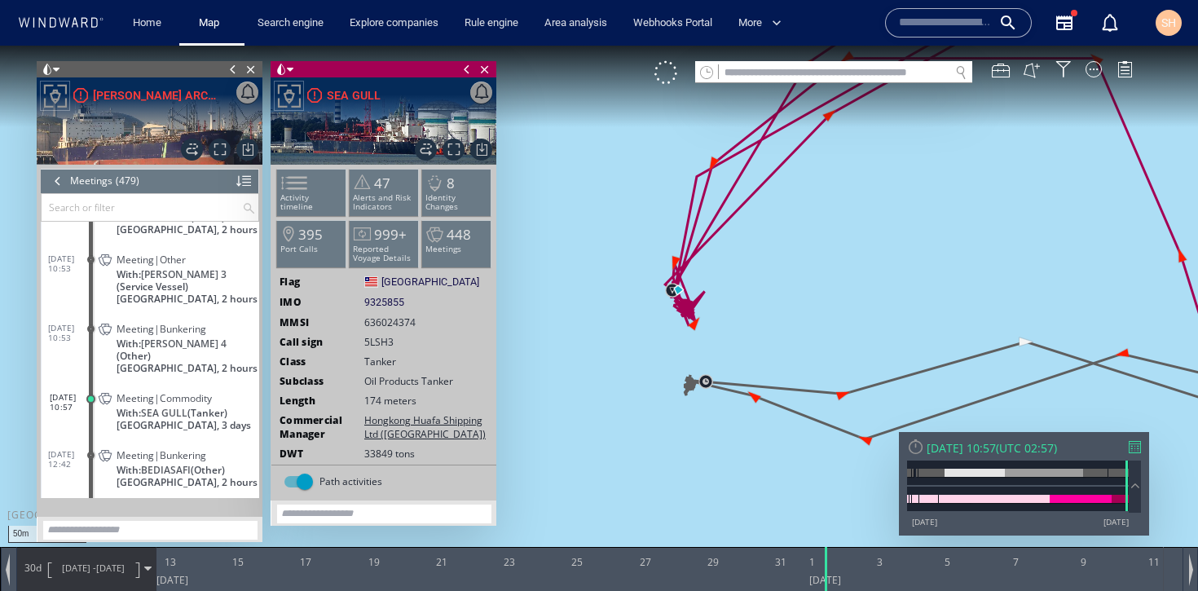
drag, startPoint x: 827, startPoint y: 307, endPoint x: 635, endPoint y: 261, distance: 196.9
click at [622, 259] on canvas "Map" at bounding box center [599, 310] width 1198 height 529
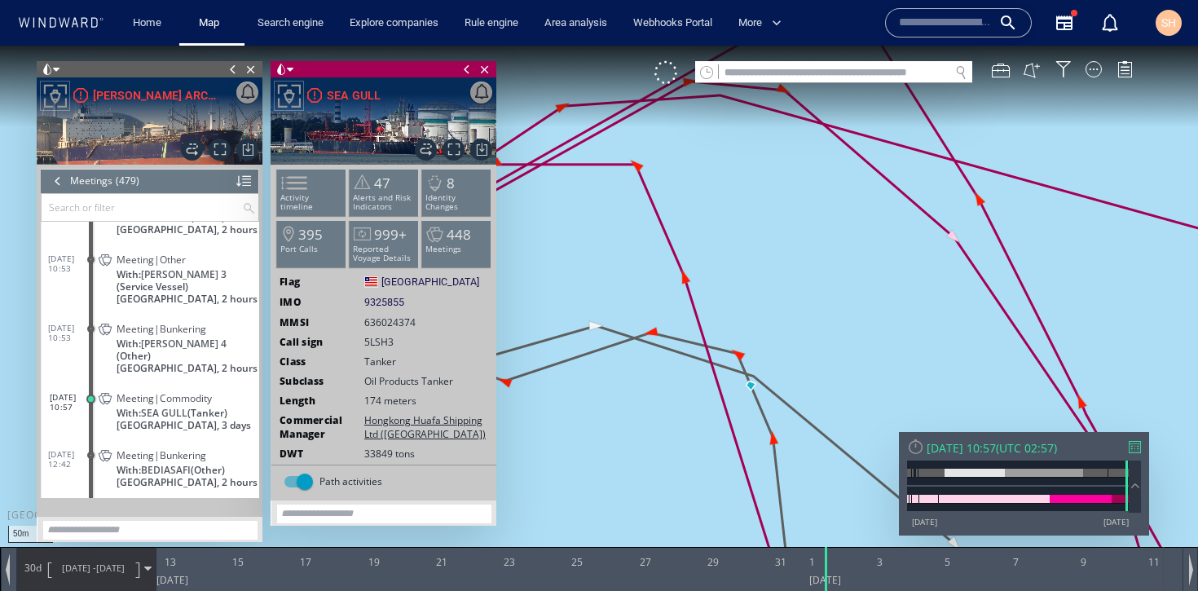
drag, startPoint x: 911, startPoint y: 209, endPoint x: 791, endPoint y: 127, distance: 145.6
click at [791, 127] on canvas "Map" at bounding box center [599, 310] width 1198 height 529
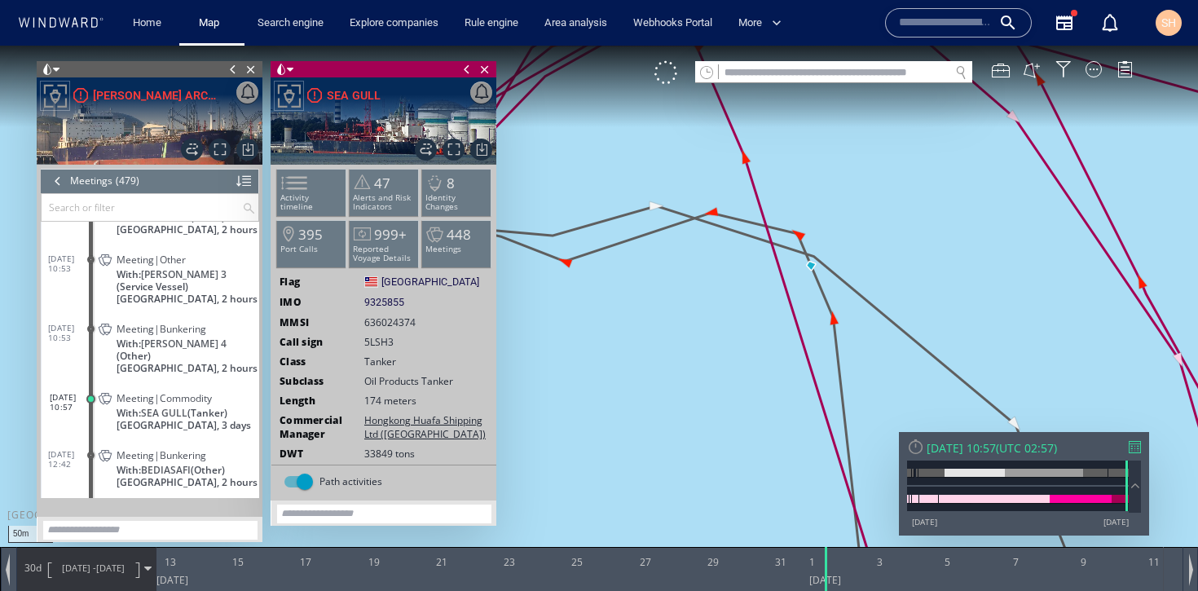
drag, startPoint x: 795, startPoint y: 158, endPoint x: 899, endPoint y: 299, distance: 175.4
click at [899, 299] on canvas "Map" at bounding box center [599, 310] width 1198 height 529
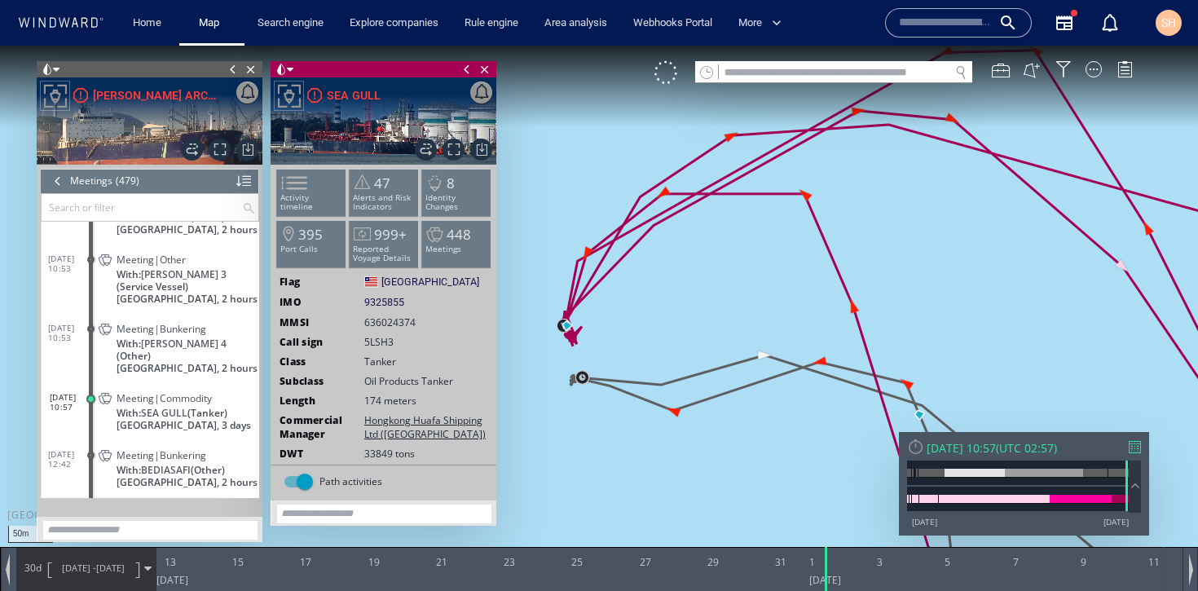
drag, startPoint x: 646, startPoint y: 336, endPoint x: 719, endPoint y: 313, distance: 76.8
click at [719, 313] on canvas "Map" at bounding box center [599, 310] width 1198 height 529
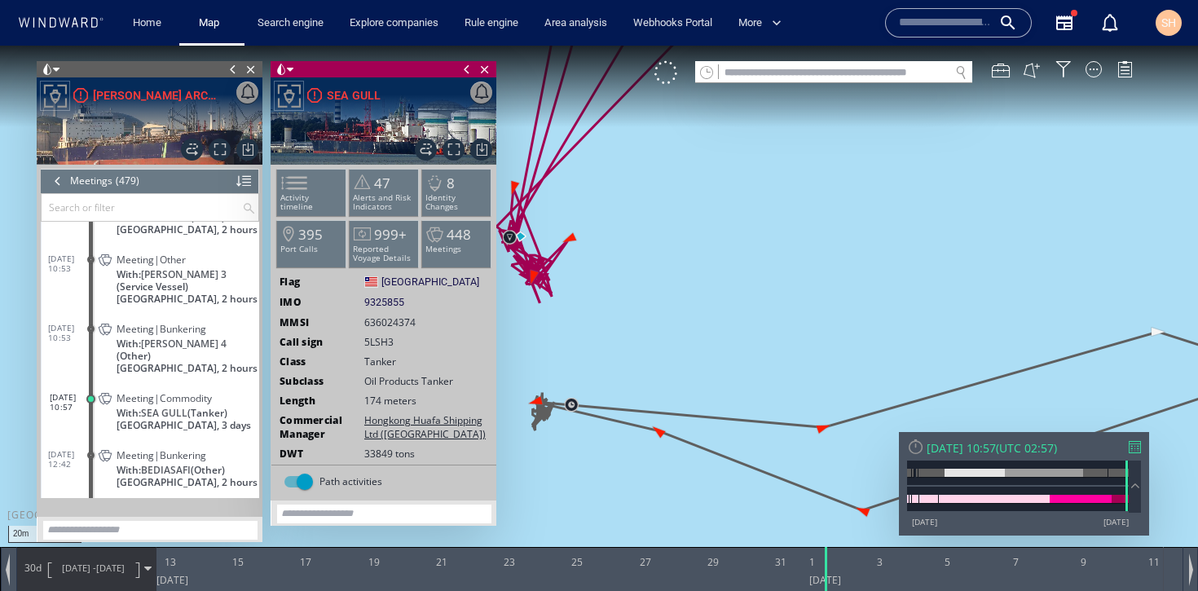
drag, startPoint x: 631, startPoint y: 335, endPoint x: 699, endPoint y: 342, distance: 68.8
click at [699, 342] on canvas "Map" at bounding box center [599, 310] width 1198 height 529
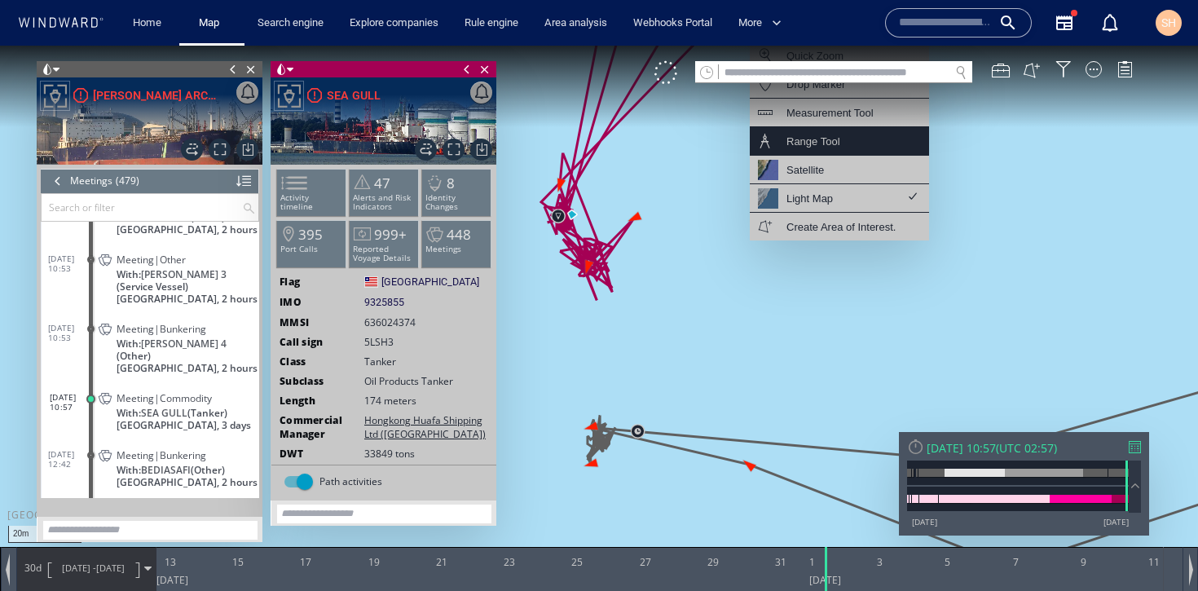
click at [861, 139] on div "Range Tool" at bounding box center [839, 141] width 179 height 29
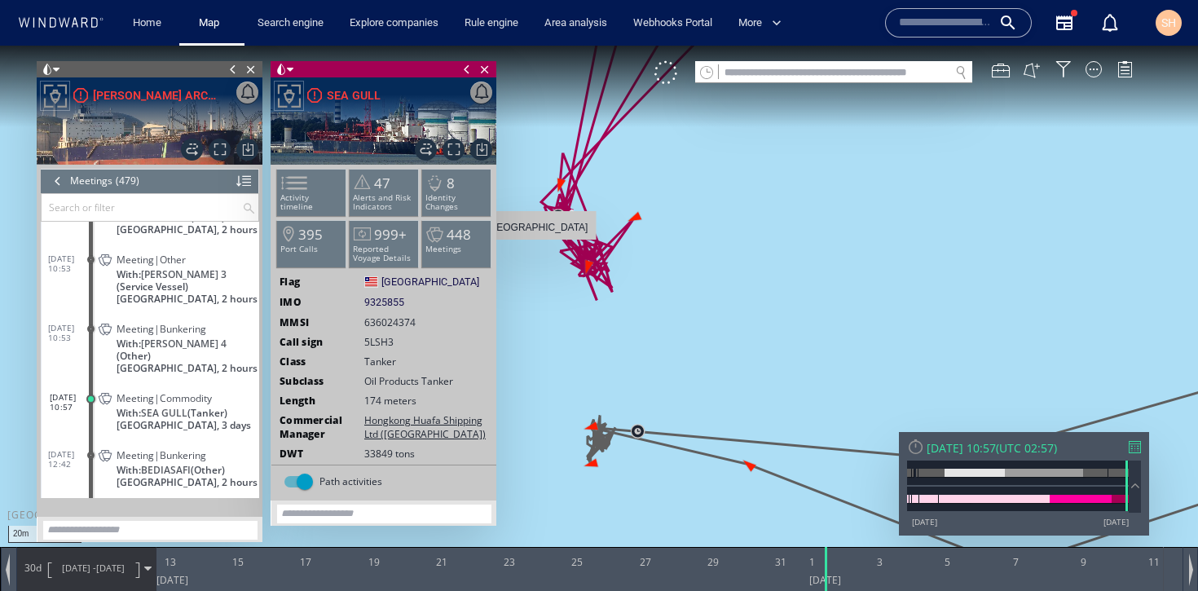
click at [538, 234] on div "[GEOGRAPHIC_DATA]" at bounding box center [538, 225] width 118 height 29
click at [558, 255] on canvas "Map" at bounding box center [599, 310] width 1198 height 529
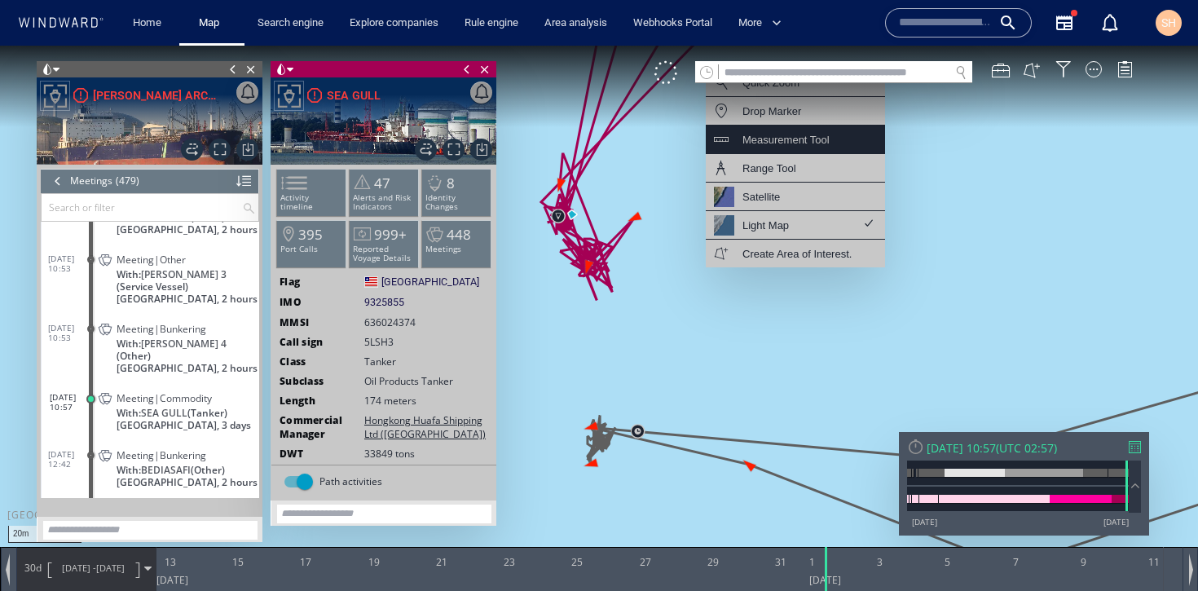
click at [809, 150] on div "Measurement Tool" at bounding box center [795, 140] width 179 height 29
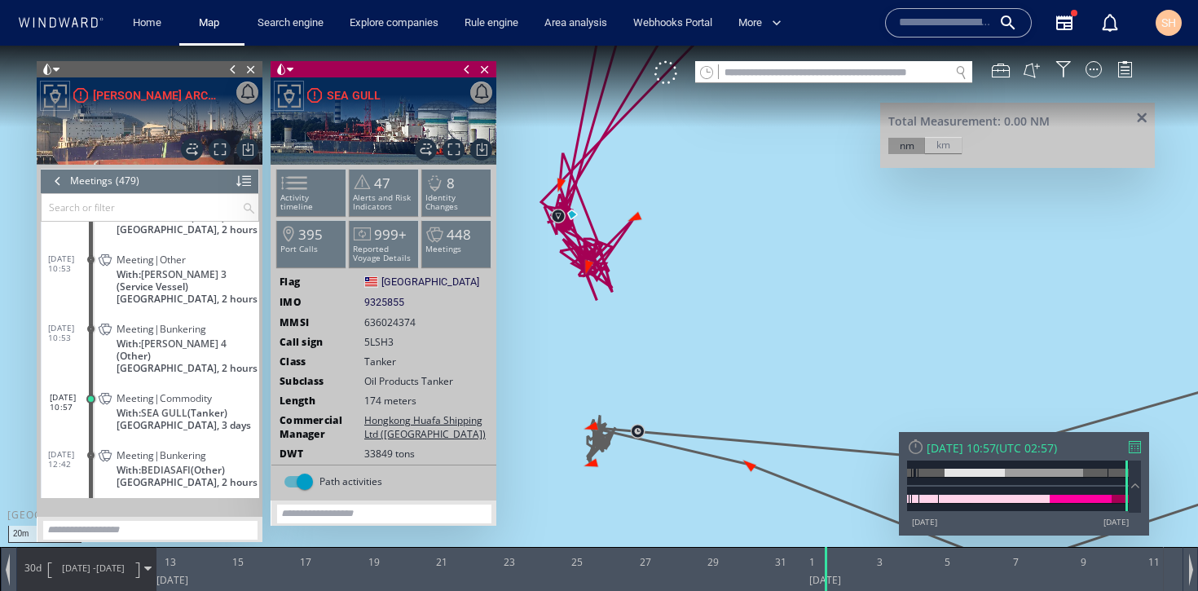
click at [562, 223] on canvas "Map" at bounding box center [599, 310] width 1198 height 529
click at [626, 435] on canvas "Map" at bounding box center [599, 310] width 1198 height 529
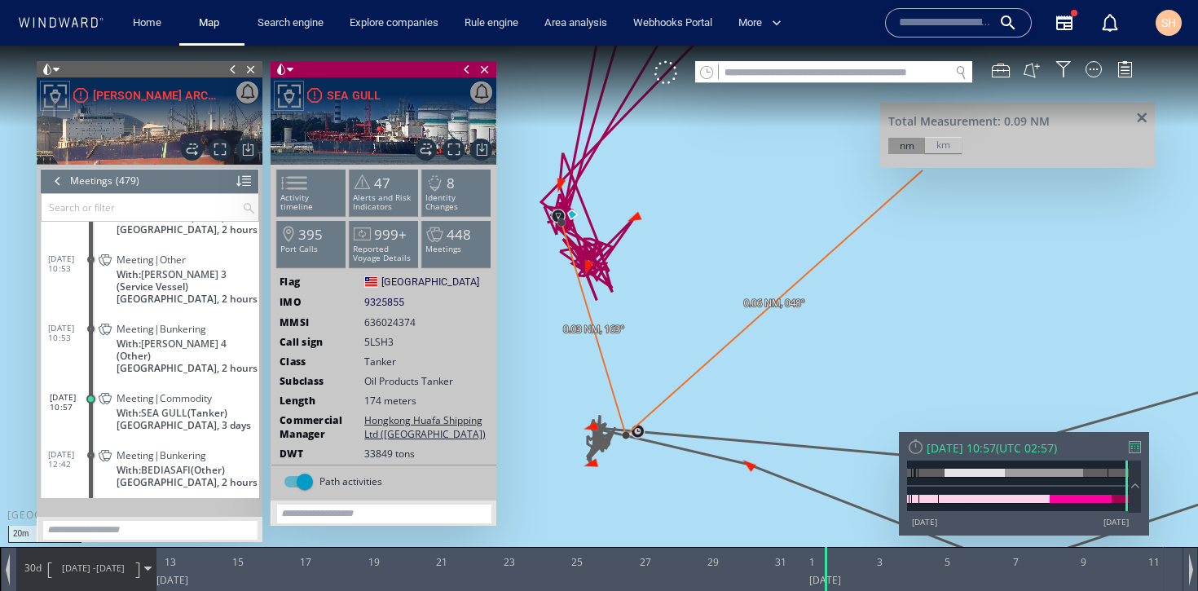
click at [945, 152] on div "km" at bounding box center [943, 145] width 37 height 16
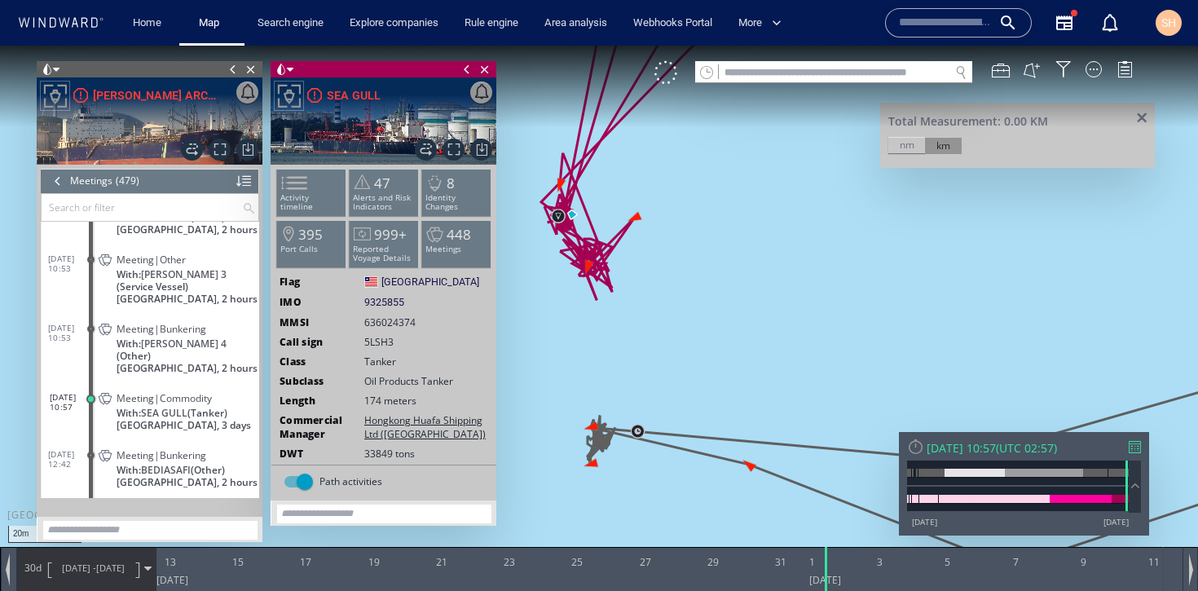
click at [625, 427] on canvas "Map" at bounding box center [599, 310] width 1198 height 529
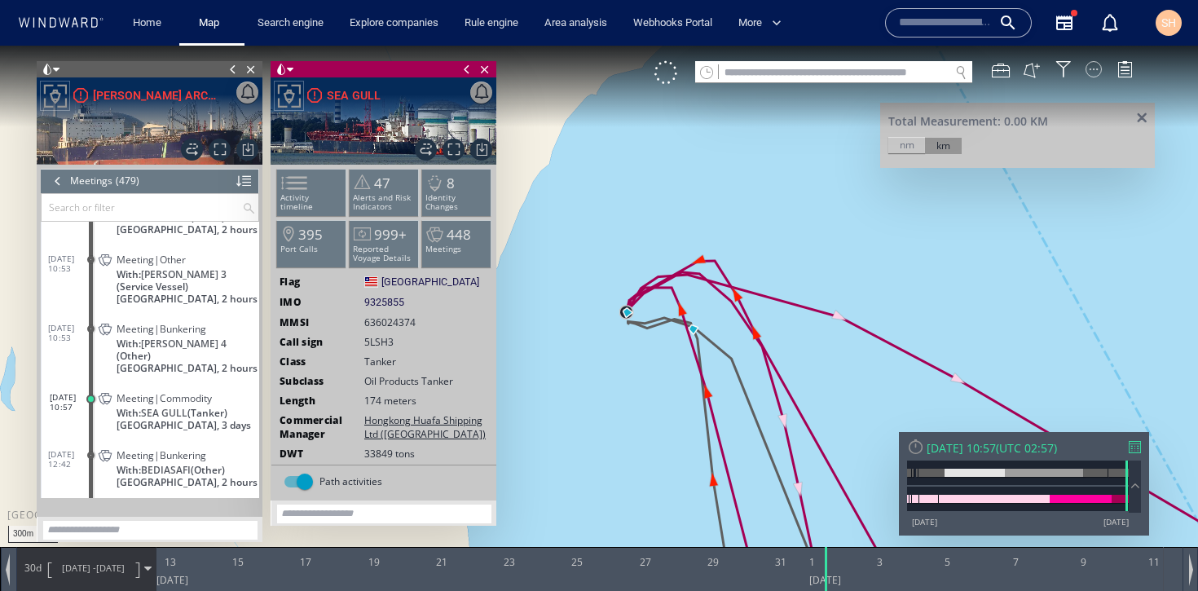
click at [1096, 75] on div at bounding box center [1094, 69] width 16 height 16
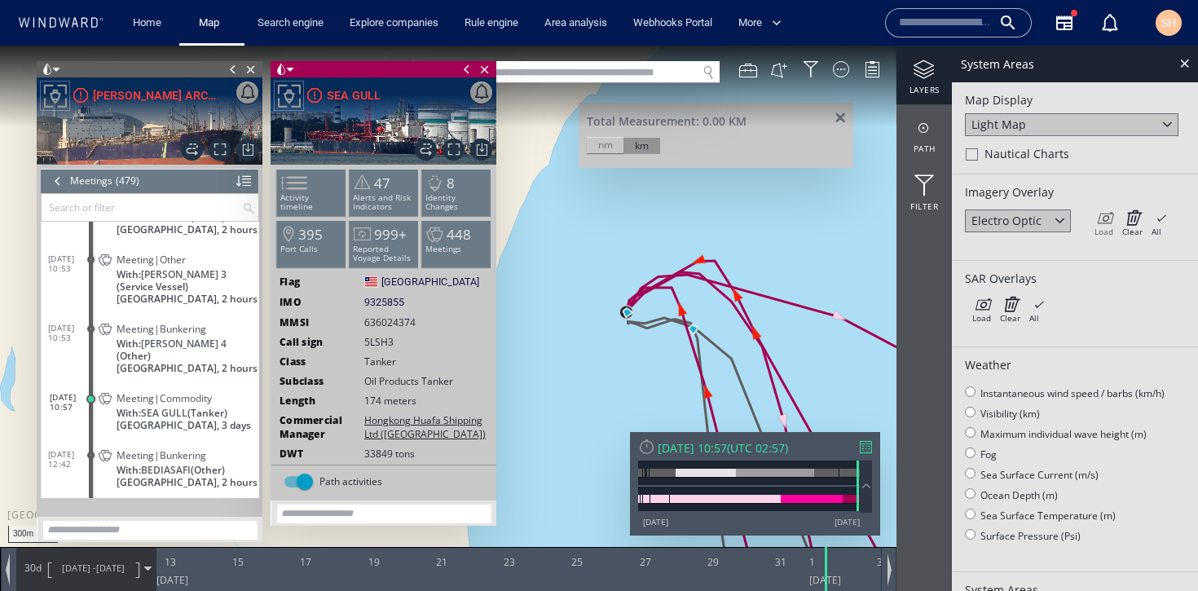
click at [1102, 220] on icon at bounding box center [1104, 218] width 19 height 16
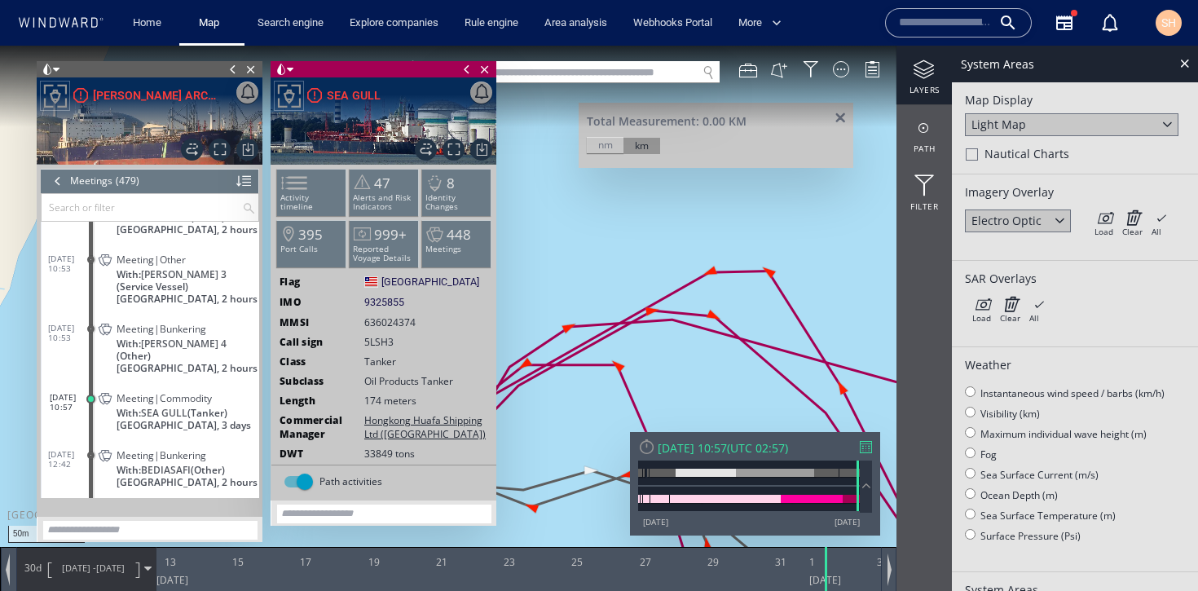
drag, startPoint x: 567, startPoint y: 307, endPoint x: 691, endPoint y: 165, distance: 188.3
click at [691, 46] on div "50m © Mapbox © OpenStreetMap Improve this map Total Measurement: 0.00 KM nm km …" at bounding box center [599, 46] width 1198 height 0
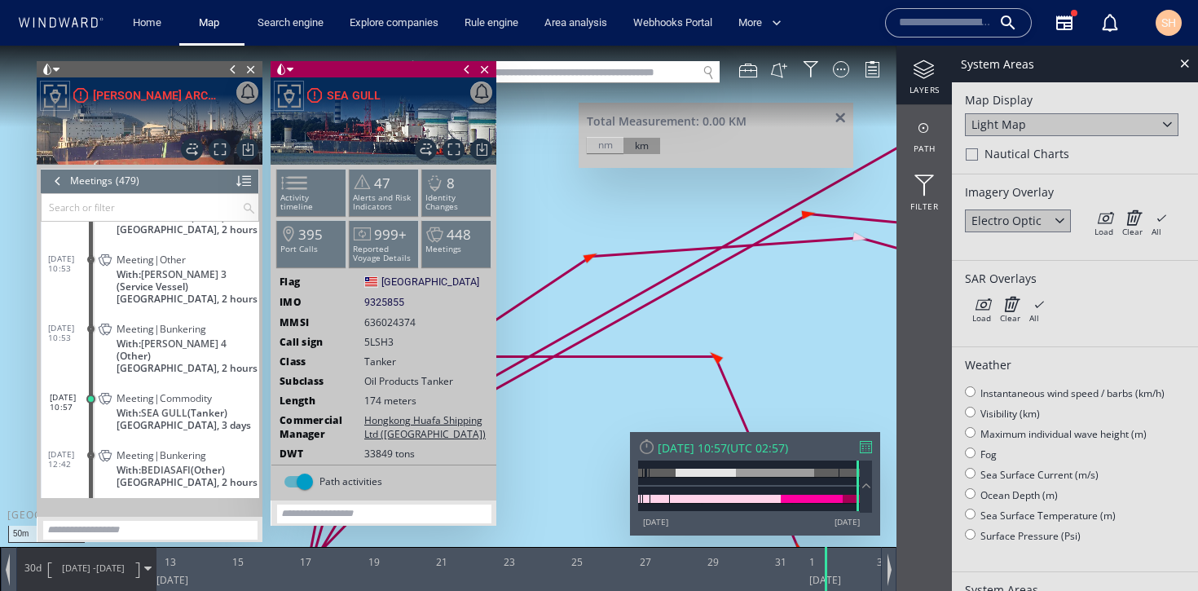
drag, startPoint x: 594, startPoint y: 298, endPoint x: 754, endPoint y: 234, distance: 172.3
click at [773, 211] on canvas "Map" at bounding box center [599, 310] width 1198 height 529
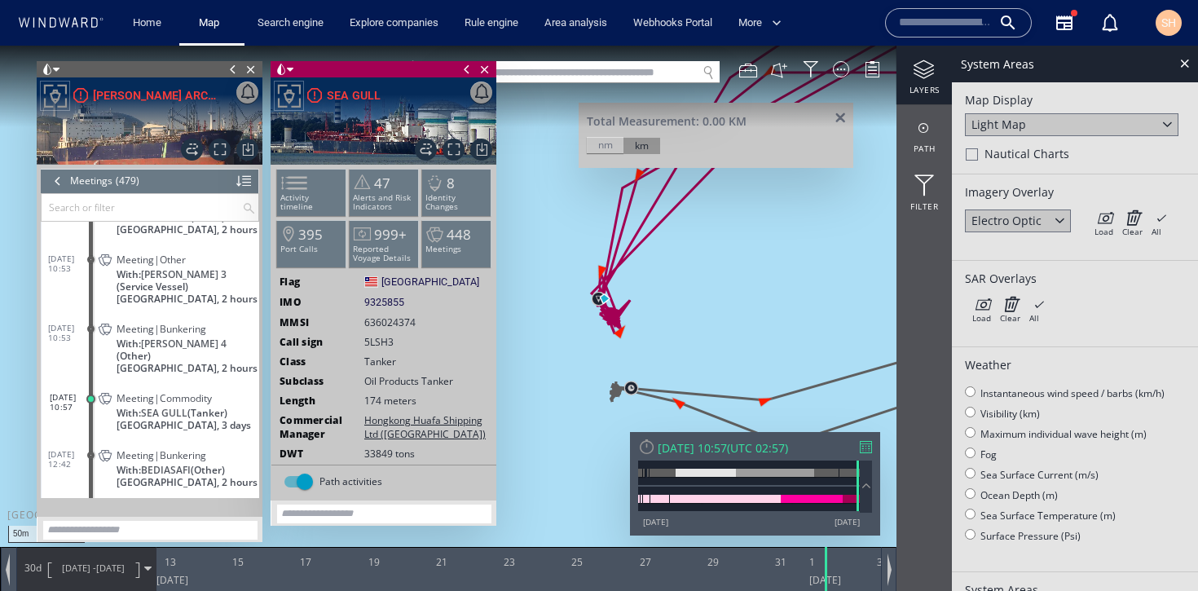
drag, startPoint x: 680, startPoint y: 331, endPoint x: 730, endPoint y: 173, distance: 166.0
click at [730, 173] on canvas "Map" at bounding box center [599, 310] width 1198 height 529
click at [626, 295] on canvas "Map" at bounding box center [599, 310] width 1198 height 529
click at [645, 389] on canvas "Map" at bounding box center [599, 310] width 1198 height 529
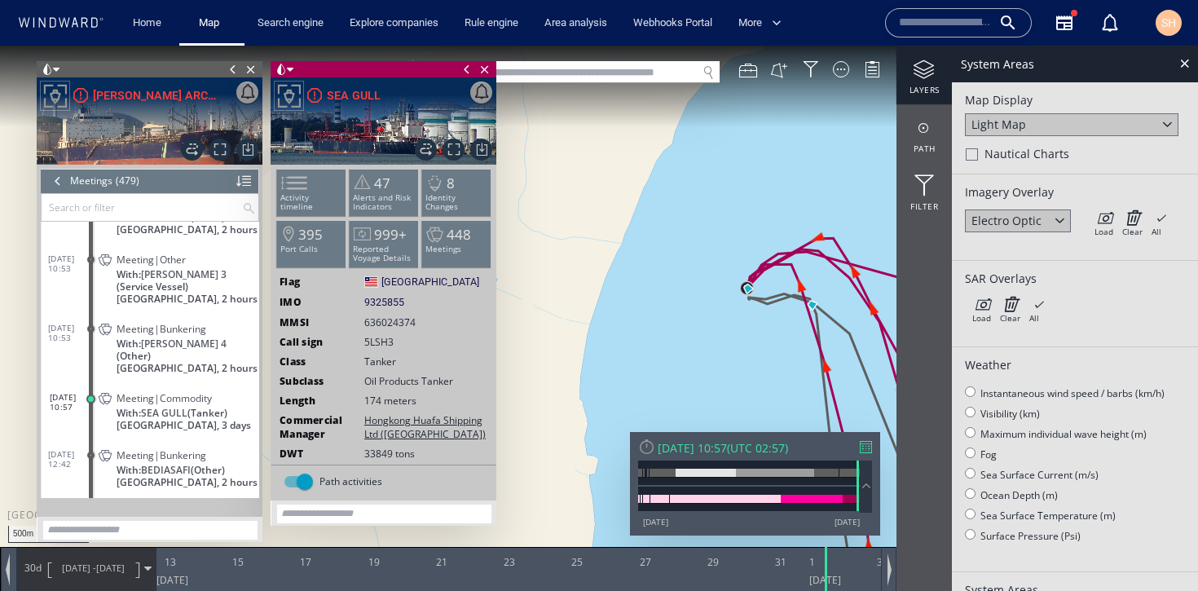
drag, startPoint x: 769, startPoint y: 320, endPoint x: 535, endPoint y: 232, distance: 250.0
click at [535, 232] on canvas "Map" at bounding box center [599, 310] width 1198 height 529
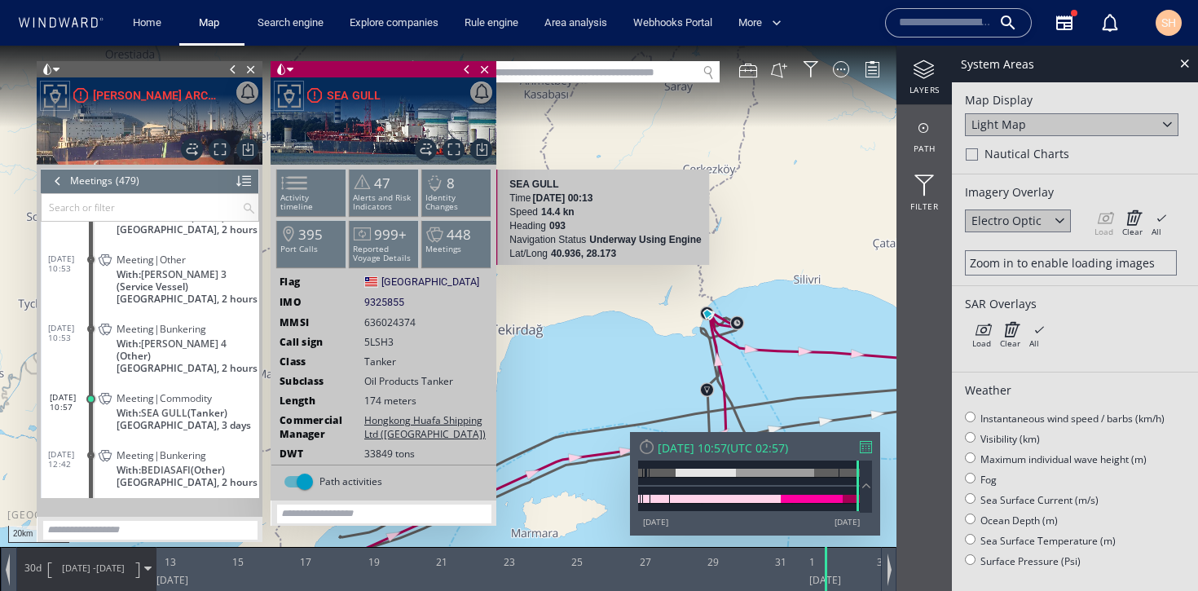
drag, startPoint x: 771, startPoint y: 346, endPoint x: 630, endPoint y: 283, distance: 154.4
click at [594, 272] on canvas "Map" at bounding box center [599, 310] width 1198 height 529
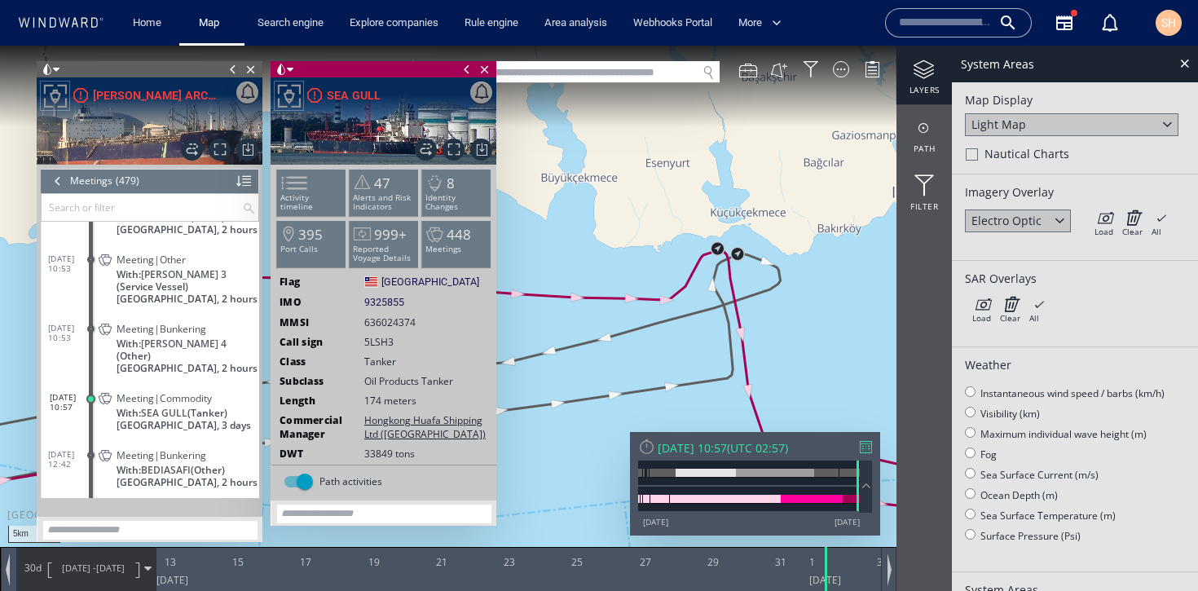
drag, startPoint x: 690, startPoint y: 249, endPoint x: 621, endPoint y: 189, distance: 91.3
click at [624, 192] on canvas "Map" at bounding box center [599, 310] width 1198 height 529
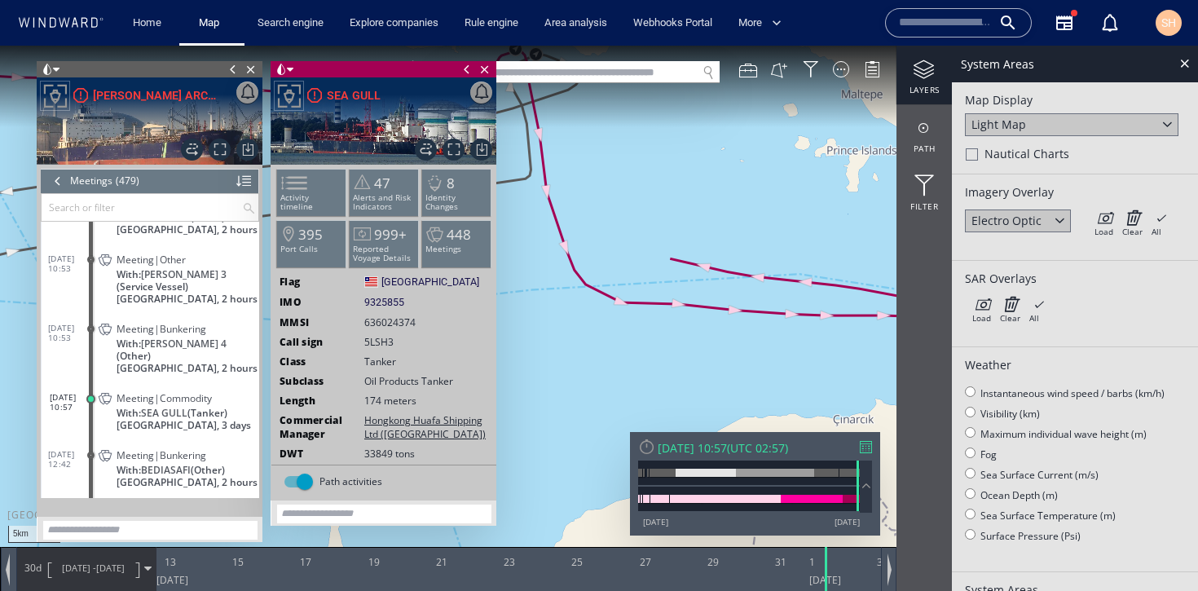
drag, startPoint x: 750, startPoint y: 285, endPoint x: 648, endPoint y: 190, distance: 139.0
click at [648, 190] on canvas "Map" at bounding box center [599, 310] width 1198 height 529
drag, startPoint x: 792, startPoint y: 272, endPoint x: 641, endPoint y: 311, distance: 155.6
click at [643, 309] on canvas "Map" at bounding box center [599, 310] width 1198 height 529
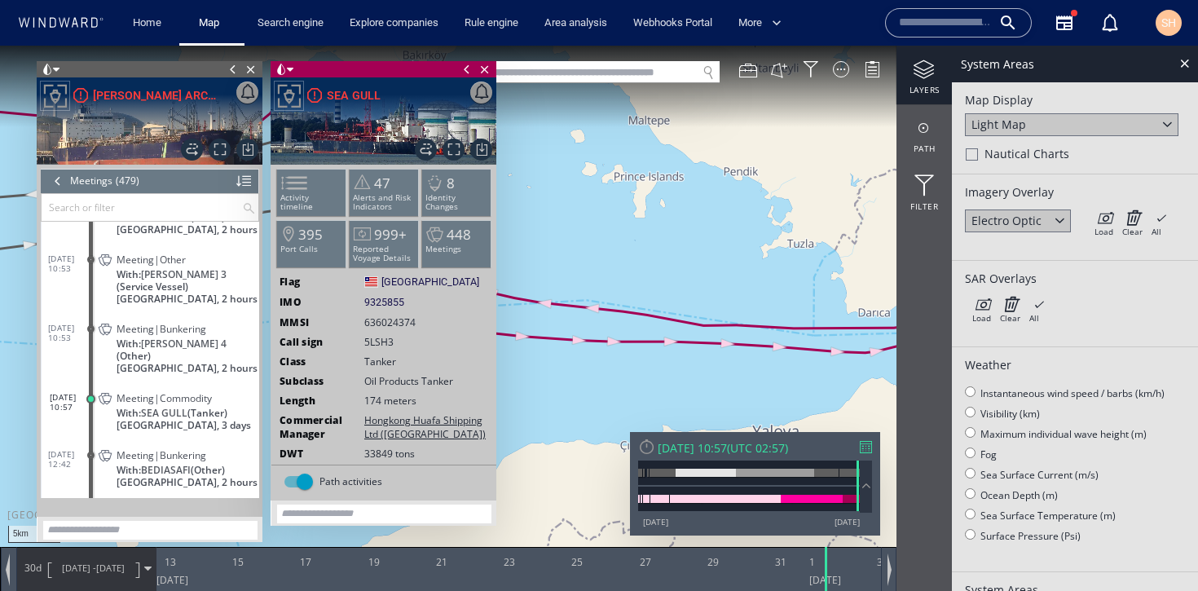
drag, startPoint x: 750, startPoint y: 306, endPoint x: 619, endPoint y: 251, distance: 142.2
click at [619, 251] on canvas "Map" at bounding box center [599, 310] width 1198 height 529
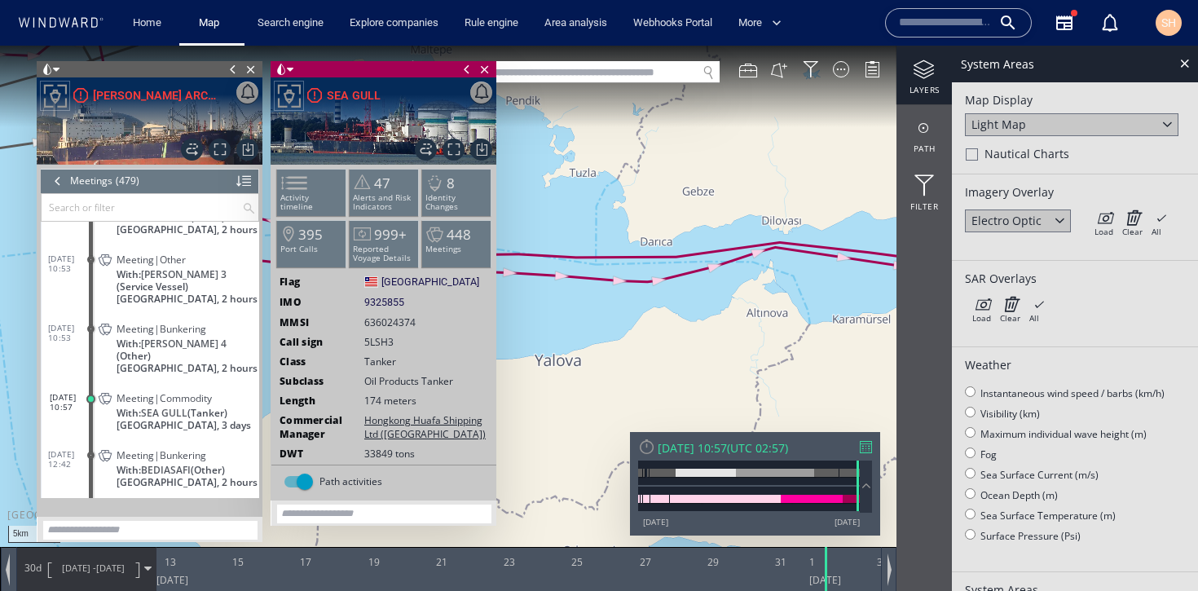
drag, startPoint x: 755, startPoint y: 277, endPoint x: 616, endPoint y: 252, distance: 140.9
click at [616, 252] on canvas "Map" at bounding box center [599, 310] width 1198 height 529
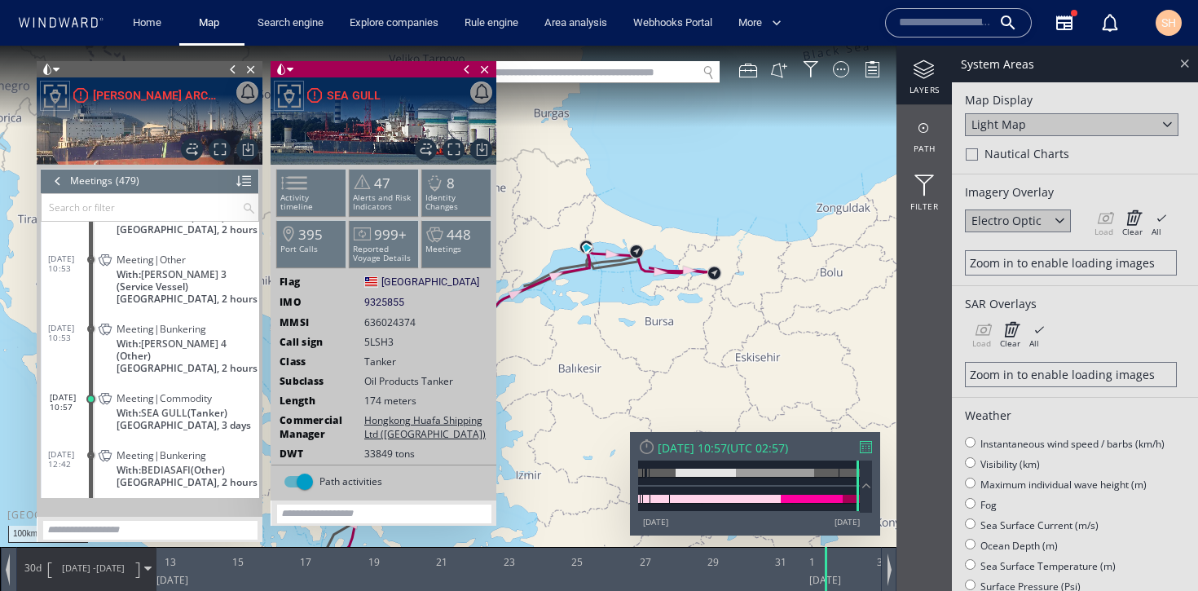
click at [1189, 69] on div at bounding box center [1185, 63] width 19 height 19
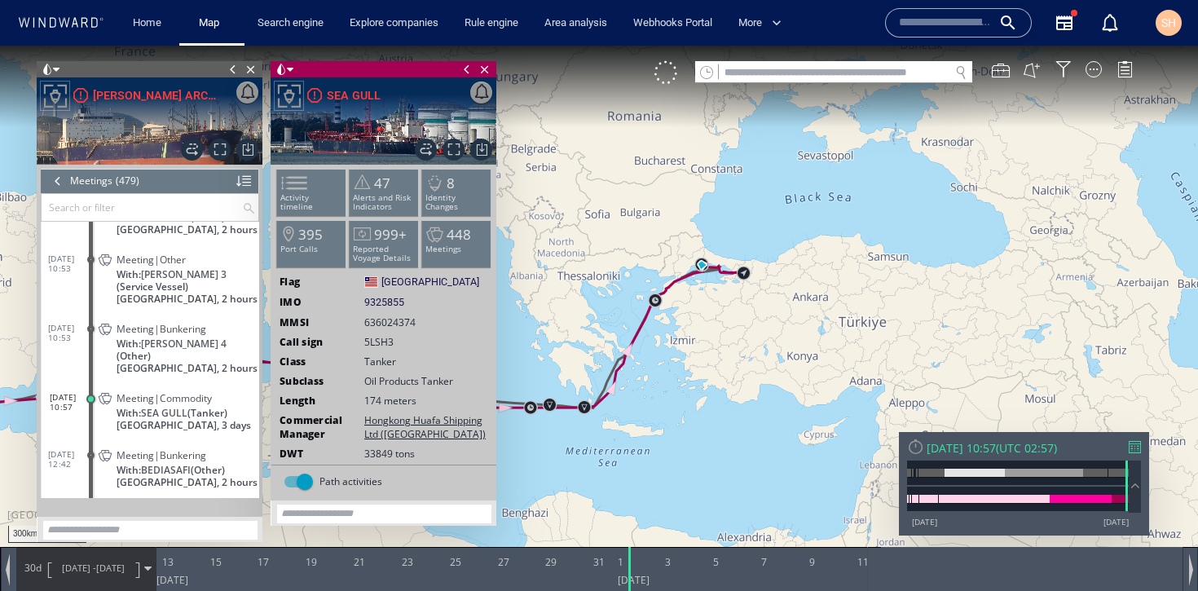
drag, startPoint x: 698, startPoint y: 330, endPoint x: 708, endPoint y: 331, distance: 10.6
click at [708, 331] on canvas "Map" at bounding box center [599, 310] width 1198 height 529
